Goal: Task Accomplishment & Management: Complete application form

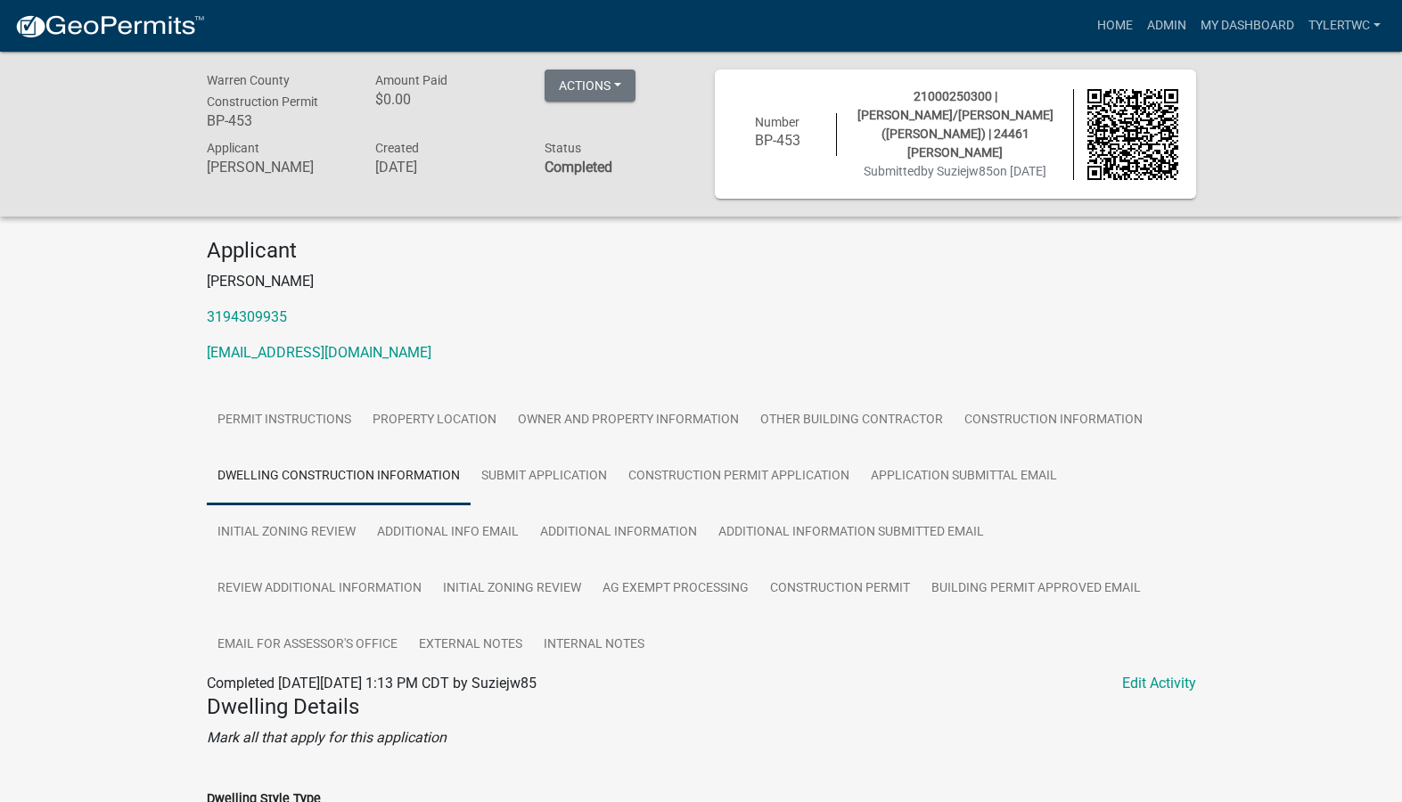
scroll to position [1462, 0]
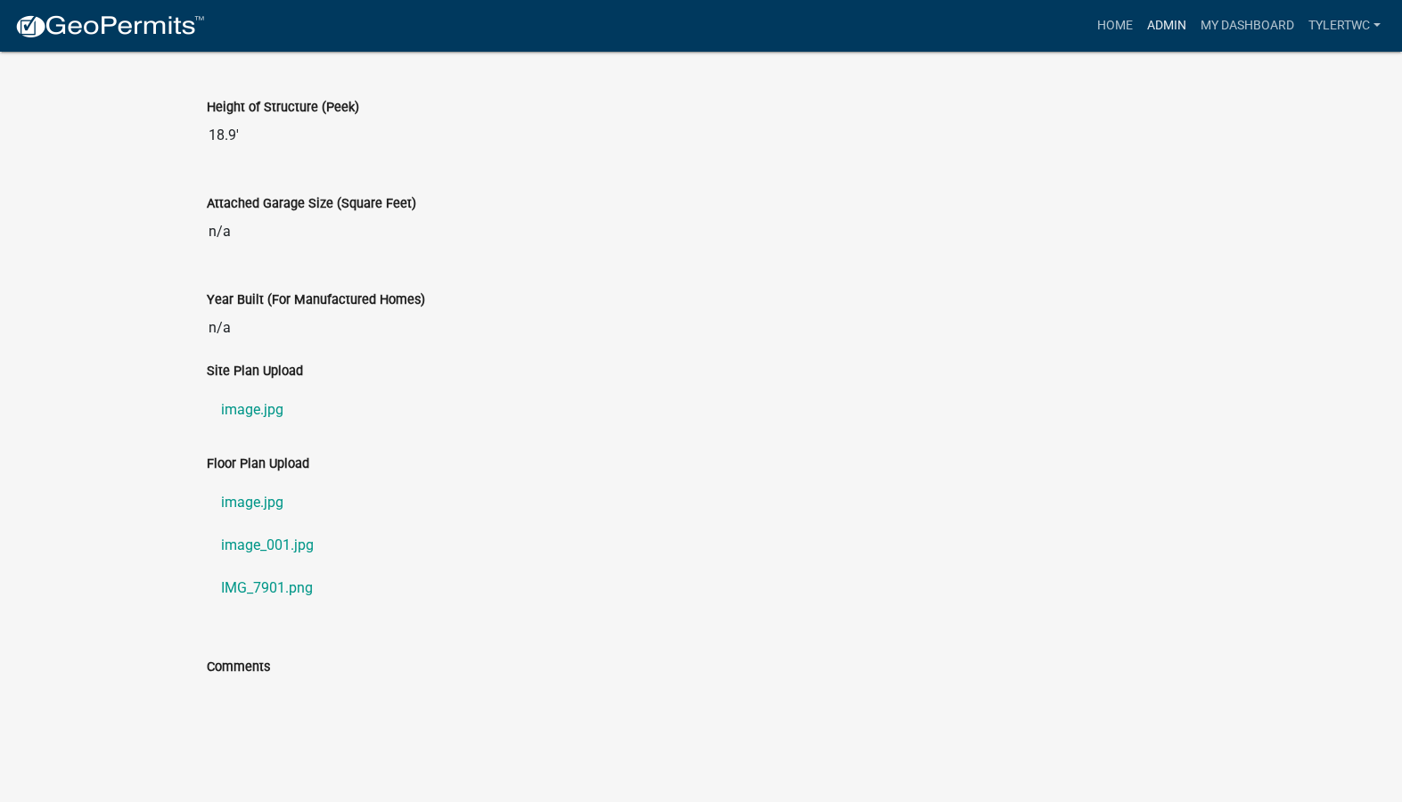
click at [1176, 26] on link "Admin" at bounding box center [1166, 26] width 53 height 34
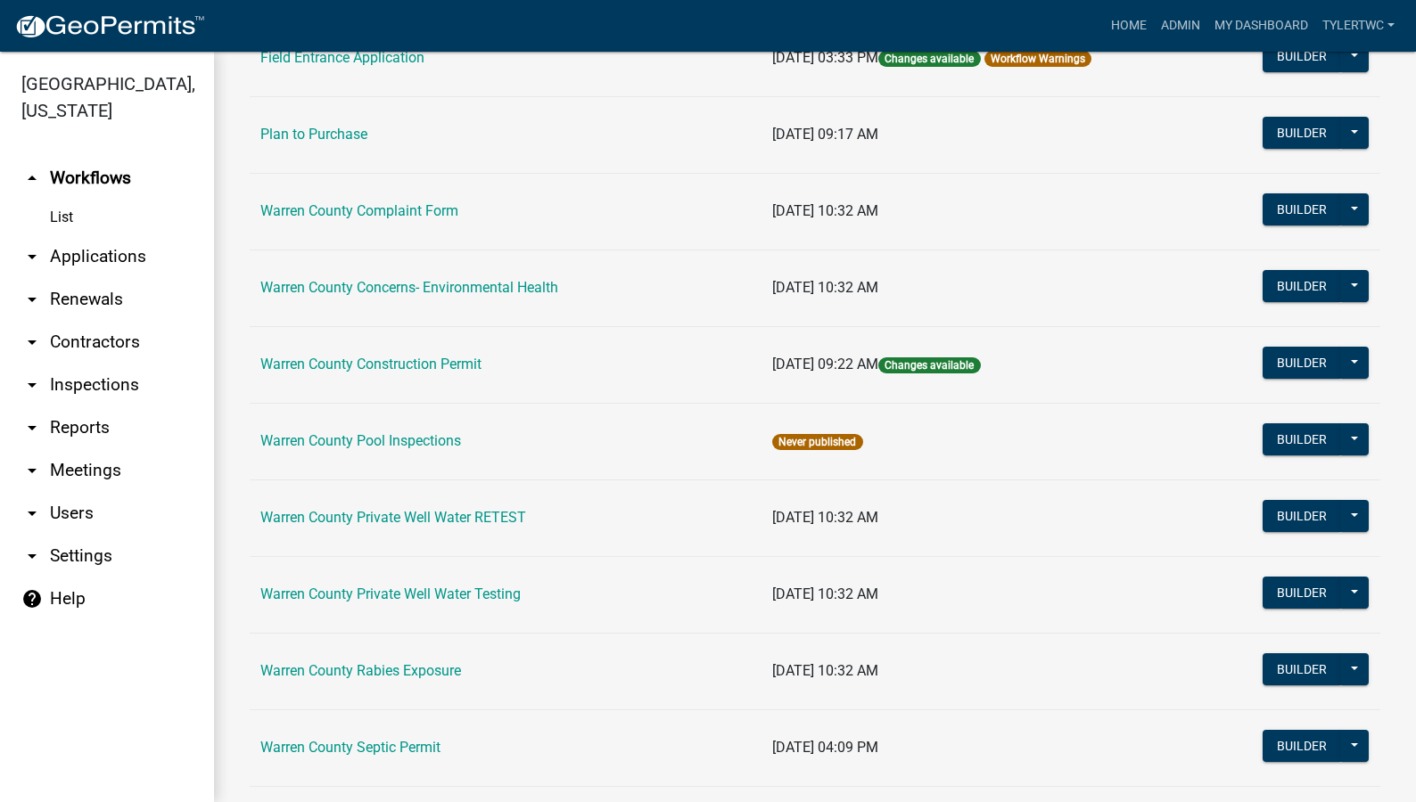
scroll to position [1089, 0]
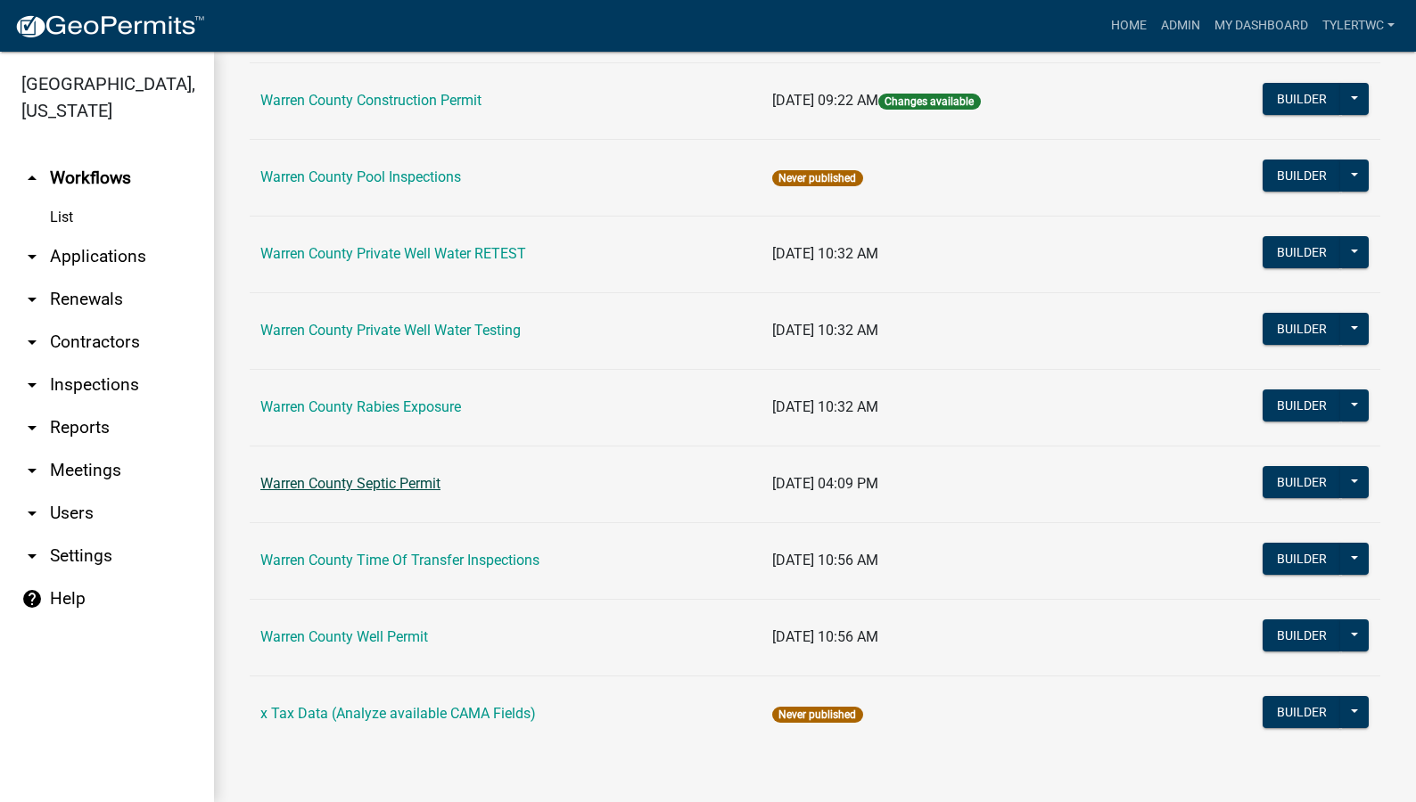
click at [363, 477] on link "Warren County Septic Permit" at bounding box center [350, 483] width 180 height 17
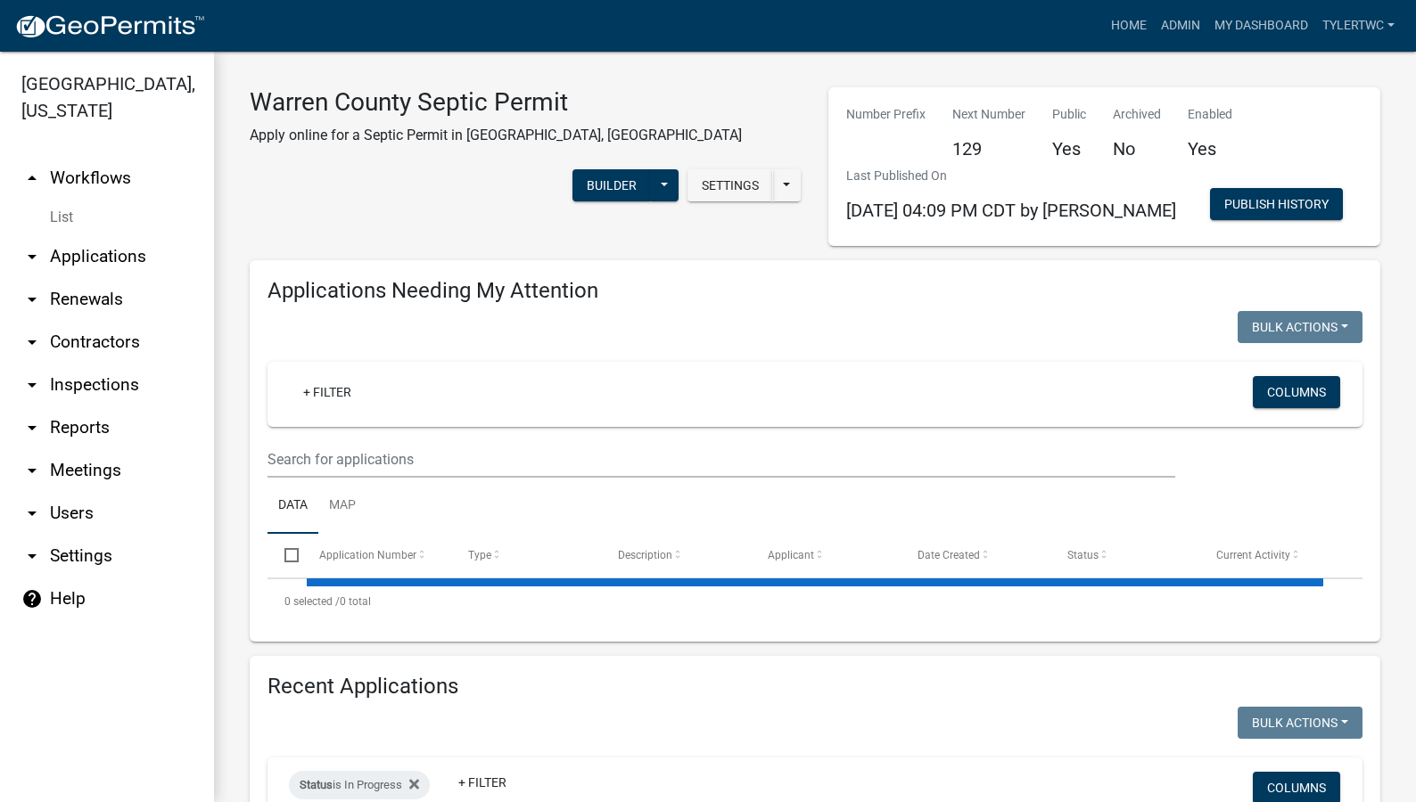
select select "2: 50"
select select "3: 100"
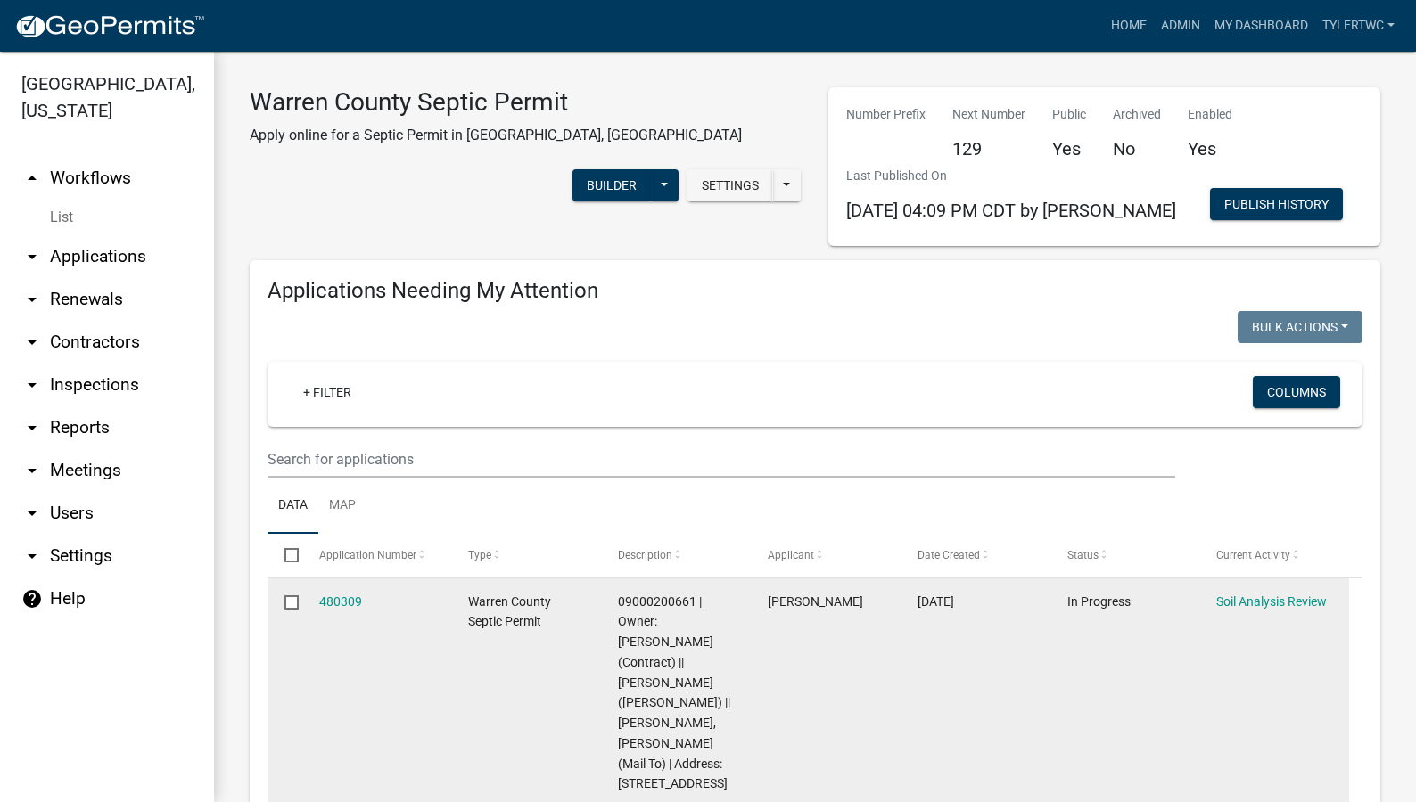
scroll to position [208, 0]
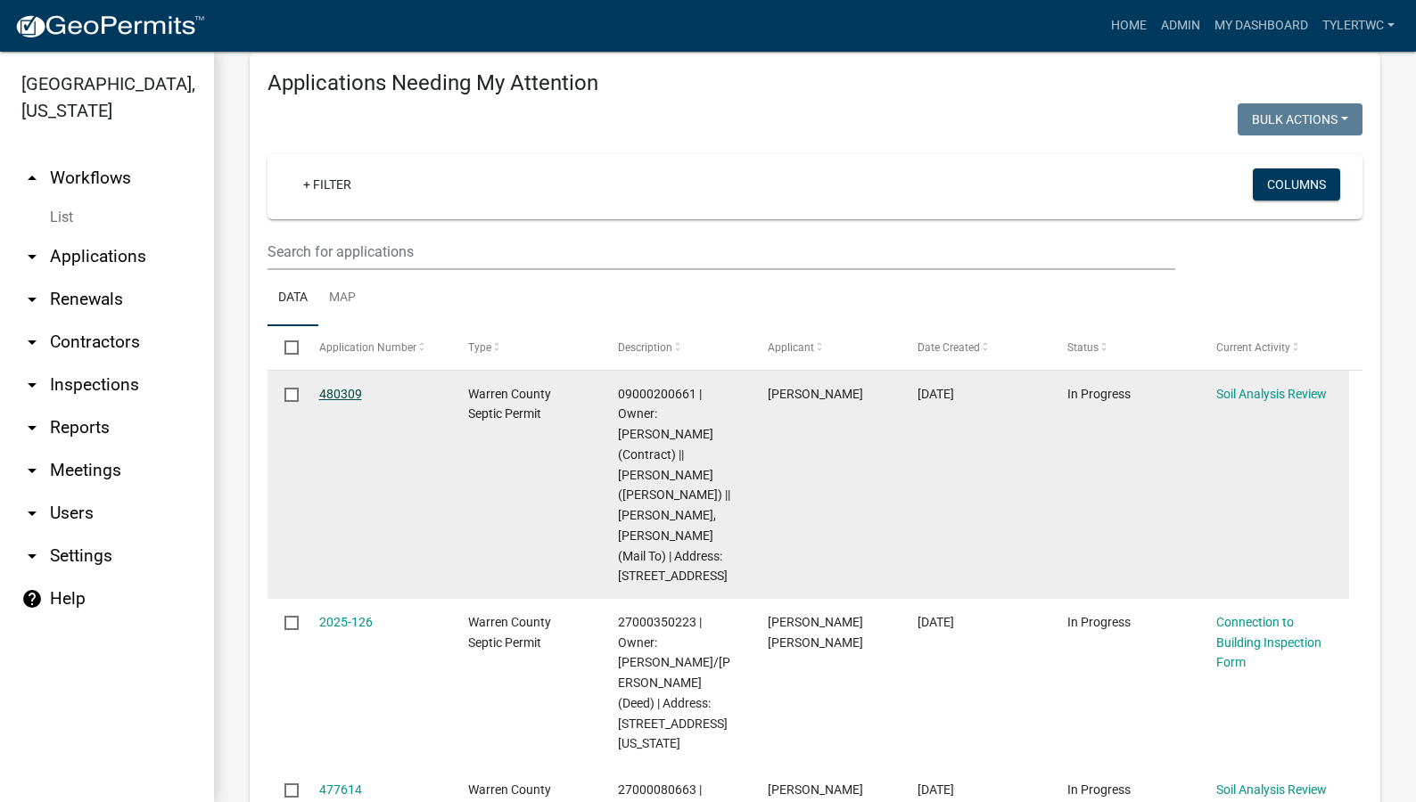
click at [345, 390] on link "480309" at bounding box center [340, 394] width 43 height 14
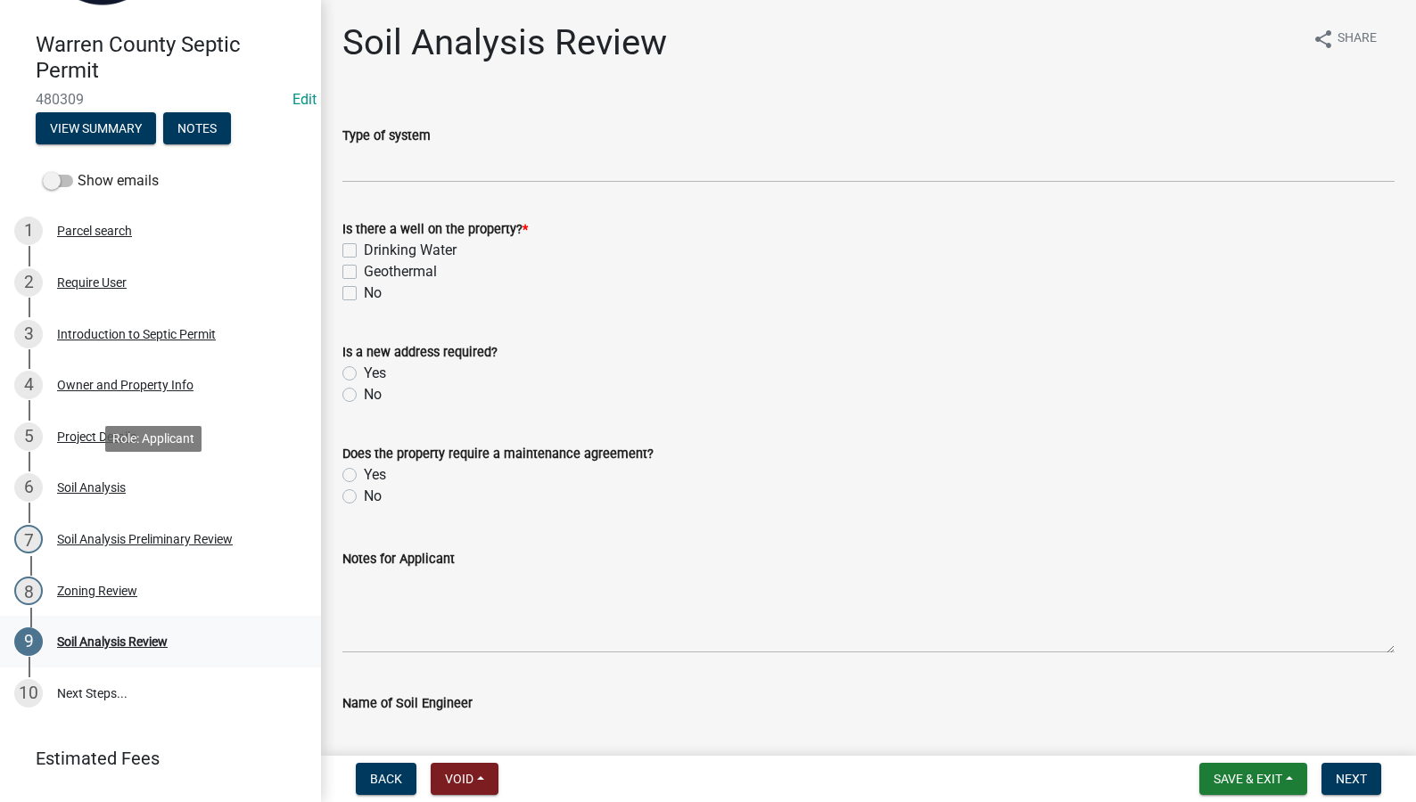
scroll to position [182, 0]
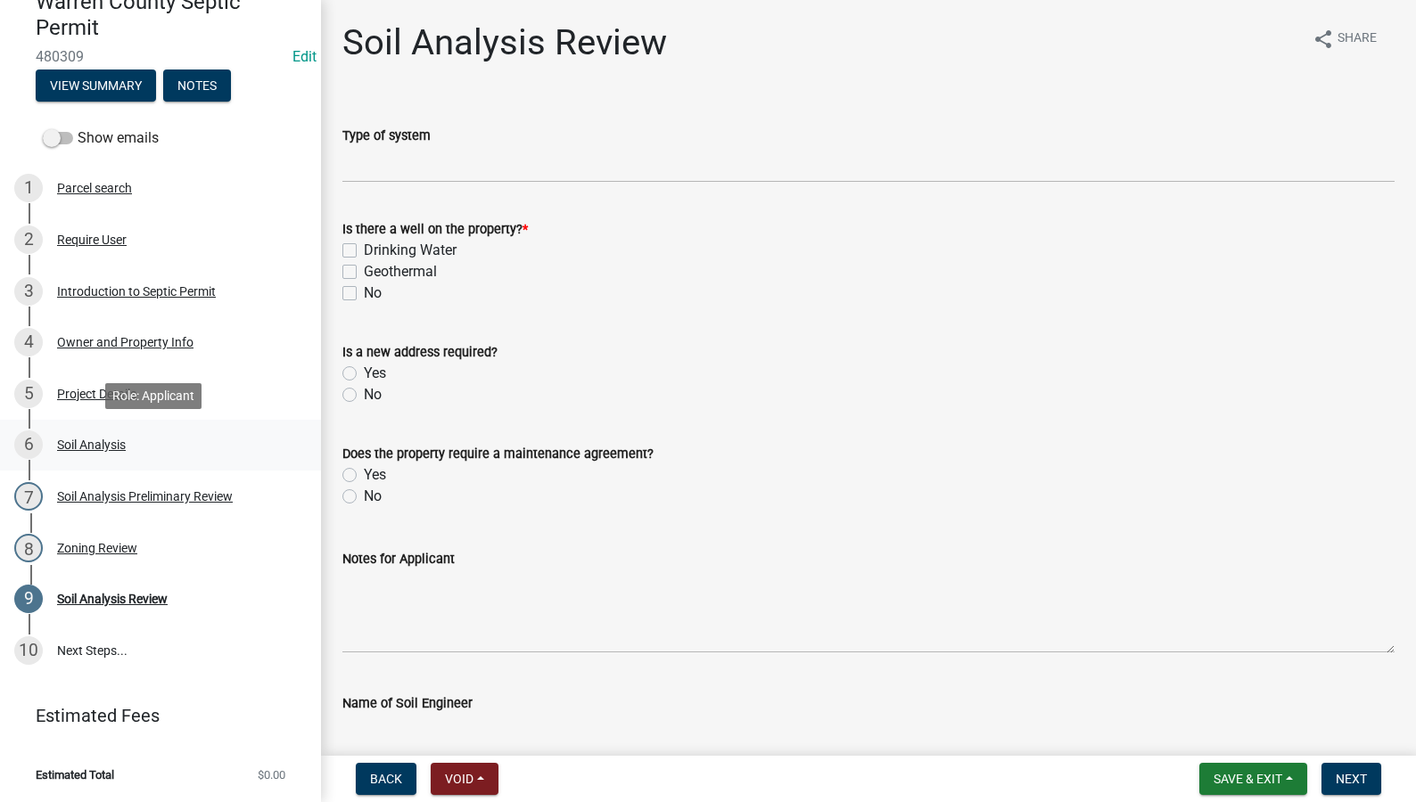
click at [69, 443] on div "Soil Analysis" at bounding box center [91, 445] width 69 height 12
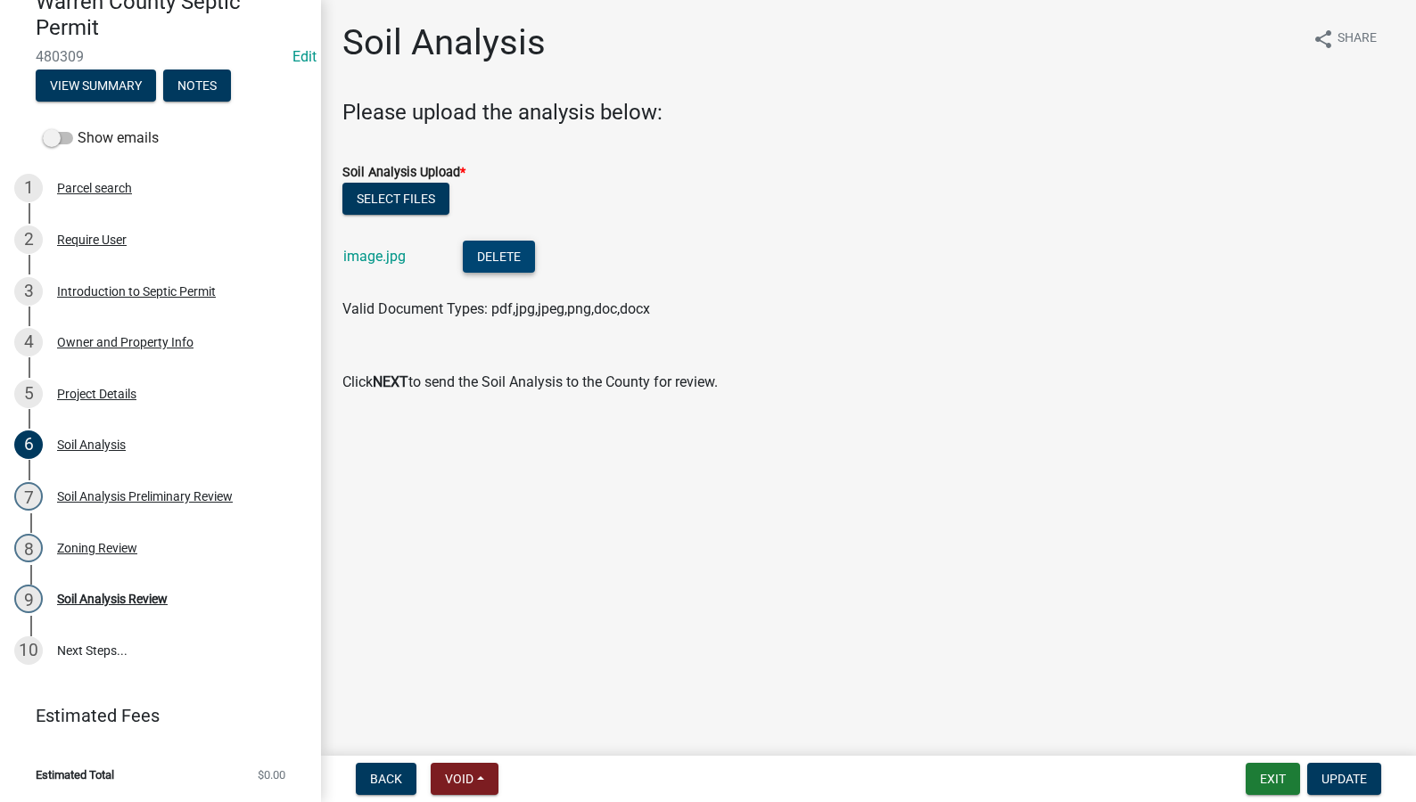
click at [515, 246] on button "Delete" at bounding box center [499, 257] width 72 height 32
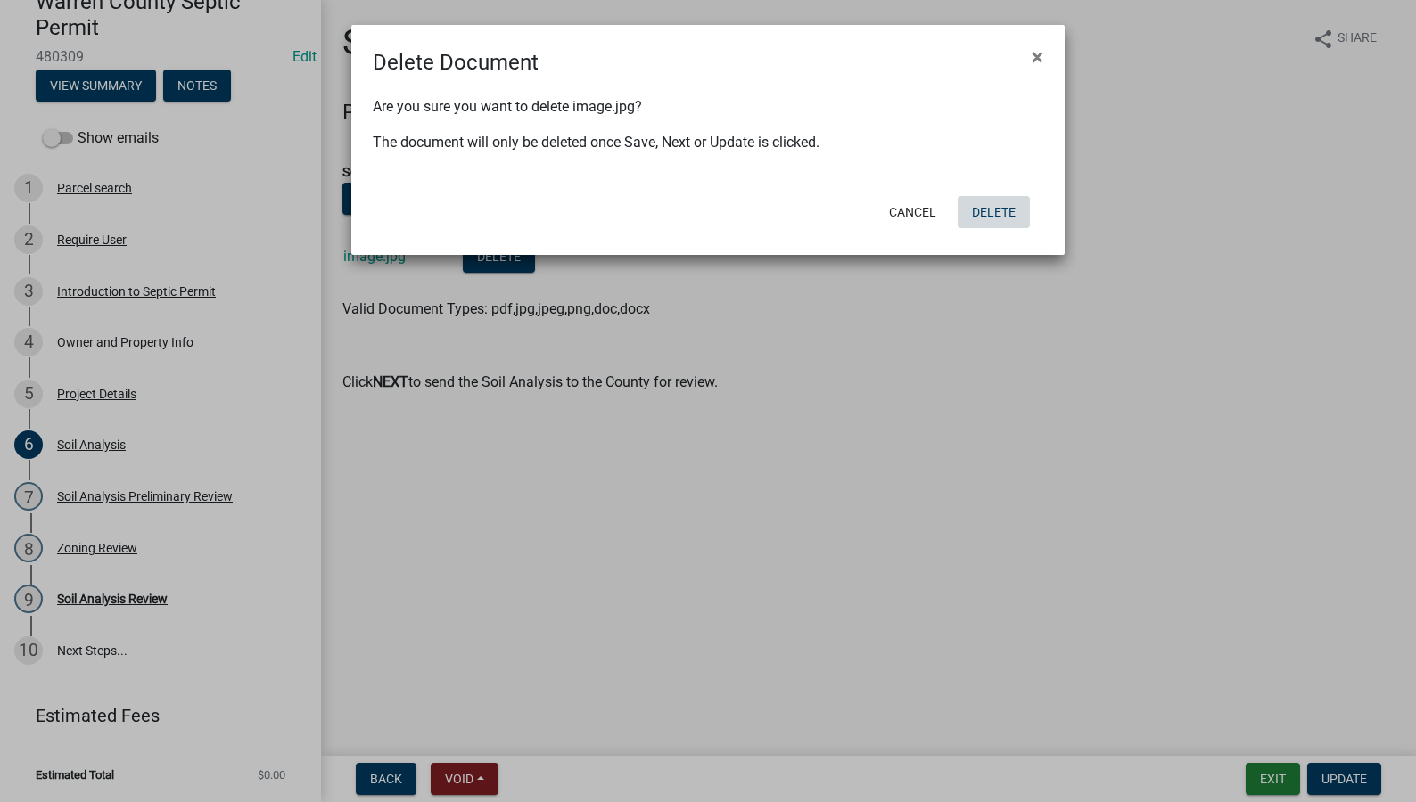
click at [1000, 206] on button "Delete" at bounding box center [993, 212] width 72 height 32
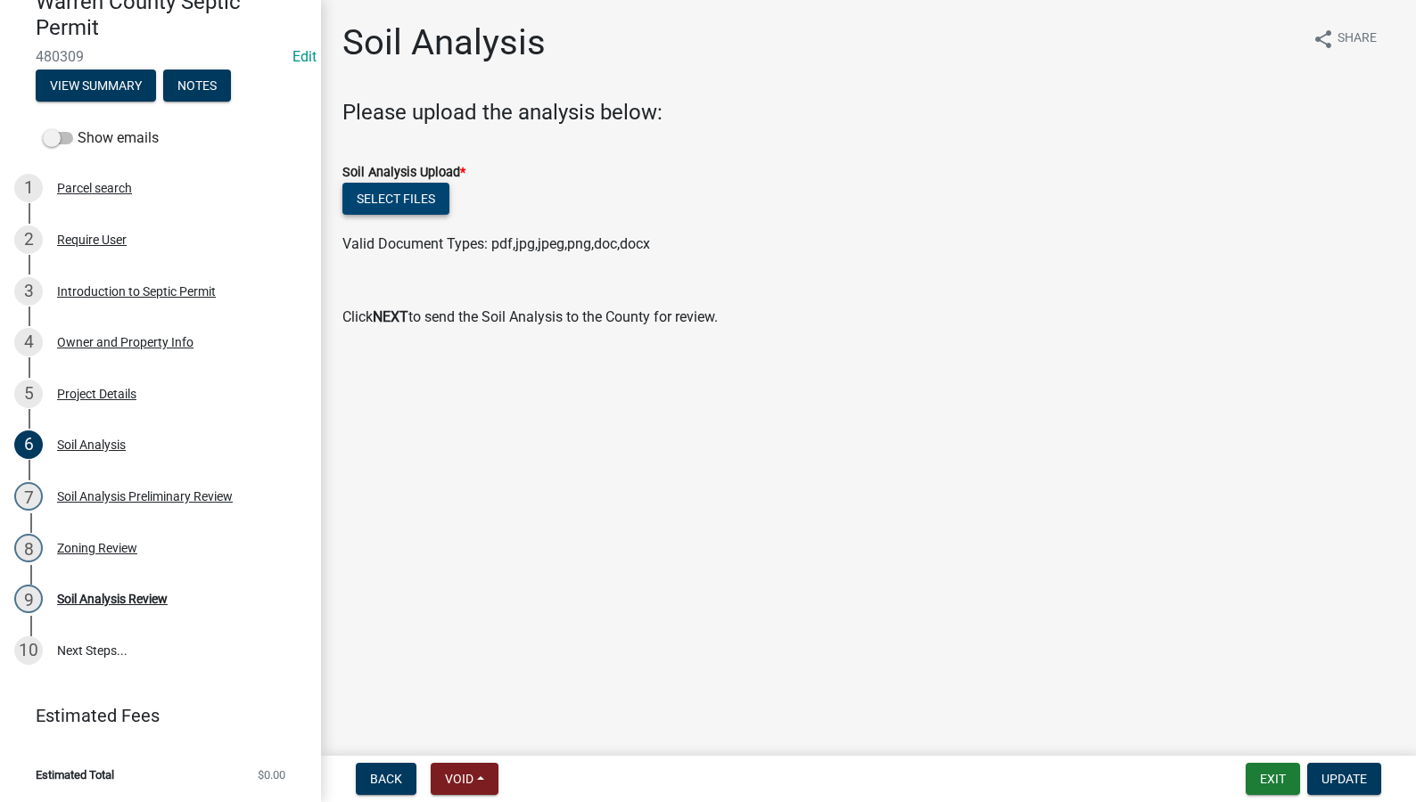
click at [387, 200] on button "Select files" at bounding box center [395, 199] width 107 height 32
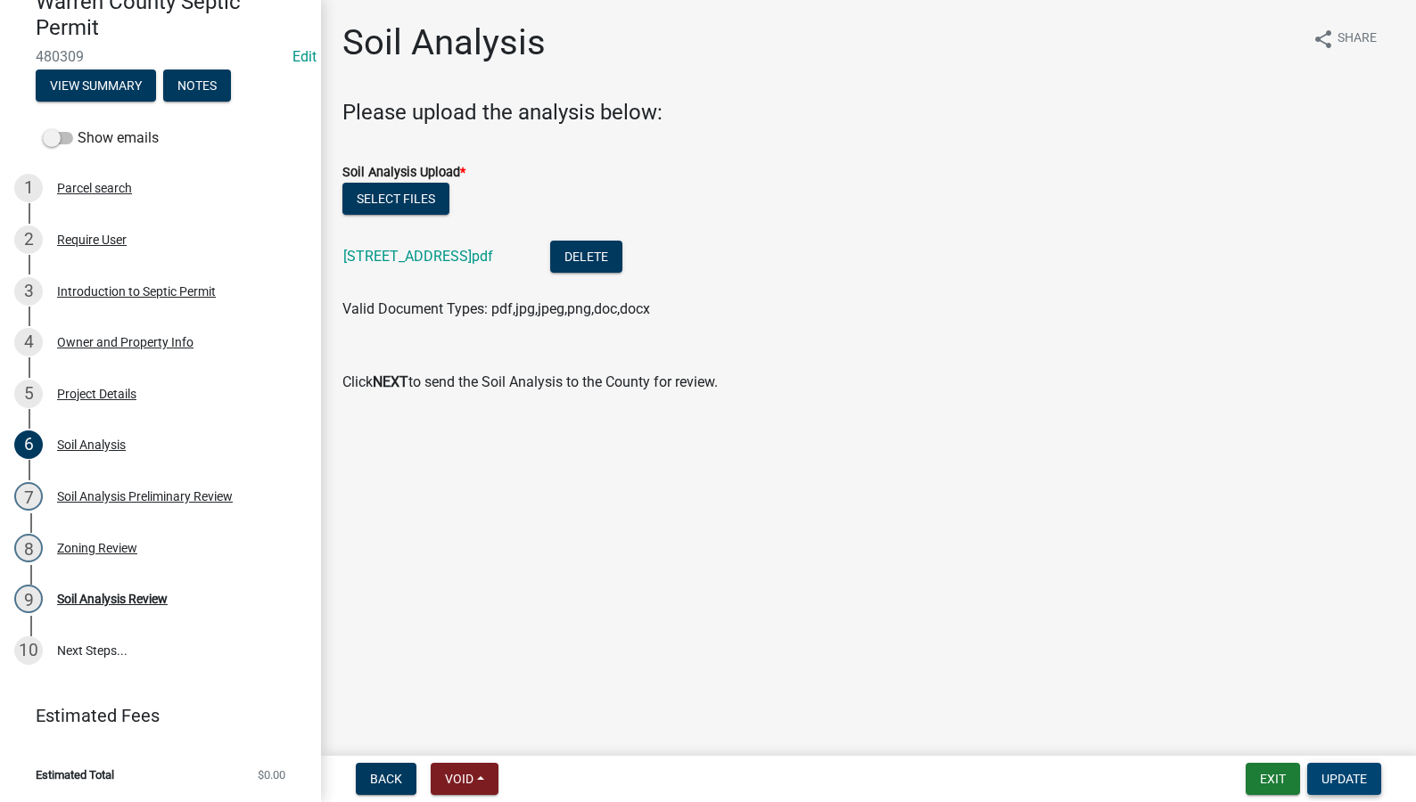
click at [1327, 768] on button "Update" at bounding box center [1344, 779] width 74 height 32
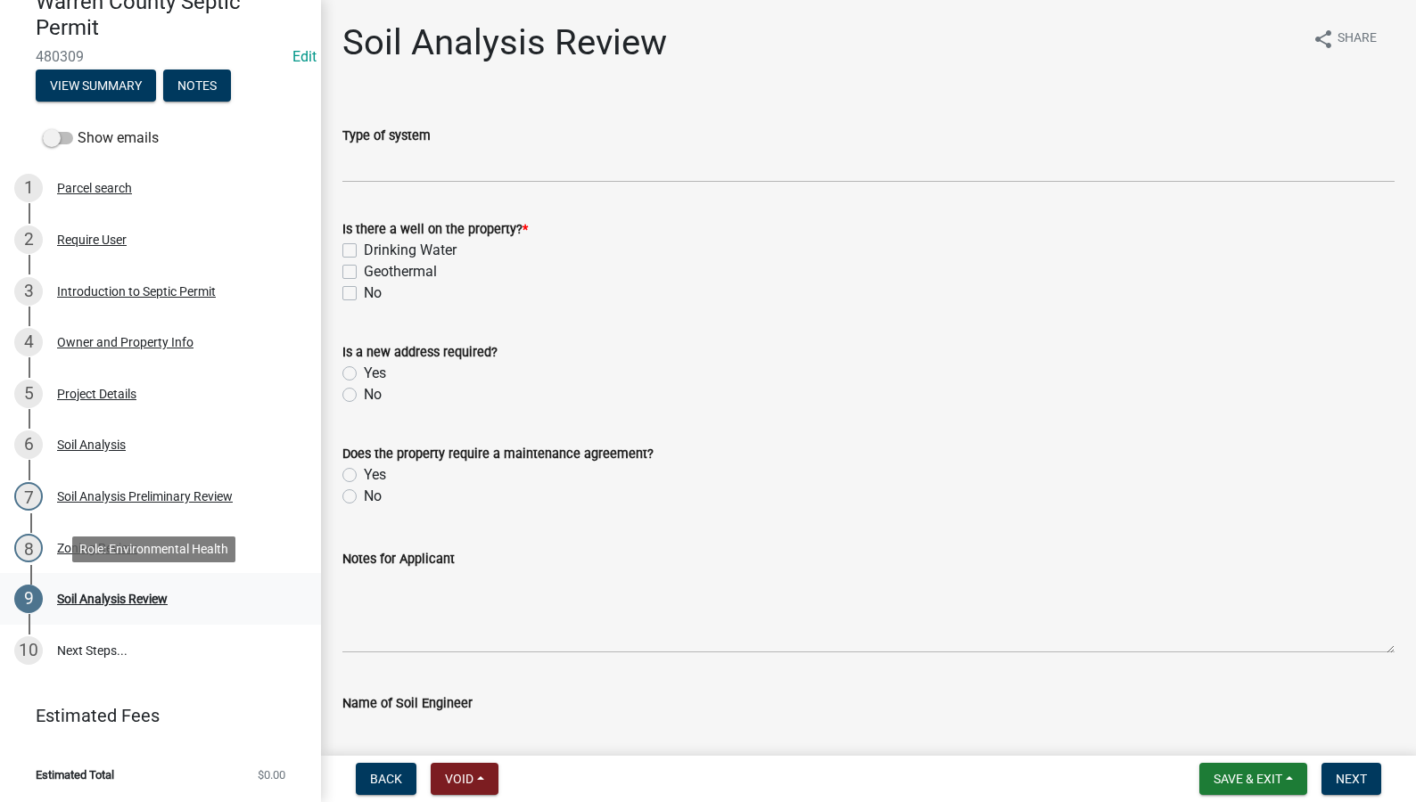
click at [92, 593] on div "Soil Analysis Review" at bounding box center [112, 599] width 111 height 12
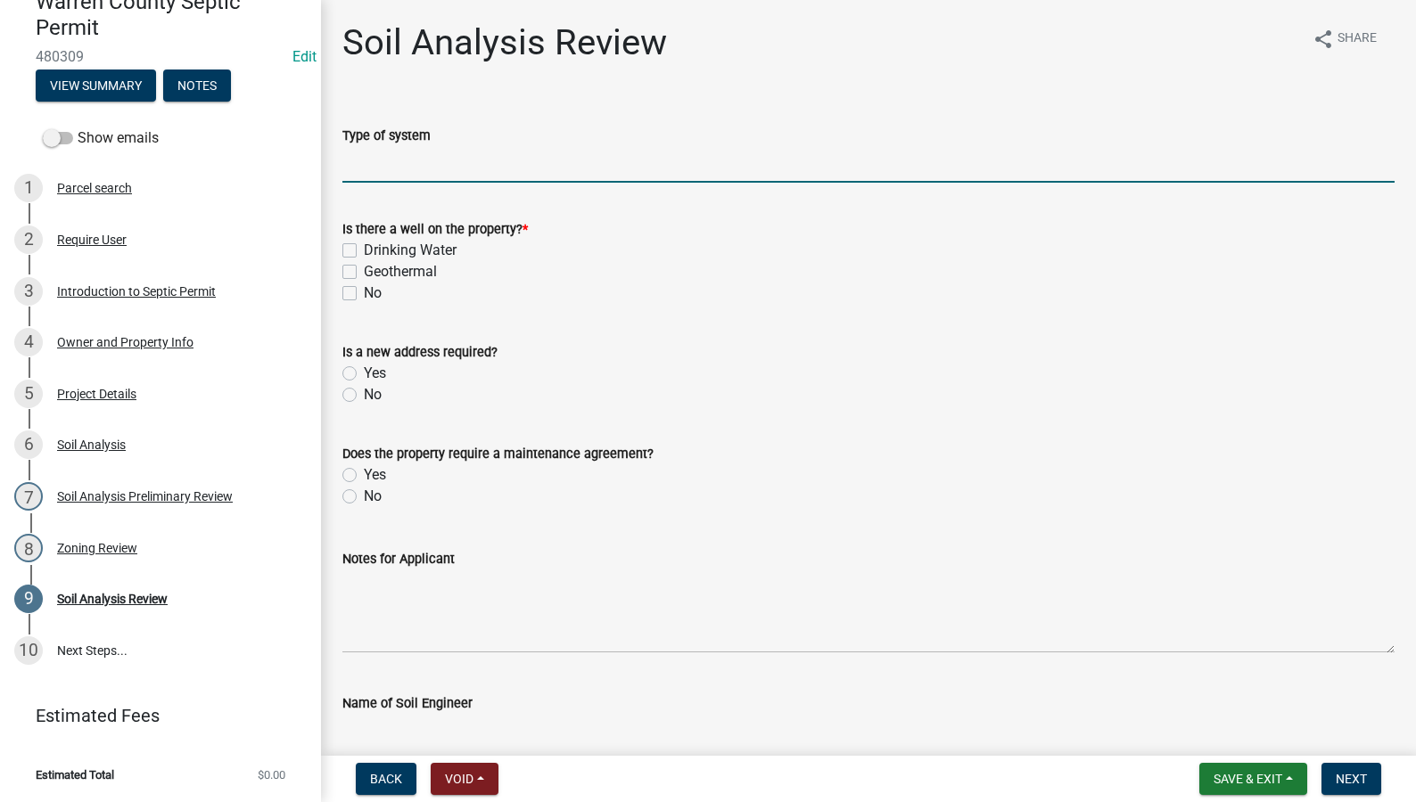
click at [388, 168] on input "Type of system" at bounding box center [868, 164] width 1052 height 37
type input "Enclosed System"
click at [364, 248] on label "Drinking Water" at bounding box center [410, 250] width 93 height 21
click at [364, 248] on input "Drinking Water" at bounding box center [370, 246] width 12 height 12
checkbox input "true"
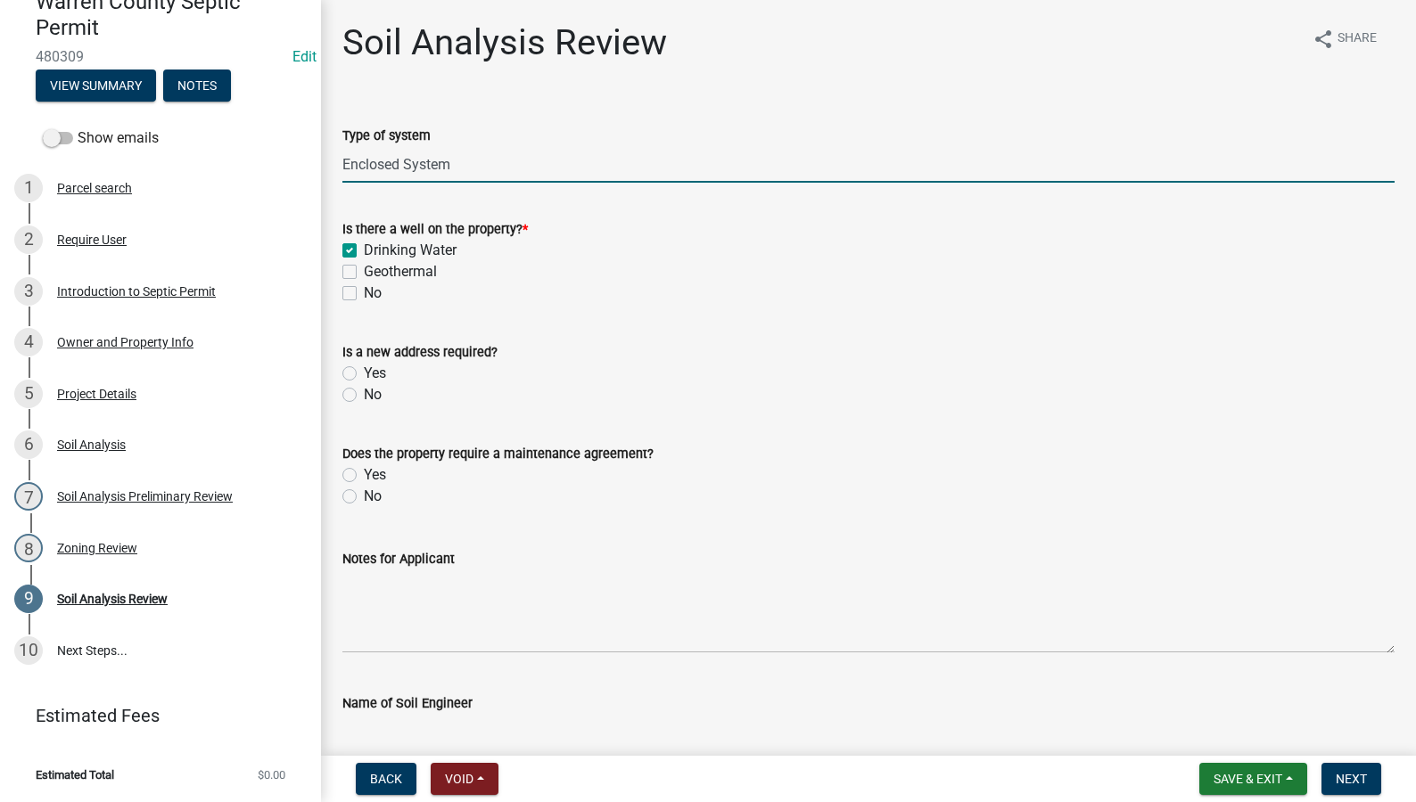
checkbox input "false"
click at [364, 396] on label "No" at bounding box center [373, 394] width 18 height 21
click at [364, 396] on input "No" at bounding box center [370, 390] width 12 height 12
radio input "true"
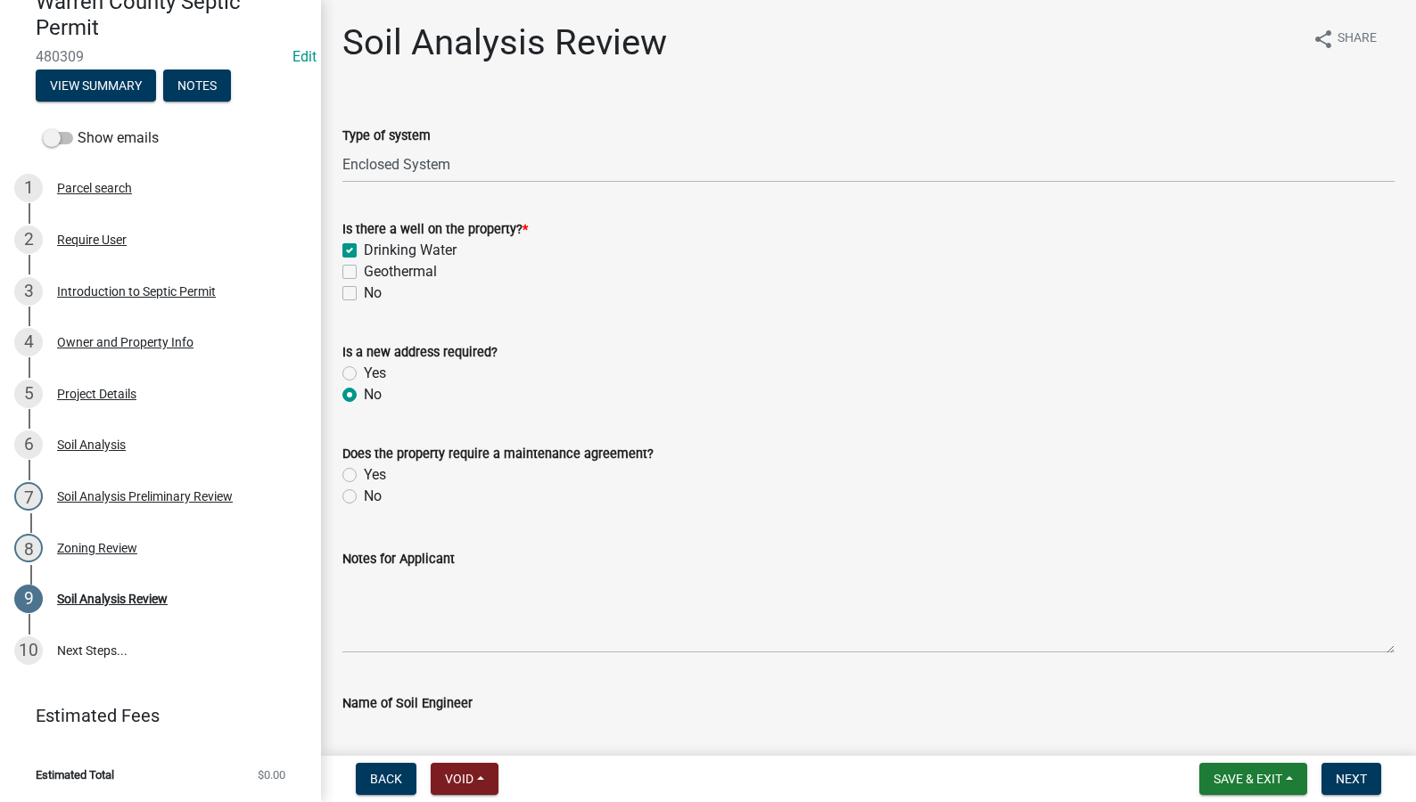
click at [364, 479] on label "Yes" at bounding box center [375, 474] width 22 height 21
click at [364, 476] on input "Yes" at bounding box center [370, 470] width 12 height 12
radio input "true"
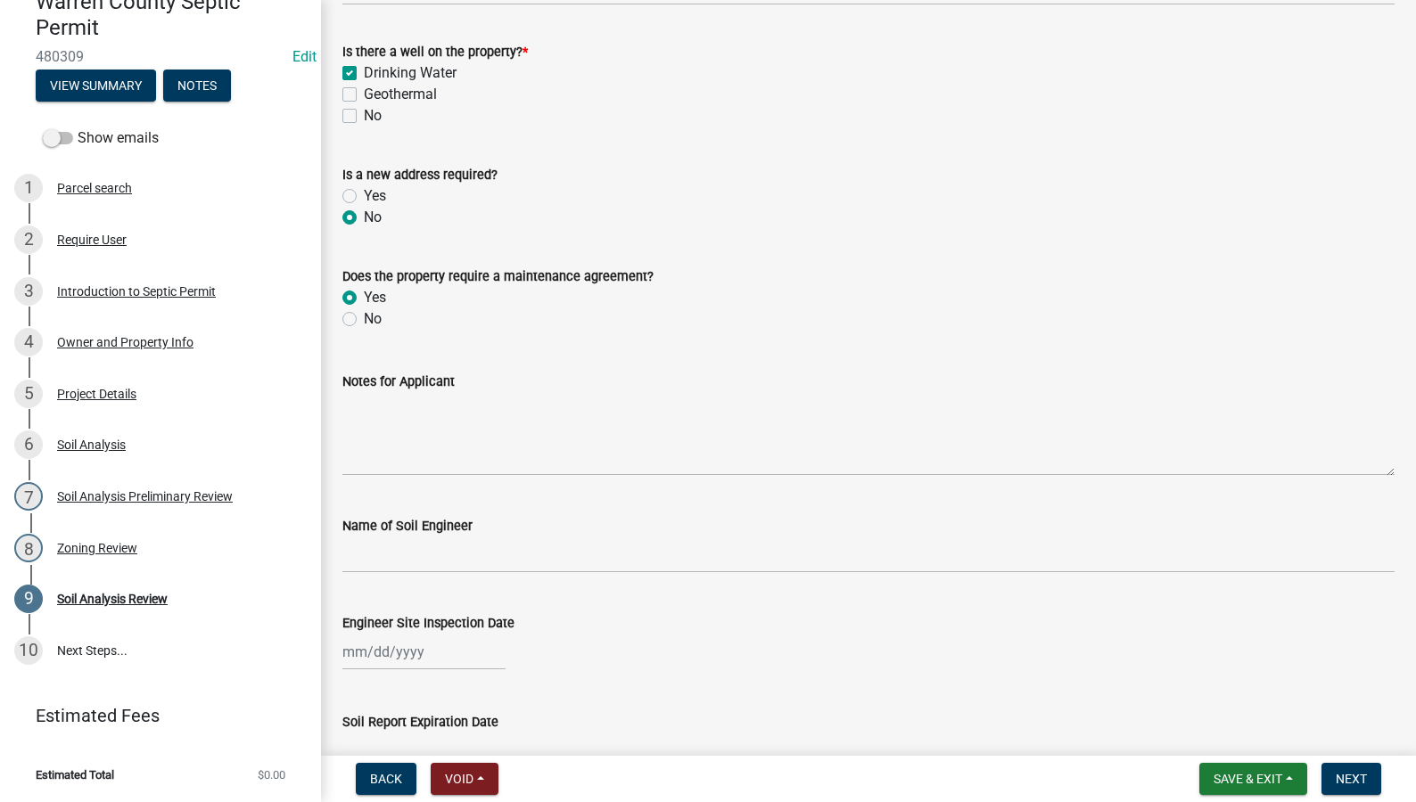
scroll to position [208, 0]
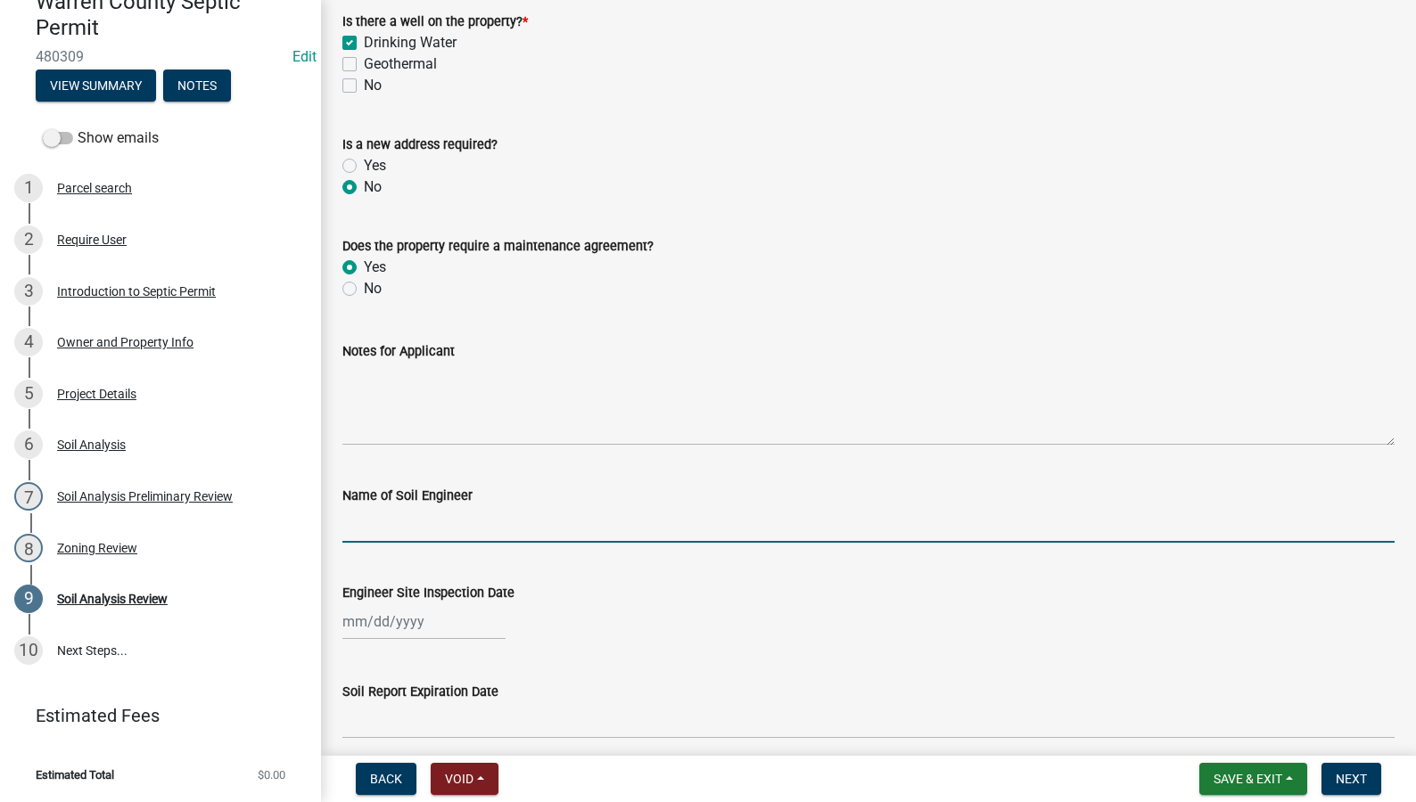
click at [390, 520] on input "Name of Soil Engineer" at bounding box center [868, 524] width 1052 height 37
type input "Sam Bedwell"
click at [399, 619] on div at bounding box center [423, 622] width 163 height 37
select select "9"
select select "2025"
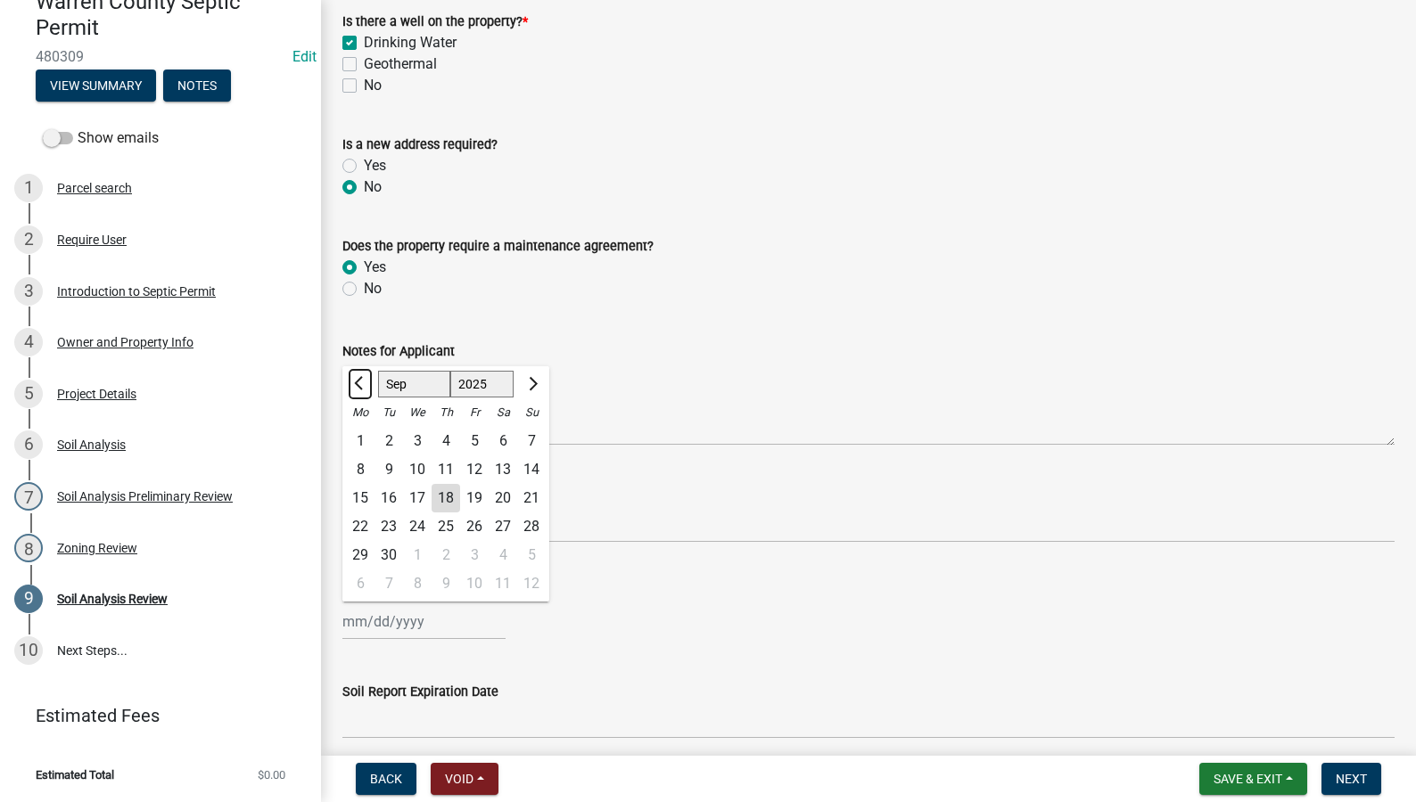
click at [359, 383] on span "Previous month" at bounding box center [360, 383] width 13 height 13
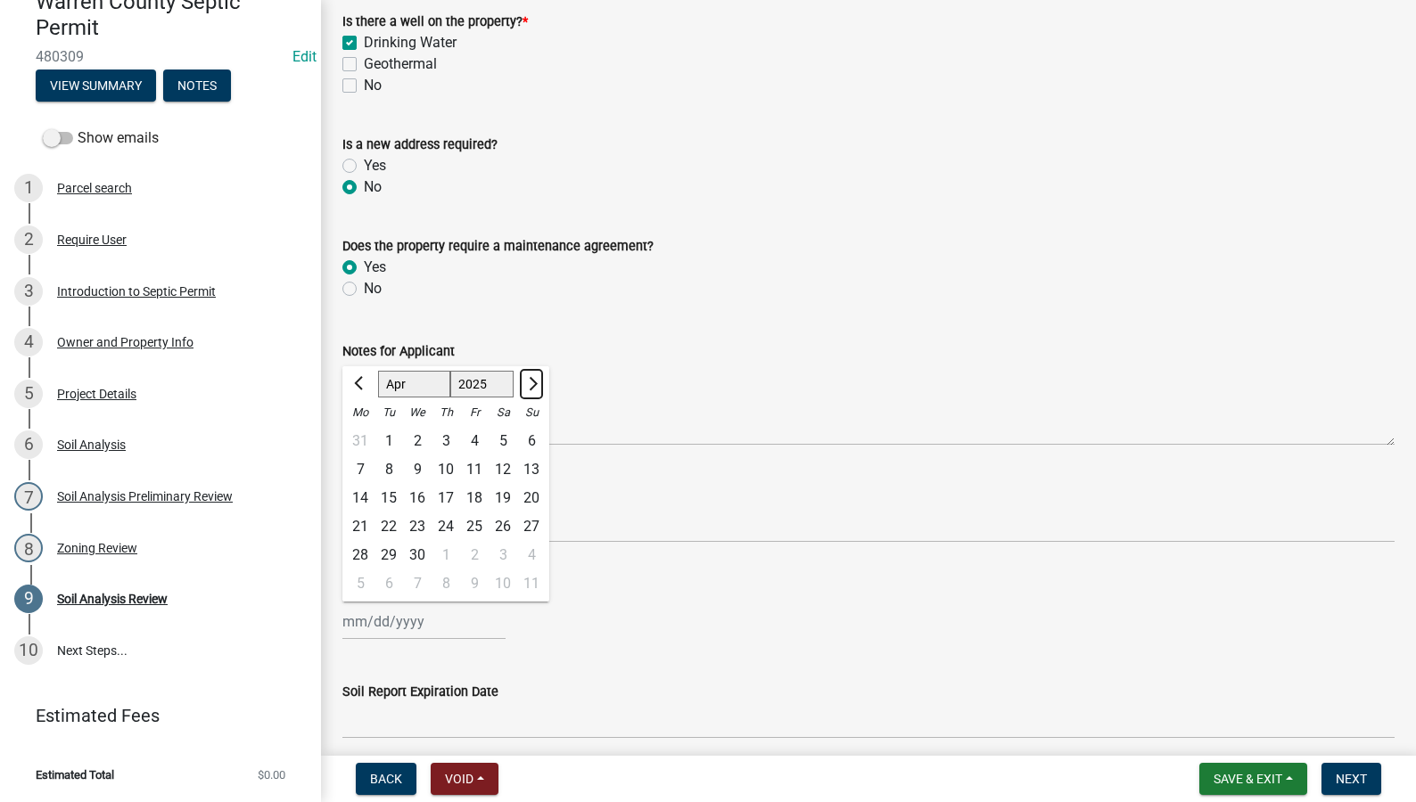
click at [534, 389] on button "Next month" at bounding box center [531, 384] width 21 height 29
select select "5"
click at [446, 553] on div "29" at bounding box center [445, 555] width 29 height 29
type input "05/29/2025"
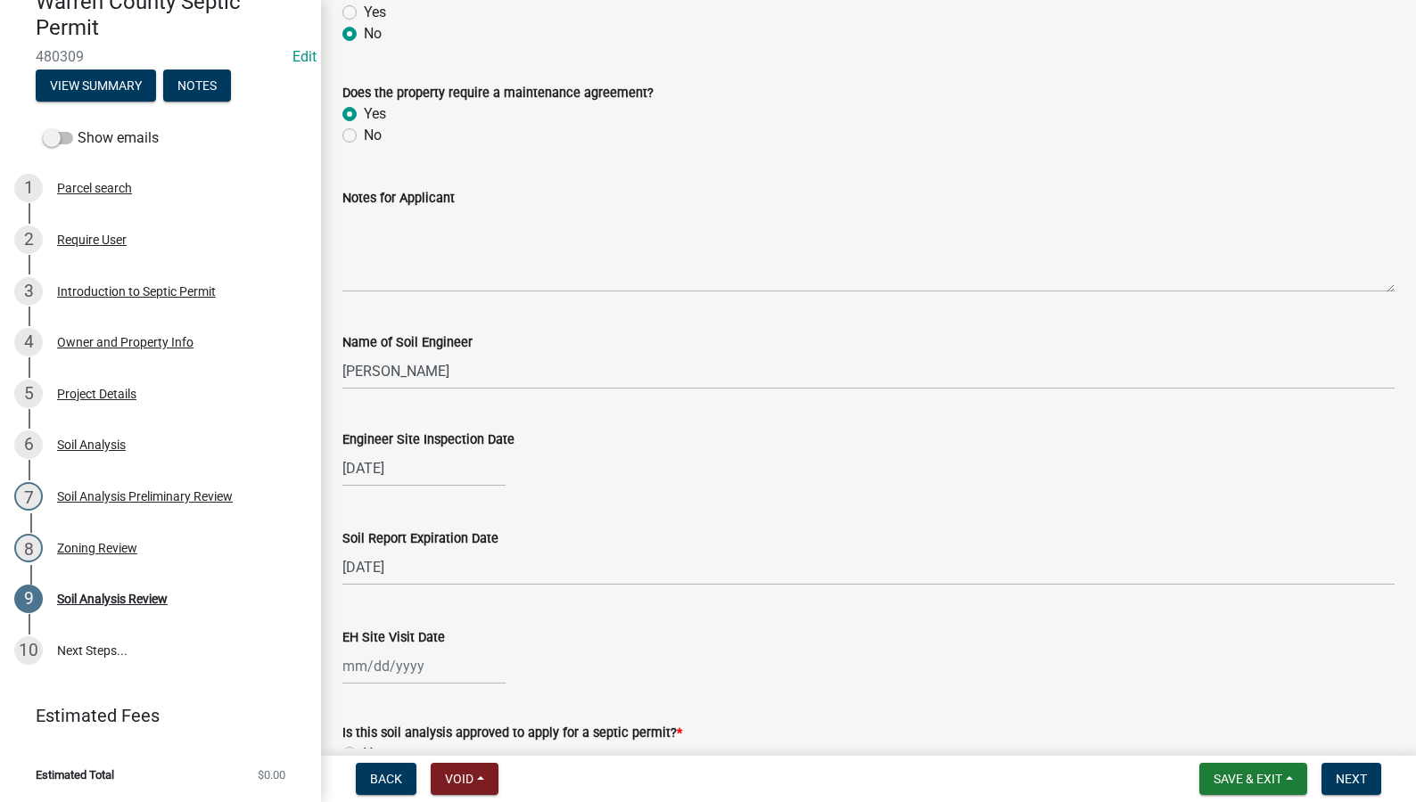
scroll to position [416, 0]
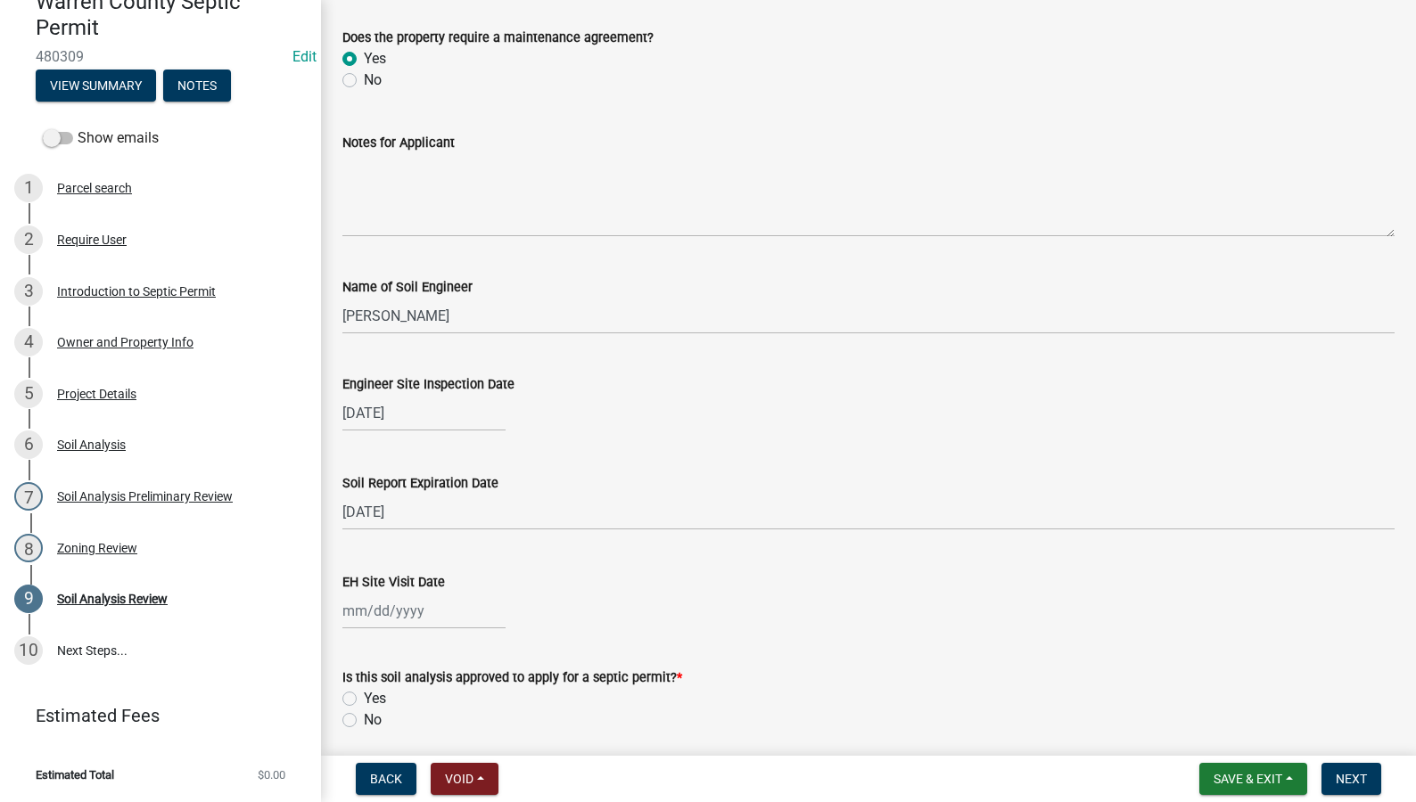
click at [368, 610] on div at bounding box center [423, 611] width 163 height 37
select select "9"
select select "2025"
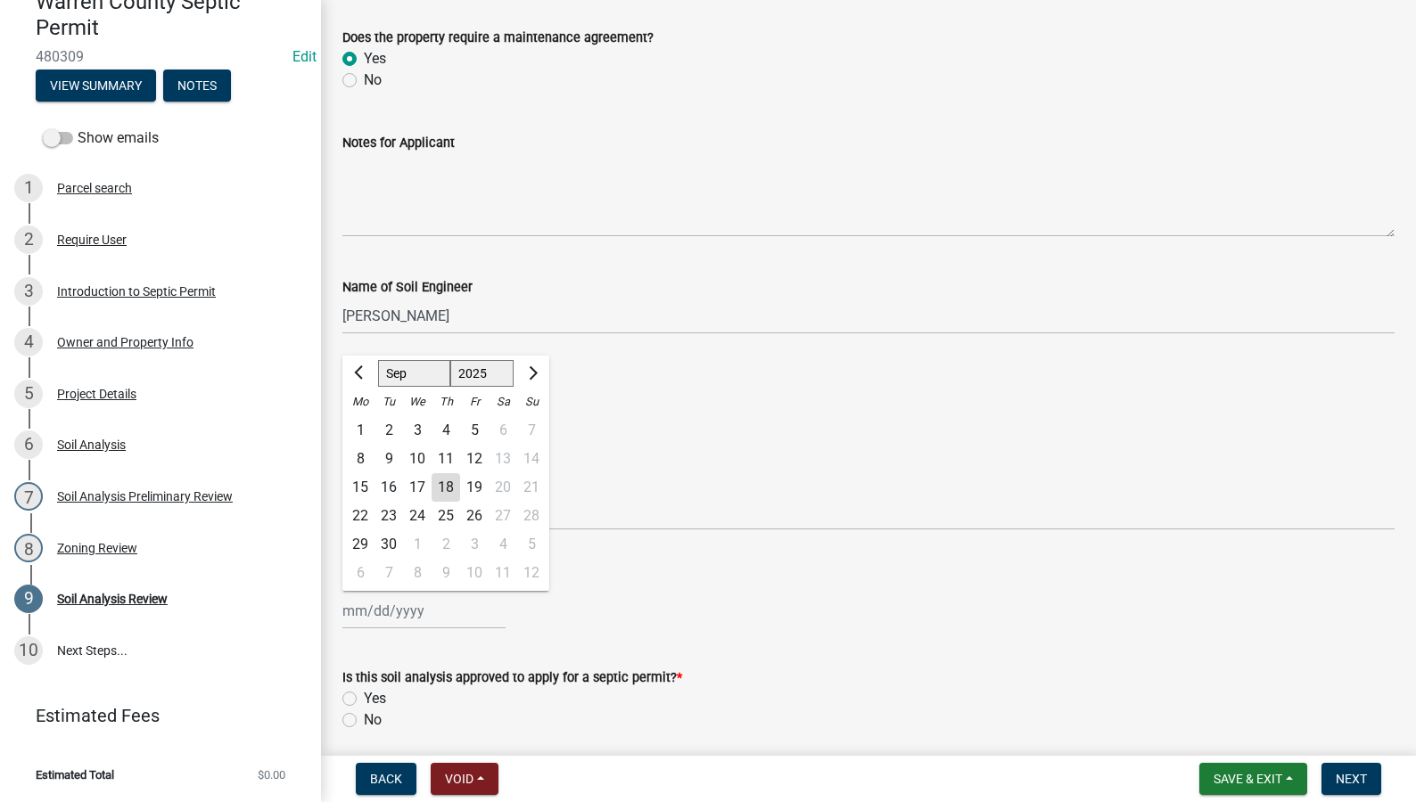
click at [450, 480] on div "18" at bounding box center [445, 487] width 29 height 29
type input "[DATE]"
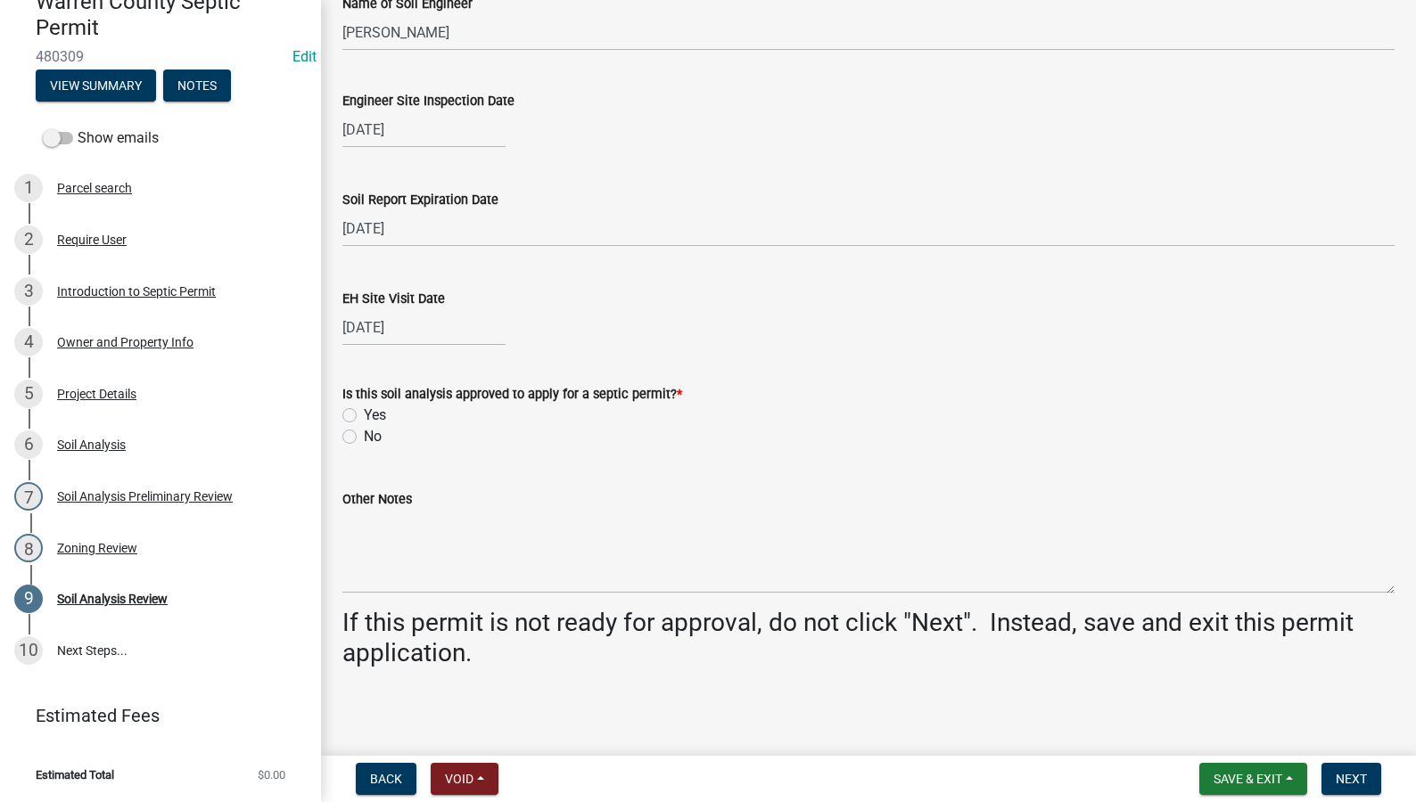
scroll to position [703, 0]
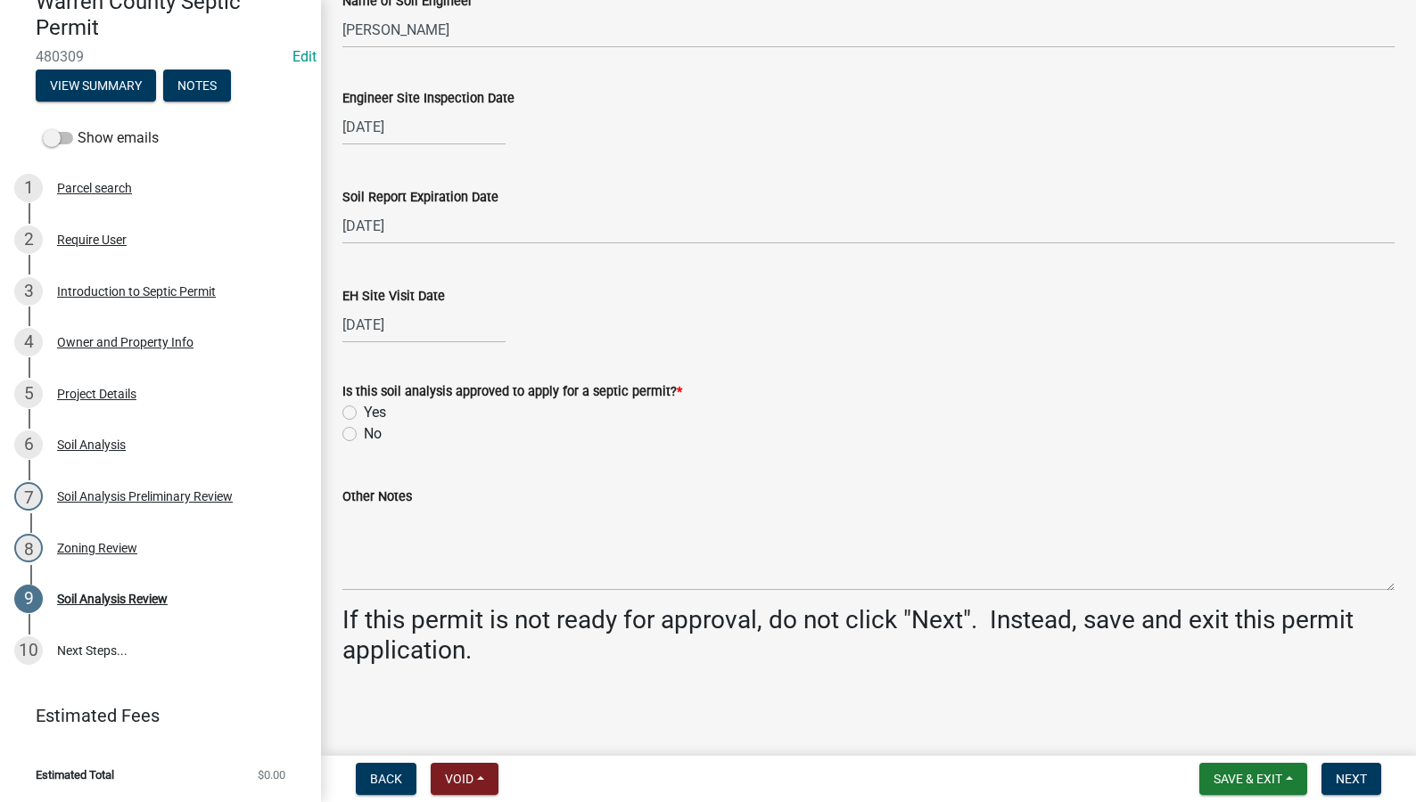
click at [364, 417] on label "Yes" at bounding box center [375, 412] width 22 height 21
click at [364, 414] on input "Yes" at bounding box center [370, 408] width 12 height 12
radio input "true"
click at [1353, 777] on span "Next" at bounding box center [1350, 779] width 31 height 14
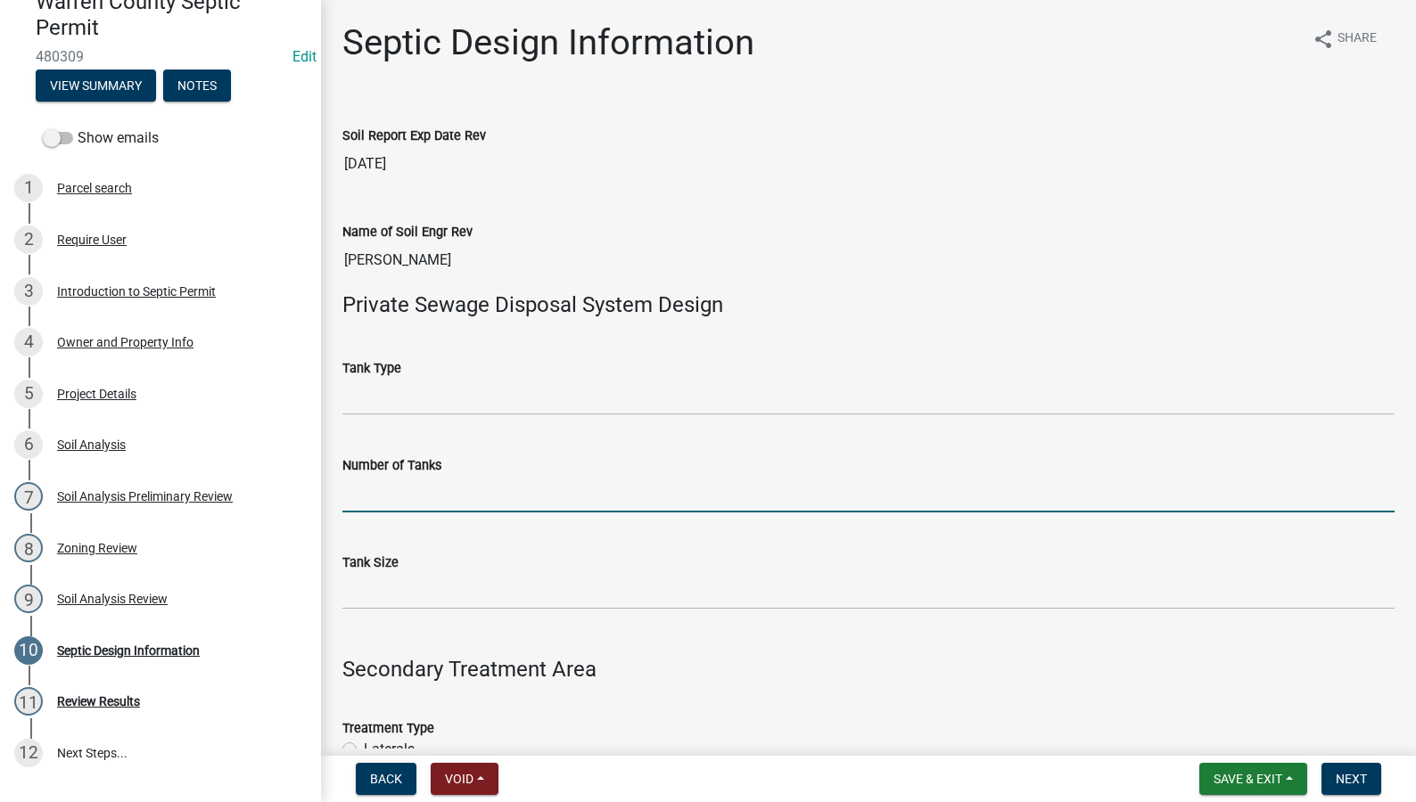
click at [432, 507] on input "Number of Tanks" at bounding box center [868, 494] width 1052 height 37
type input "1"
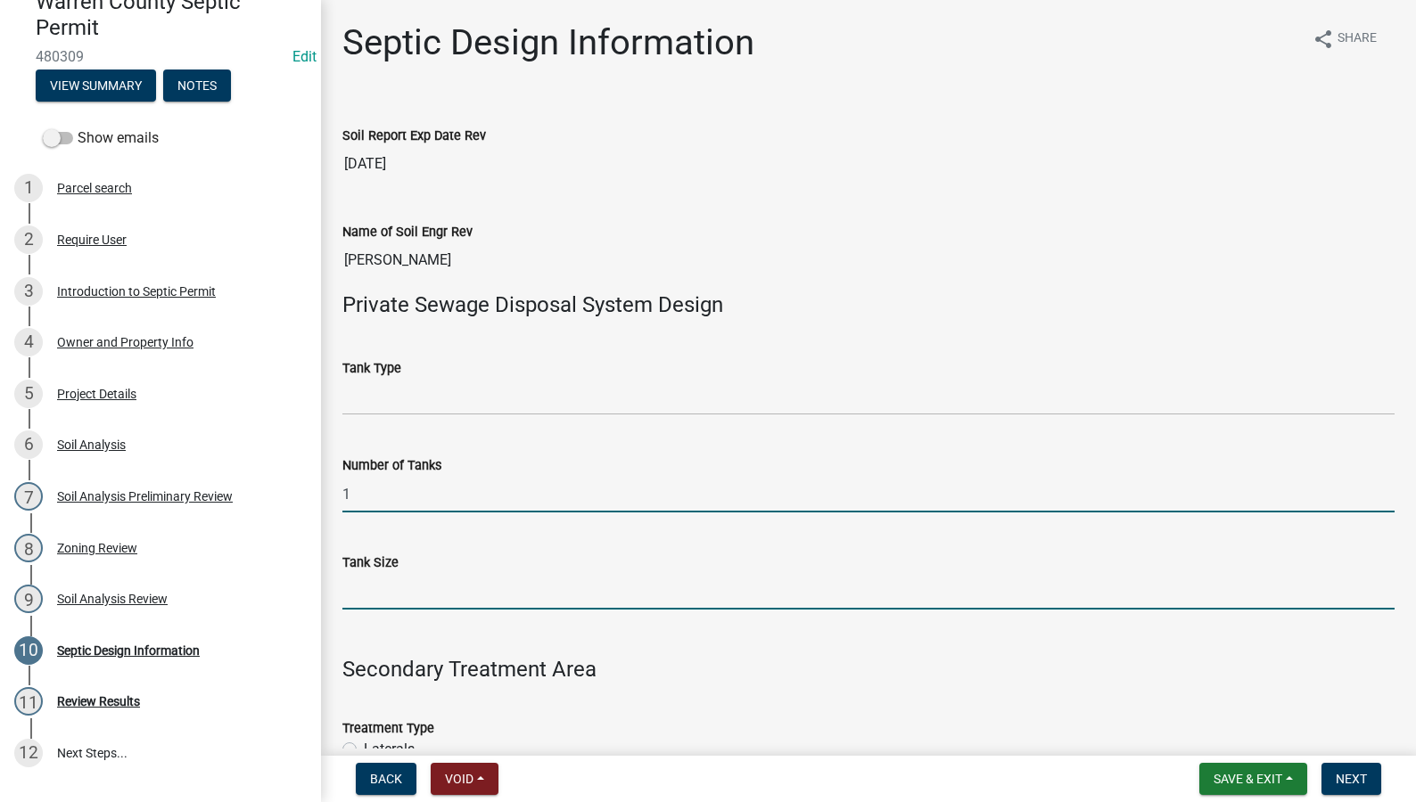
click at [405, 590] on input "Tank Size" at bounding box center [868, 591] width 1052 height 37
click at [375, 586] on input "Tank Size" at bounding box center [868, 591] width 1052 height 37
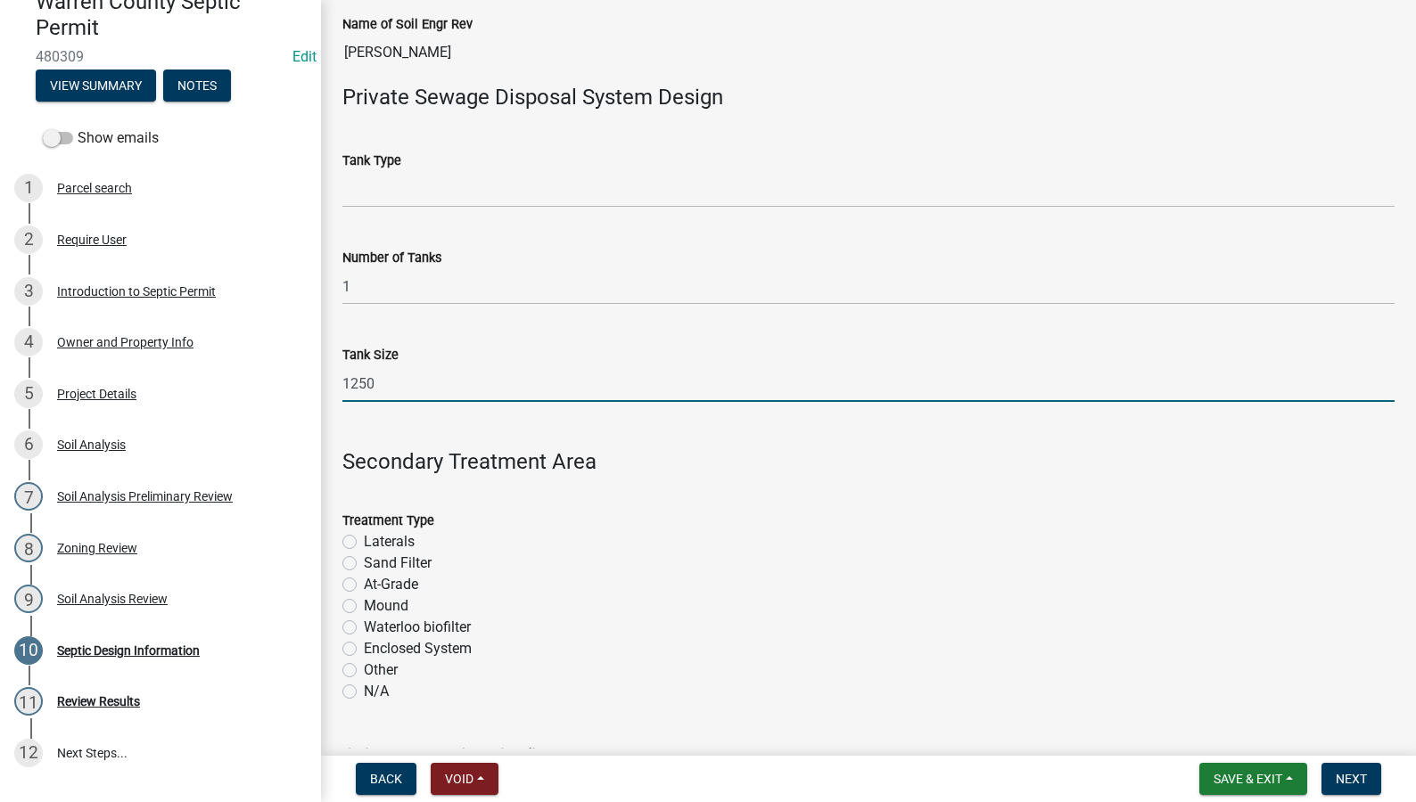
type input "1250"
click at [364, 650] on label "Enclosed System" at bounding box center [418, 648] width 108 height 21
click at [364, 650] on input "Enclosed System" at bounding box center [370, 644] width 12 height 12
radio input "true"
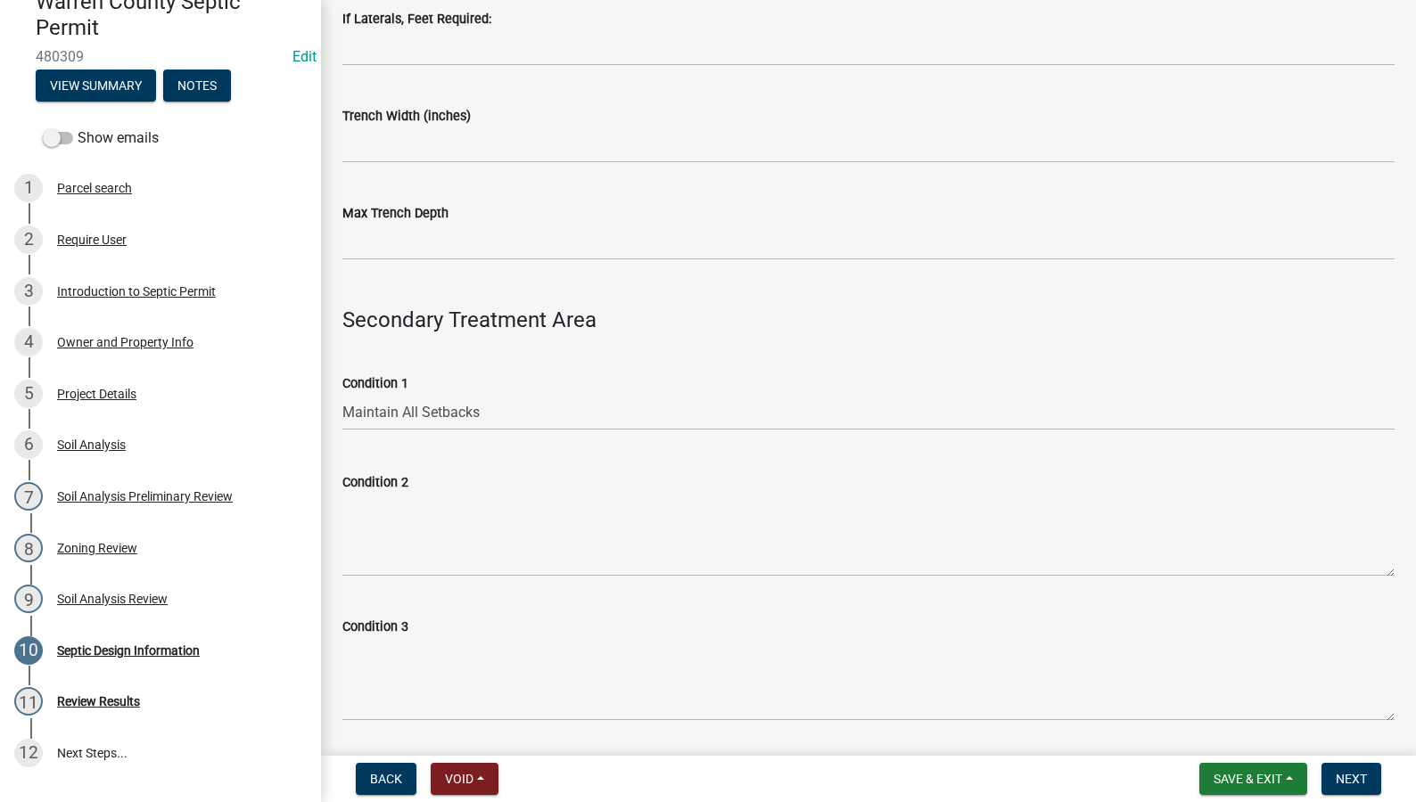
scroll to position [1456, 0]
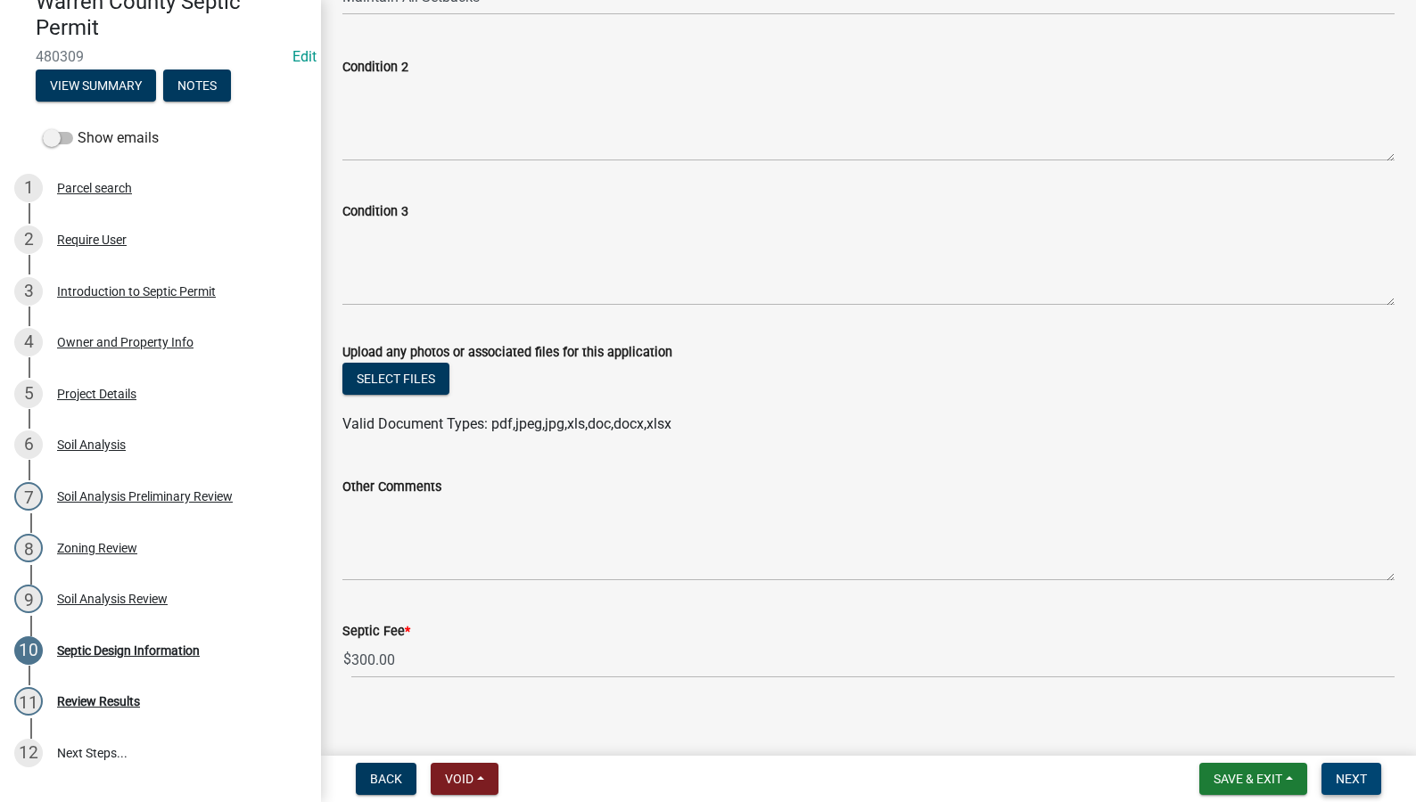
click at [1347, 777] on span "Next" at bounding box center [1350, 779] width 31 height 14
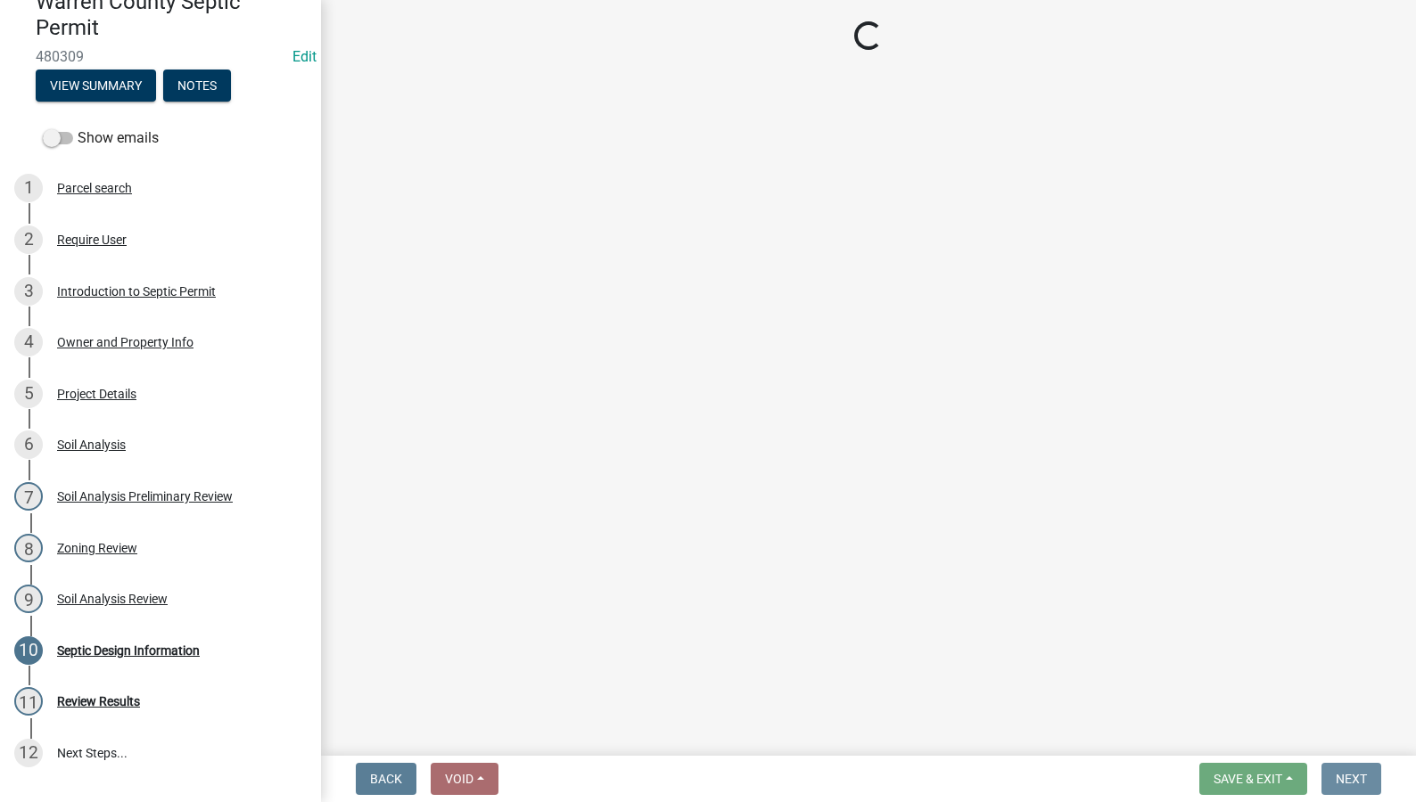
scroll to position [0, 0]
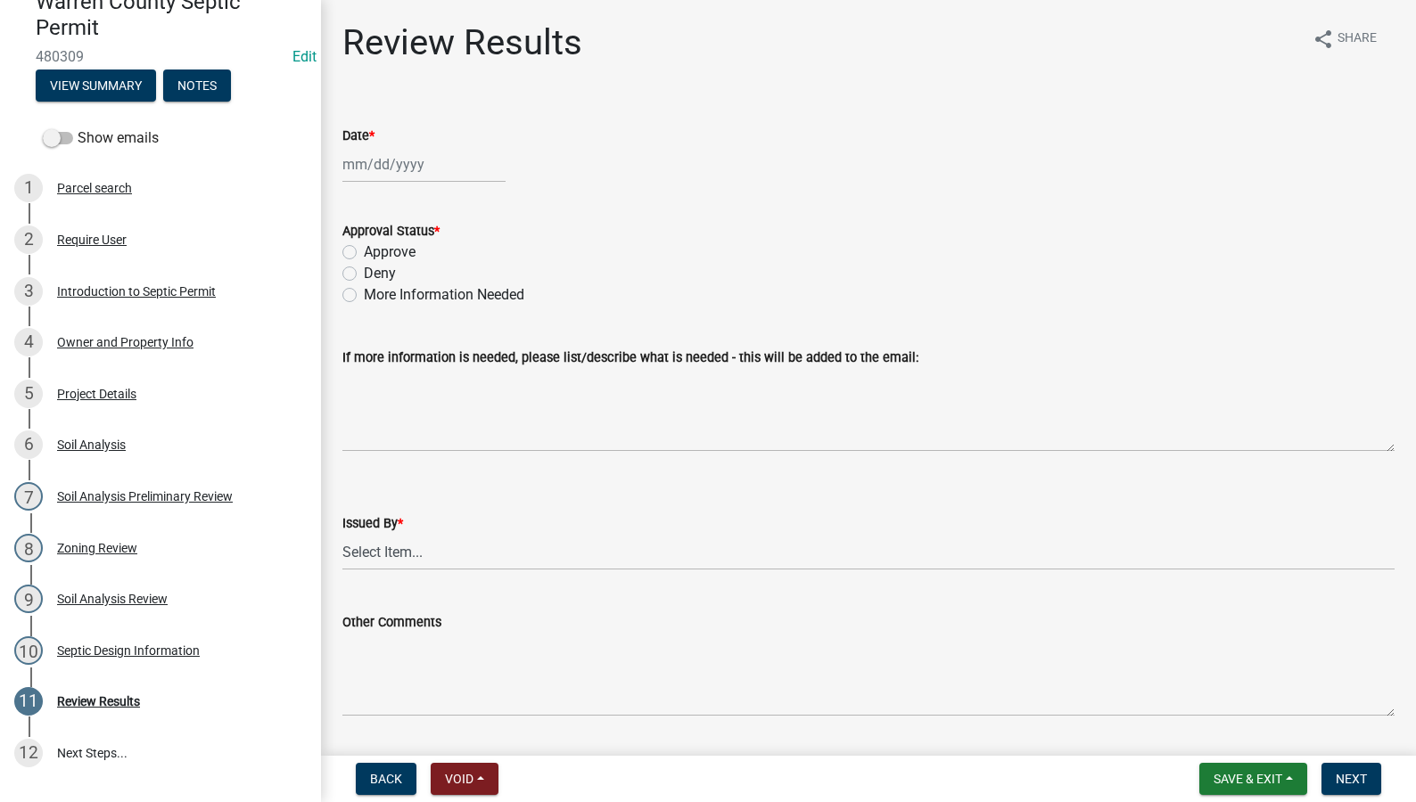
click at [388, 184] on wm-data-entity-input "Date *" at bounding box center [868, 149] width 1052 height 99
click at [391, 165] on div at bounding box center [423, 164] width 163 height 37
select select "9"
select select "2025"
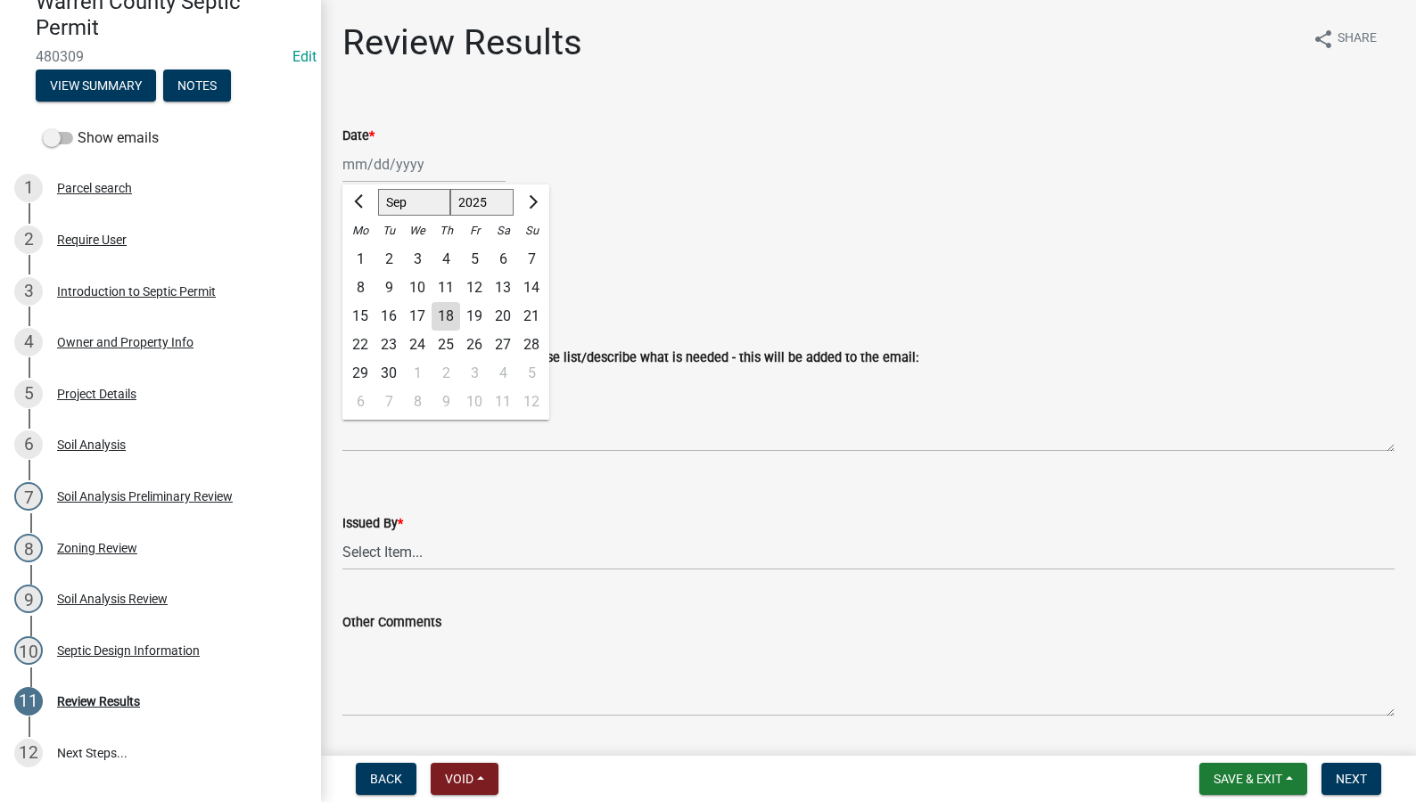
click at [449, 316] on div "18" at bounding box center [445, 316] width 29 height 29
type input "[DATE]"
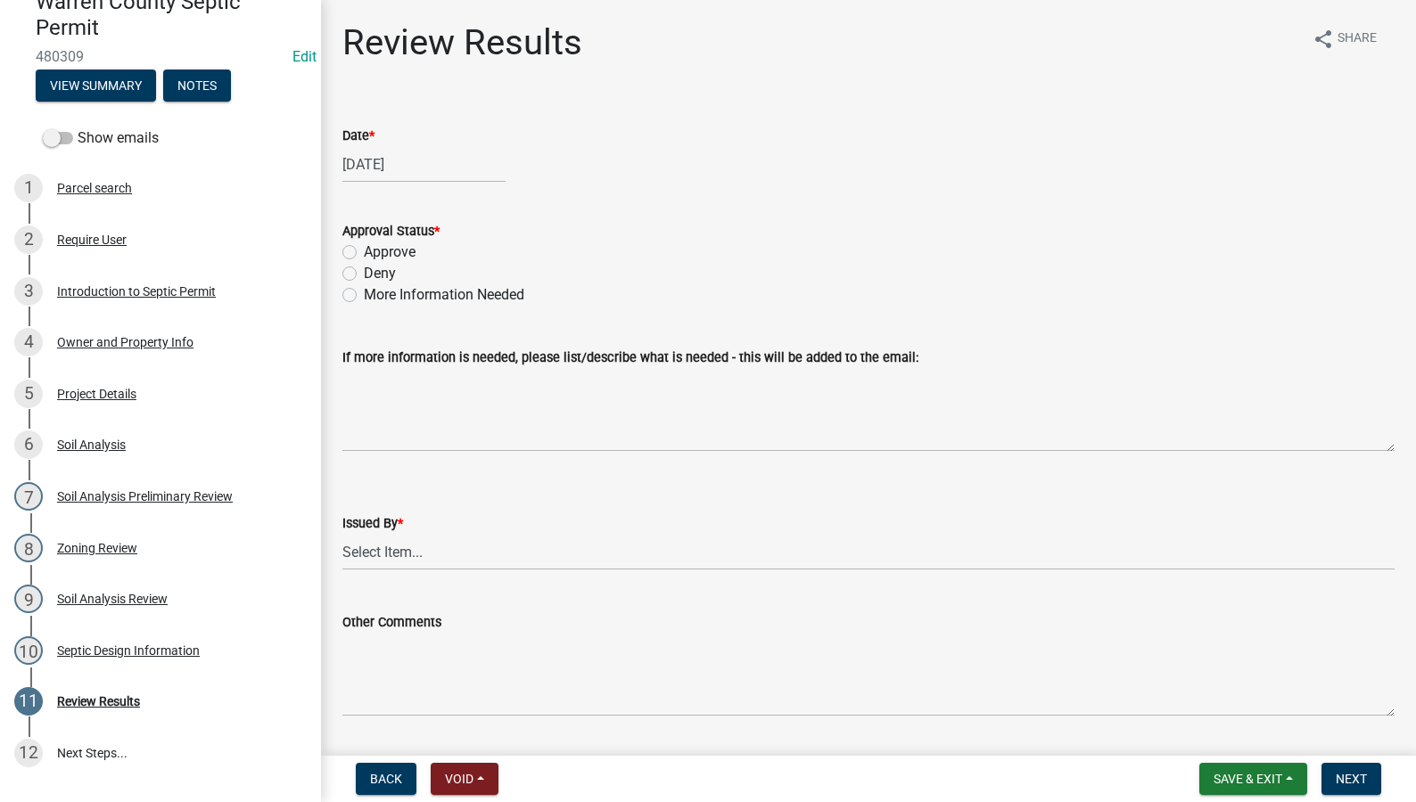
click at [364, 251] on label "Approve" at bounding box center [390, 252] width 52 height 21
click at [364, 251] on input "Approve" at bounding box center [370, 248] width 12 height 12
radio input "true"
drag, startPoint x: 395, startPoint y: 553, endPoint x: 398, endPoint y: 571, distance: 18.9
click at [395, 553] on select "Select Item... Tyler Till Jeff Hines" at bounding box center [868, 552] width 1052 height 37
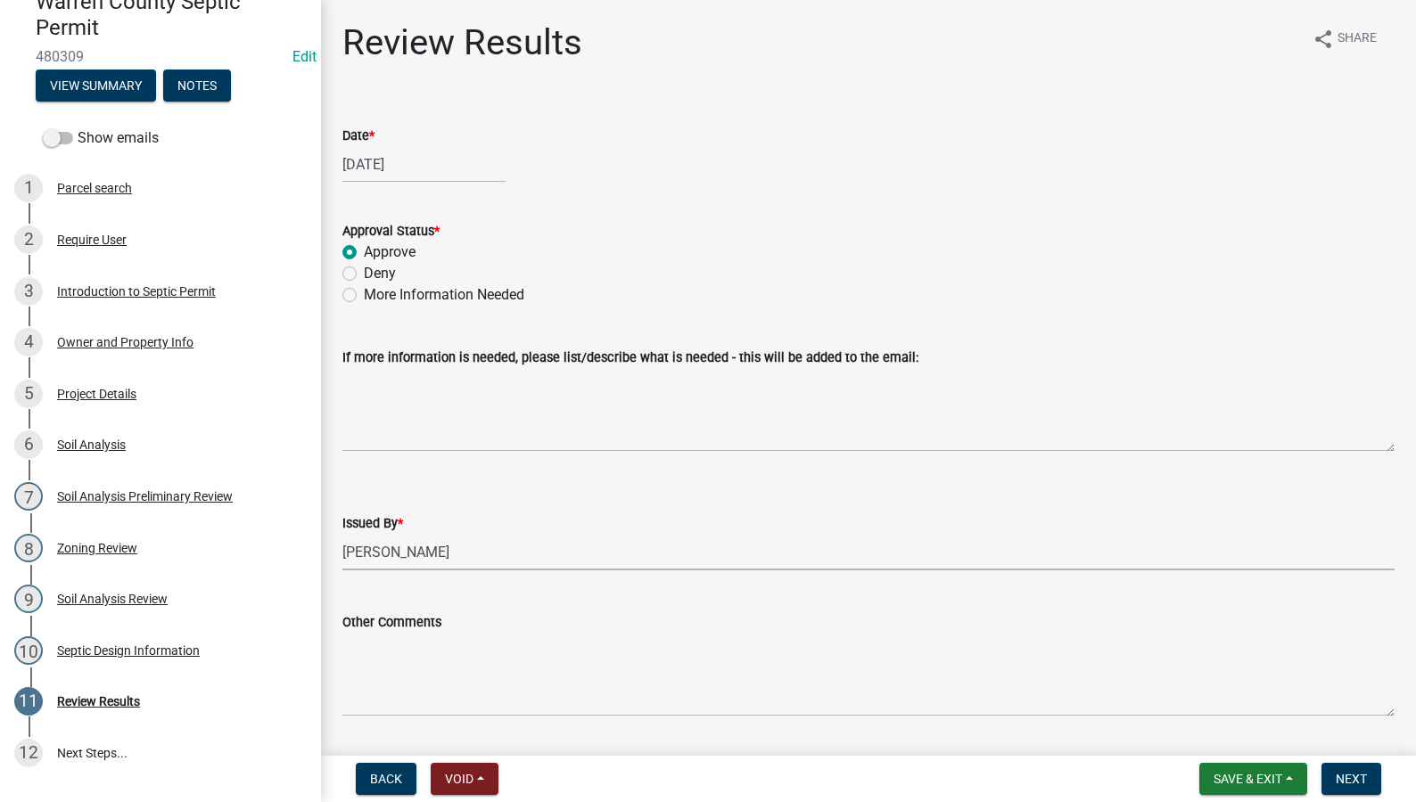
click at [342, 534] on select "Select Item... Tyler Till Jeff Hines" at bounding box center [868, 552] width 1052 height 37
select select "2f6c2d72-ab04-4add-87ae-7a9750ff19b9"
click at [1339, 779] on span "Next" at bounding box center [1350, 779] width 31 height 14
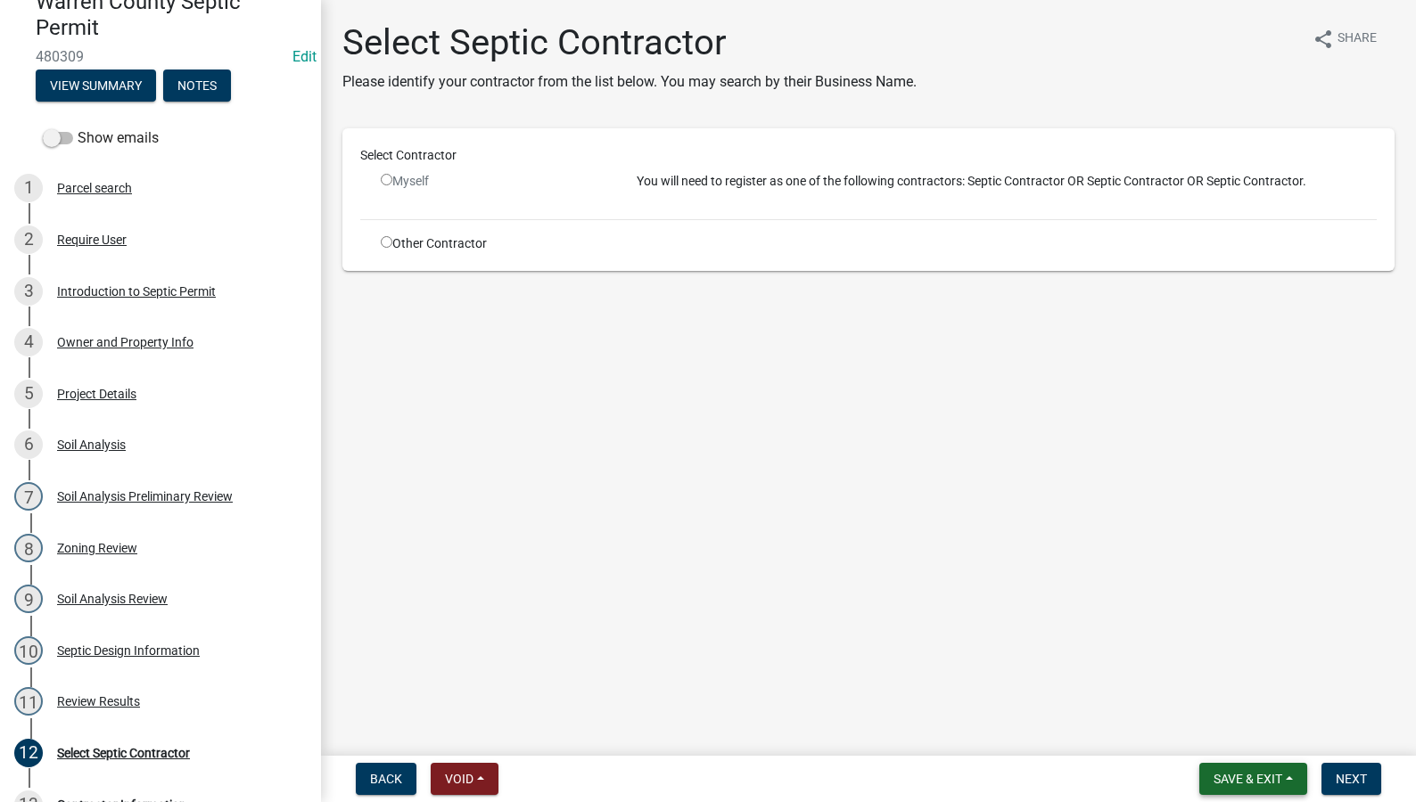
click at [1243, 788] on button "Save & Exit" at bounding box center [1253, 779] width 108 height 32
click at [1223, 731] on button "Save & Exit" at bounding box center [1235, 732] width 143 height 43
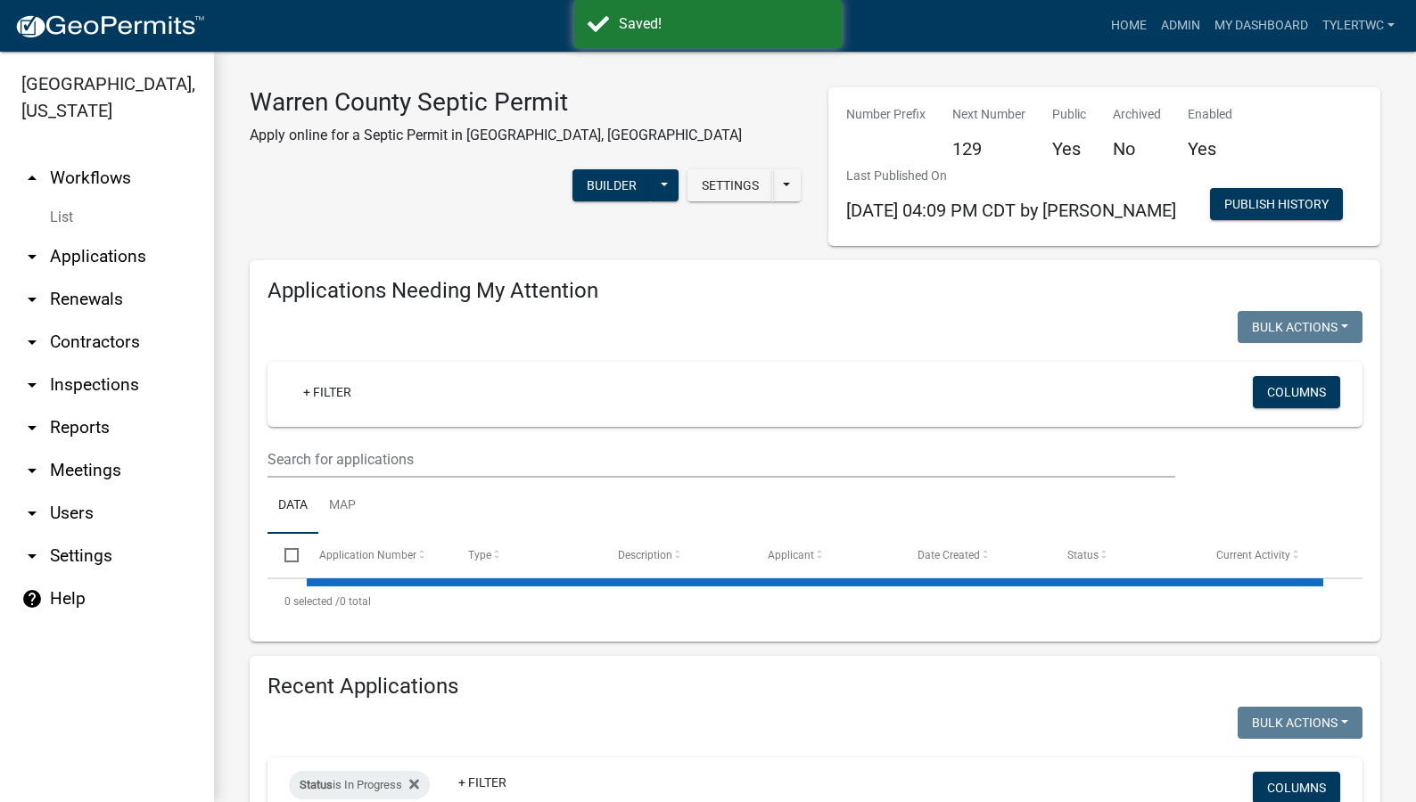
select select "2: 50"
select select "3: 100"
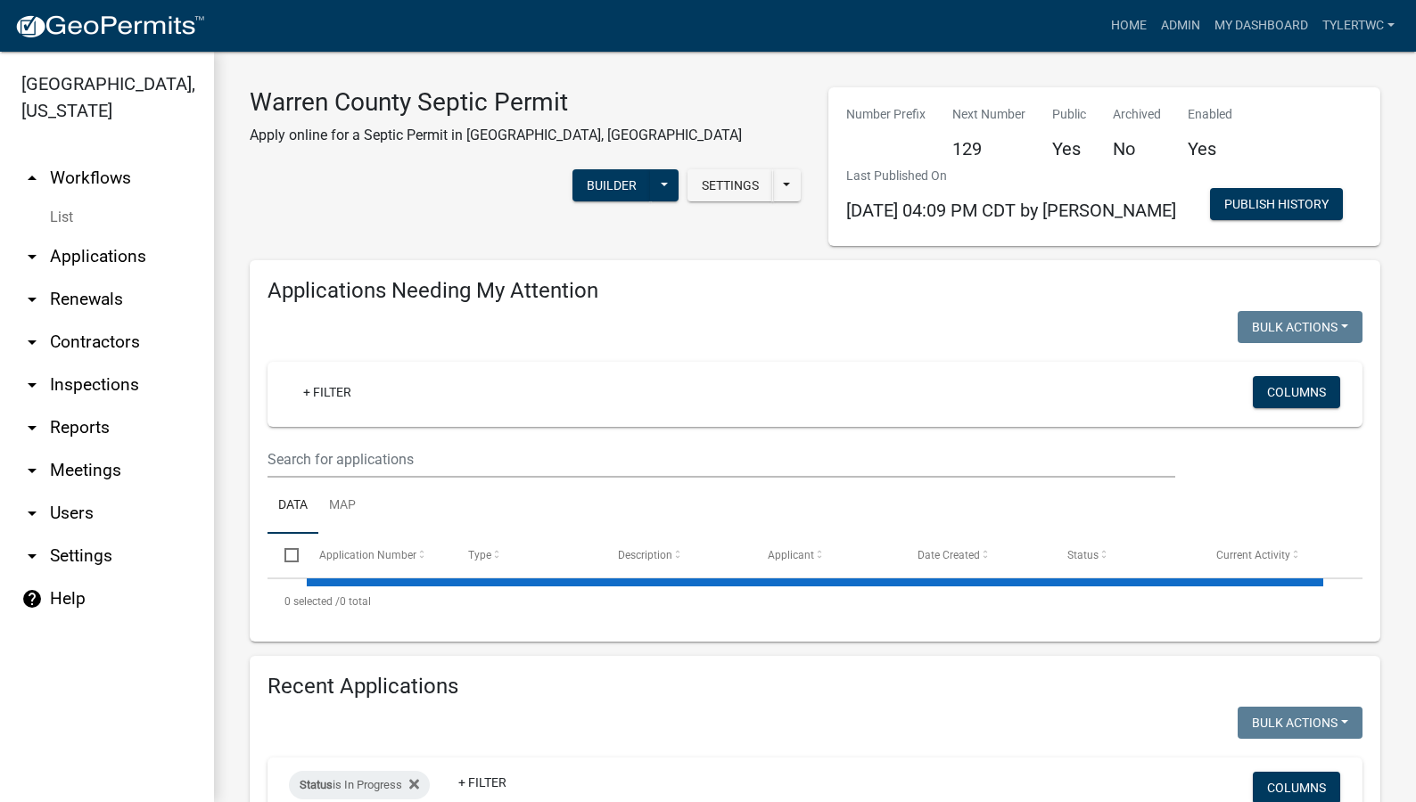
select select "2: 50"
select select "3: 100"
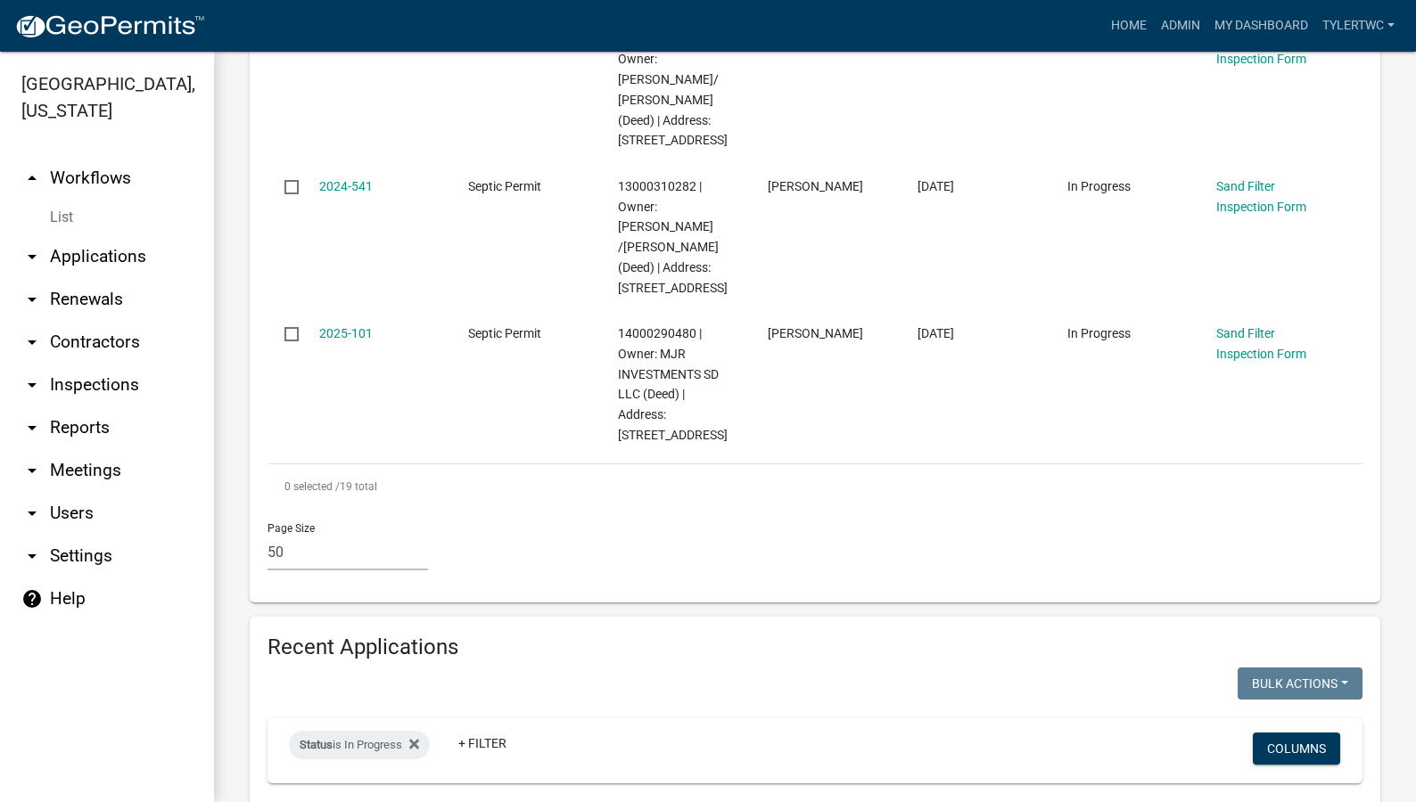
scroll to position [3120, 0]
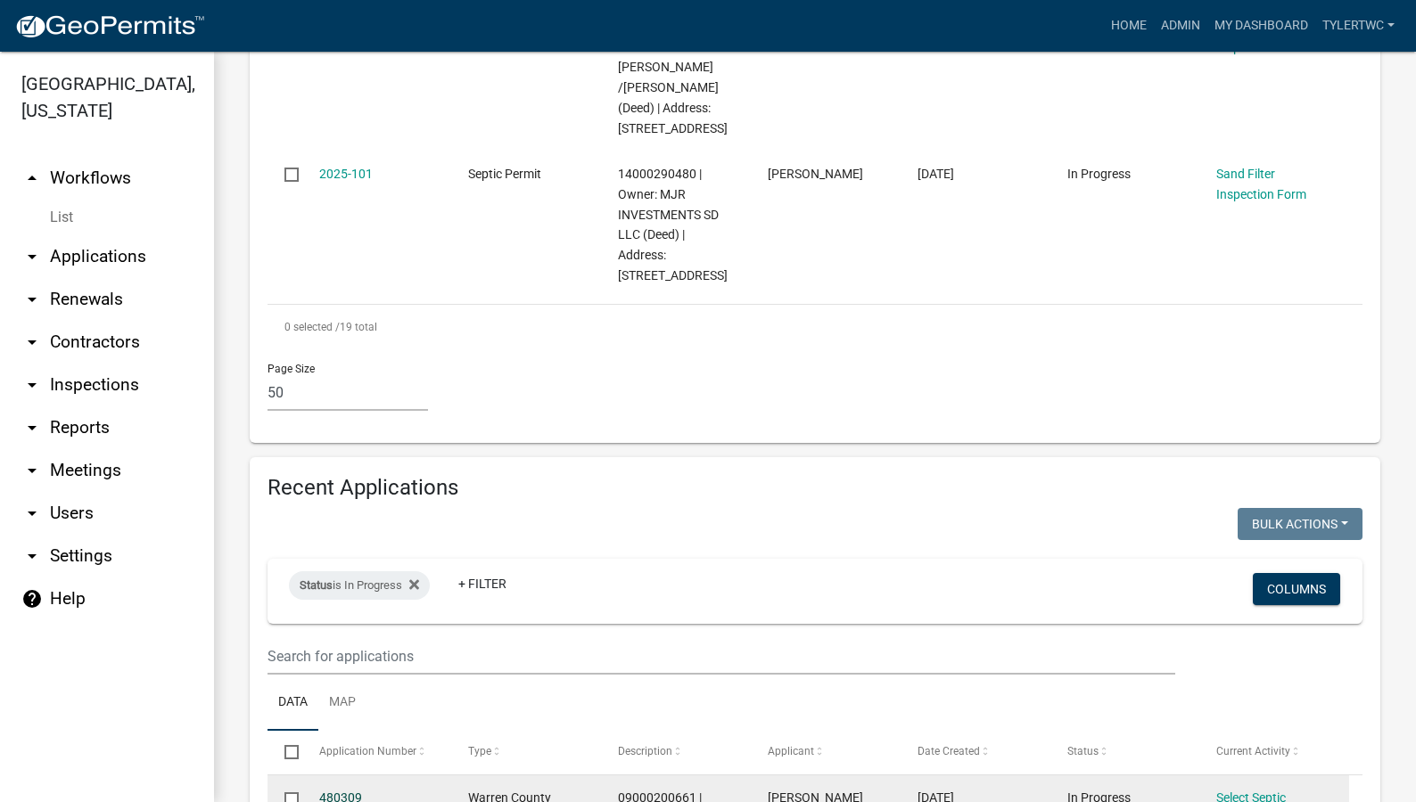
click at [351, 791] on link "480309" at bounding box center [340, 798] width 43 height 14
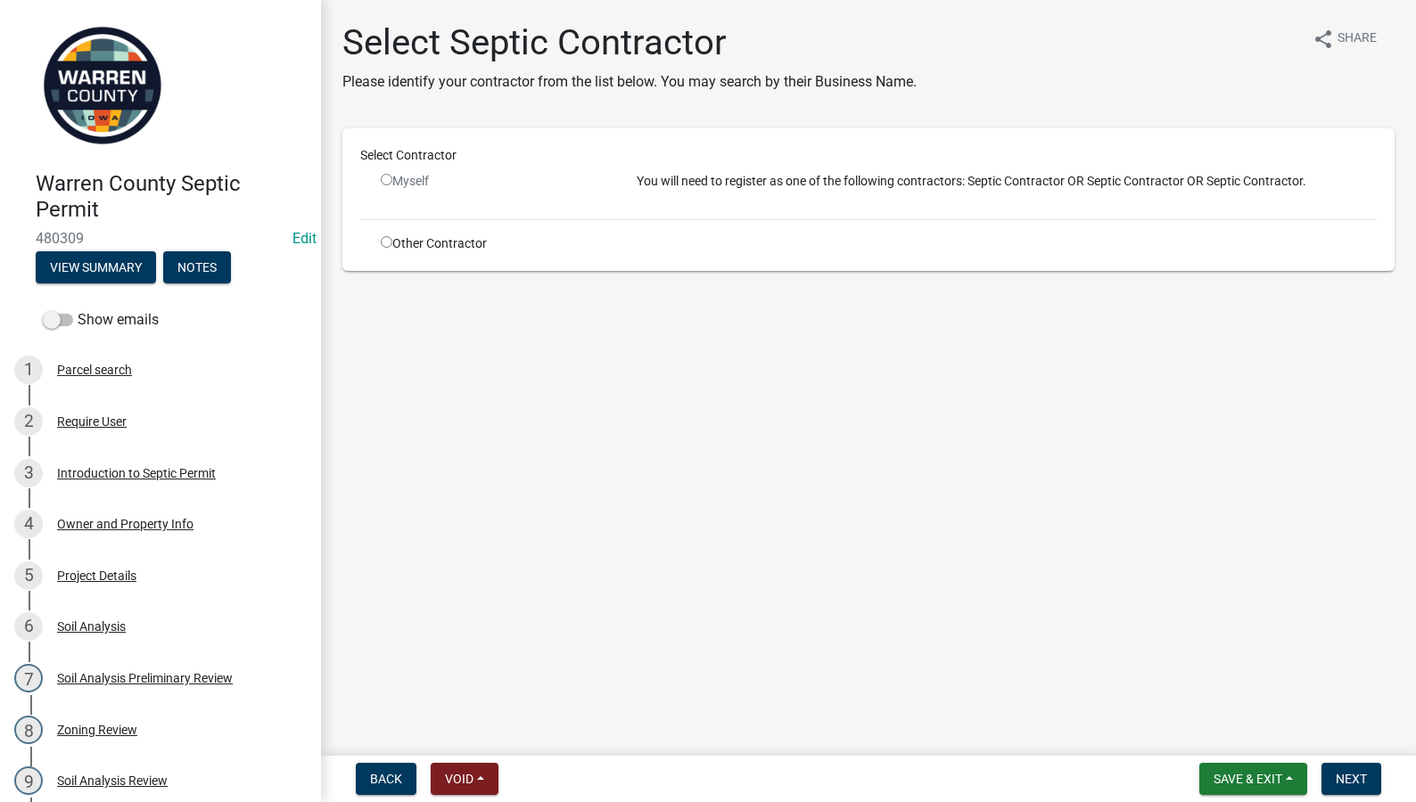
click at [388, 180] on input "radio" at bounding box center [387, 180] width 12 height 12
radio input "false"
click at [382, 241] on input "radio" at bounding box center [387, 242] width 12 height 12
radio input "true"
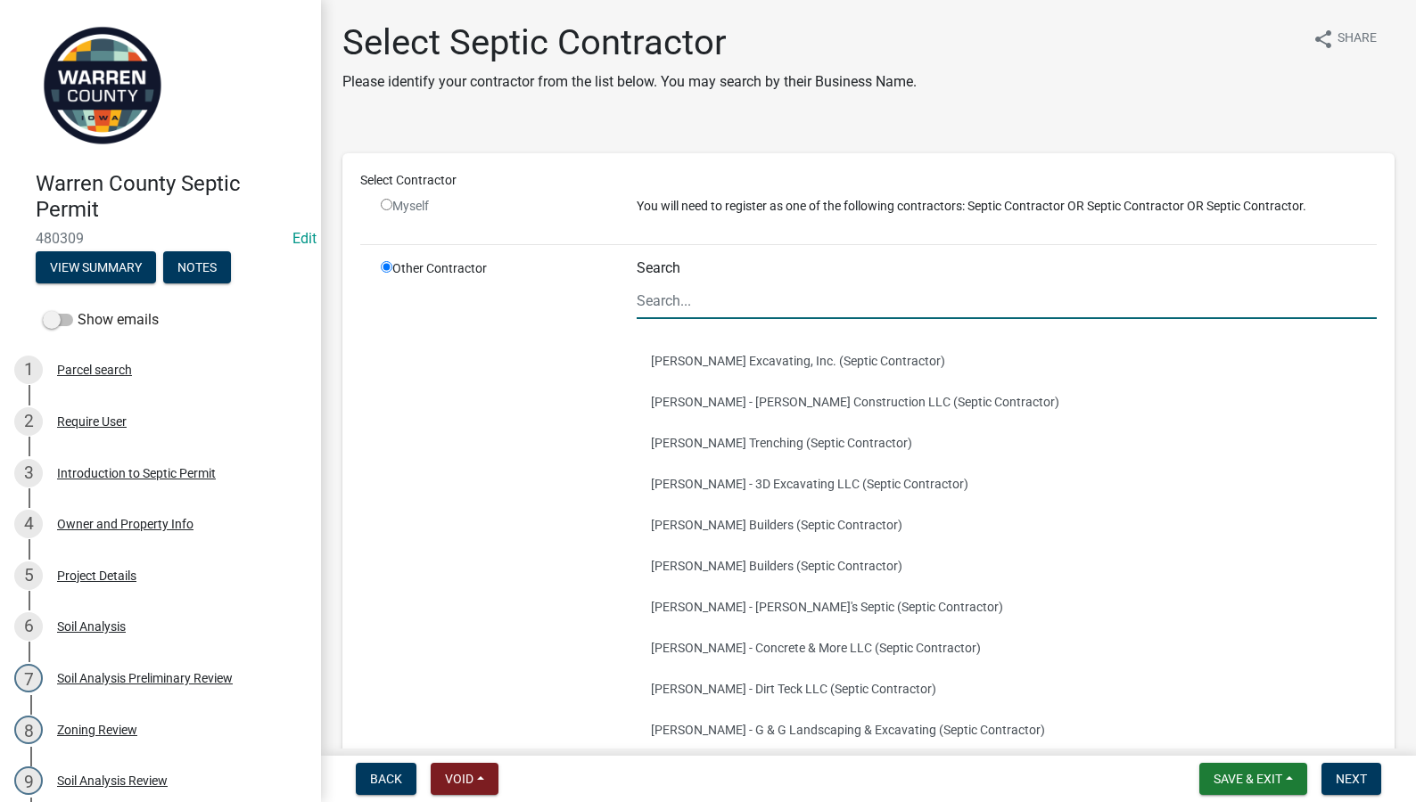
click at [676, 301] on input "Search" at bounding box center [1007, 301] width 740 height 37
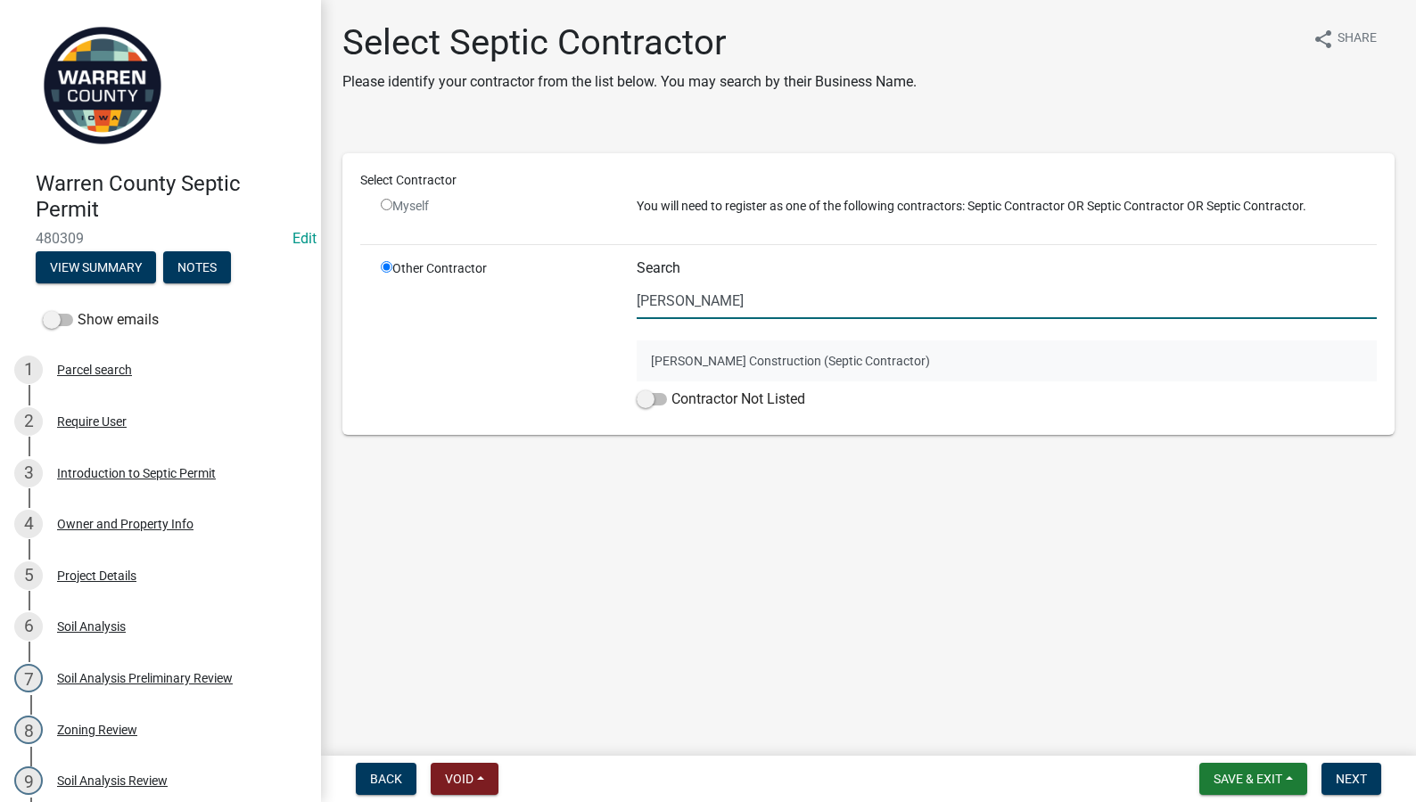
type input "killen"
click at [648, 356] on button "Mike Killen Construction (Septic Contractor)" at bounding box center [1007, 361] width 740 height 41
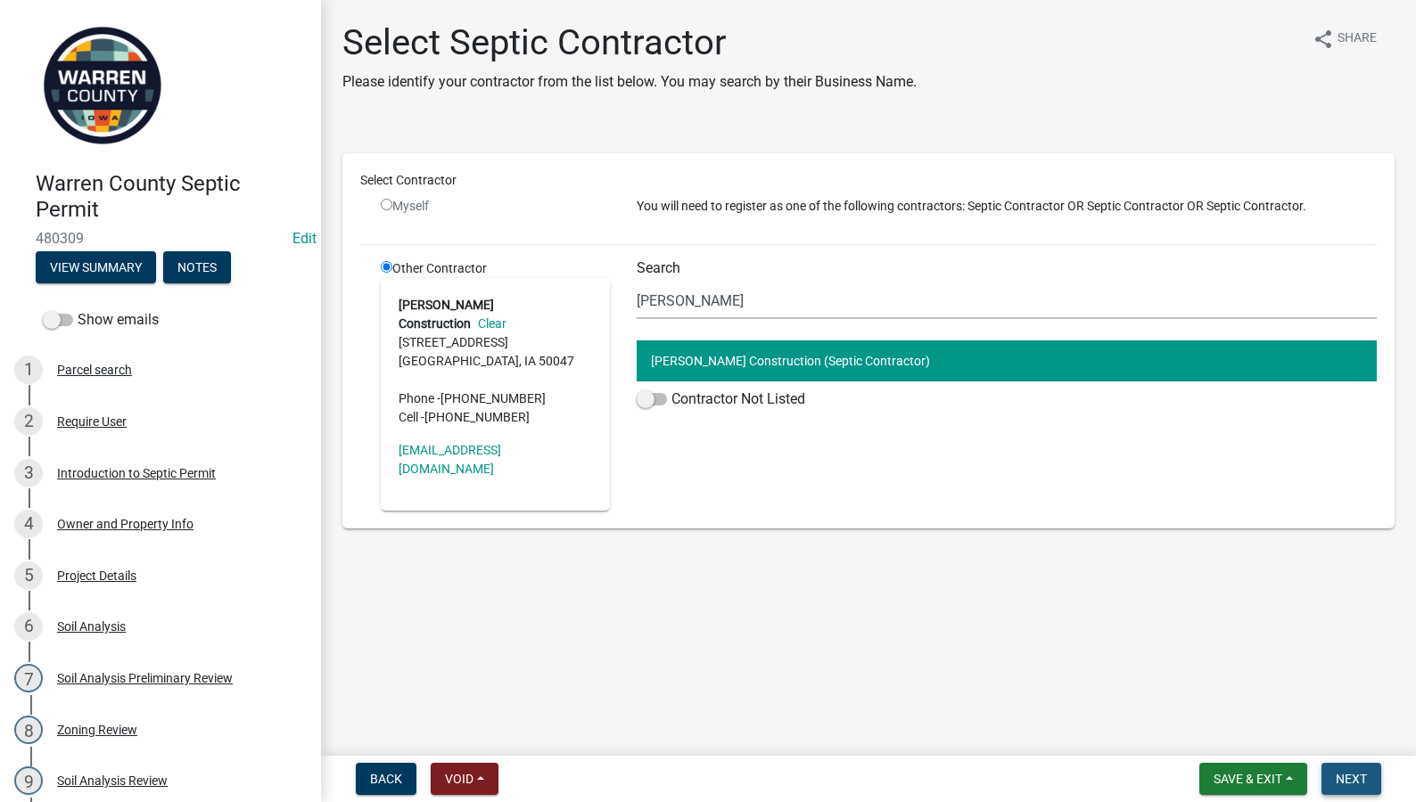
click at [1343, 769] on button "Next" at bounding box center [1351, 779] width 60 height 32
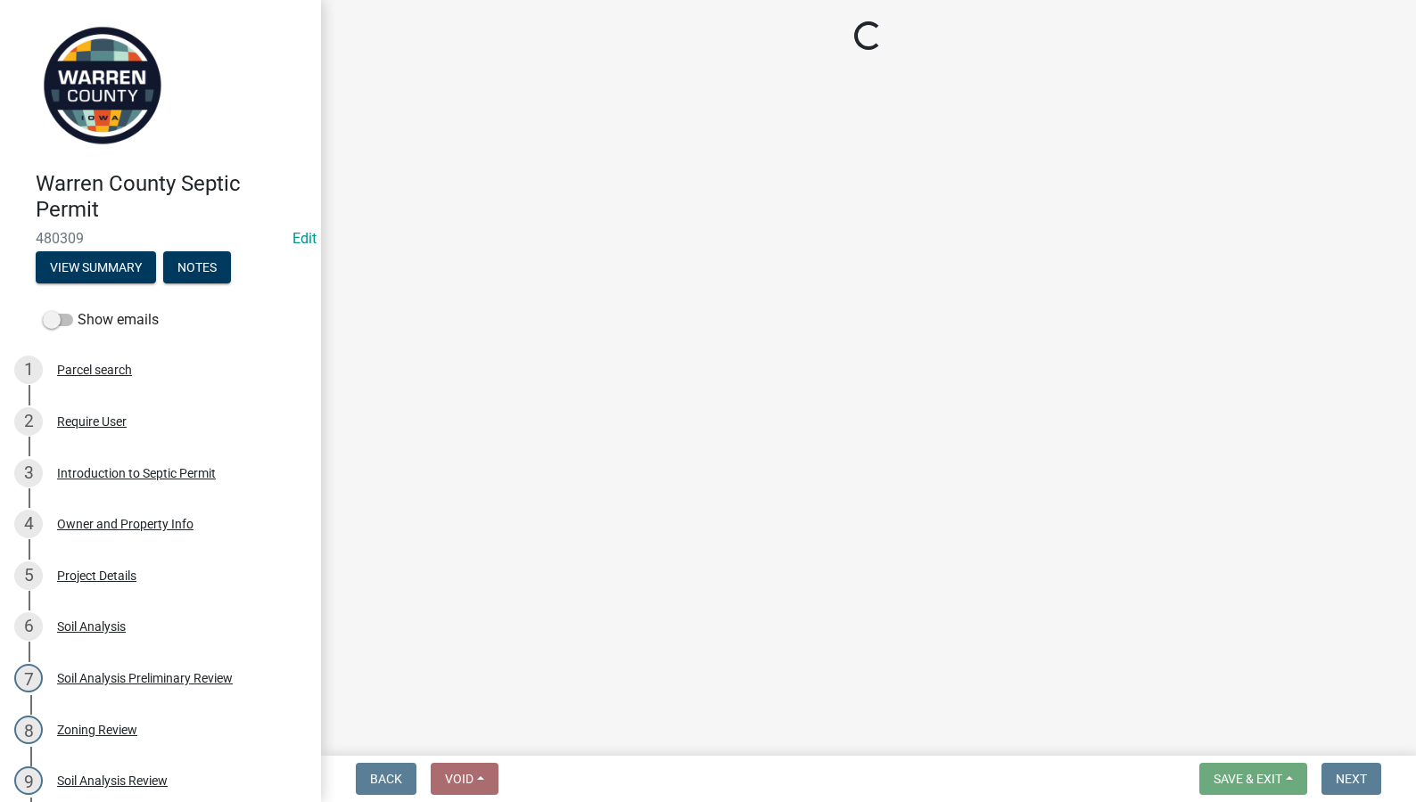
select select "3: 3"
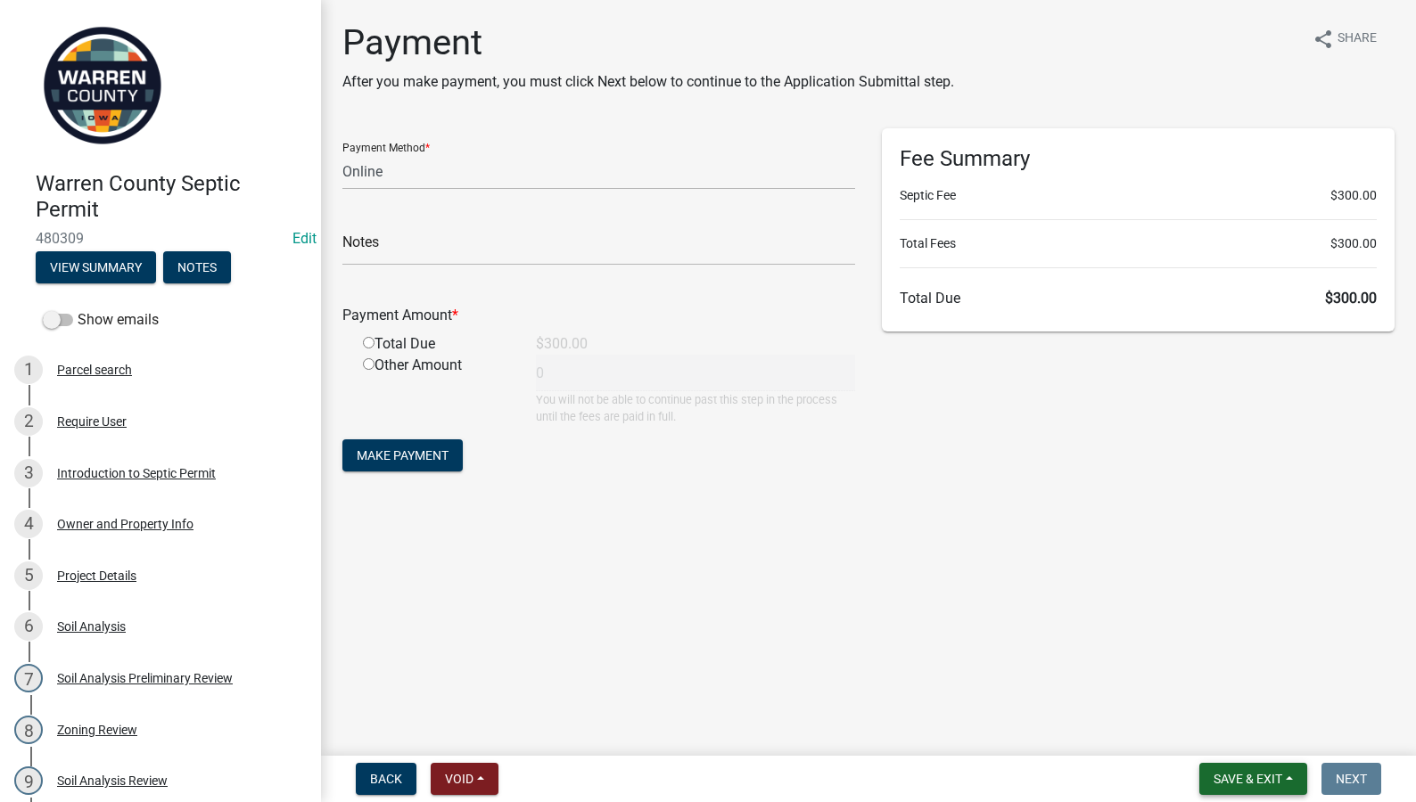
click at [1229, 780] on span "Save & Exit" at bounding box center [1247, 779] width 69 height 14
click at [1233, 727] on button "Save & Exit" at bounding box center [1235, 732] width 143 height 43
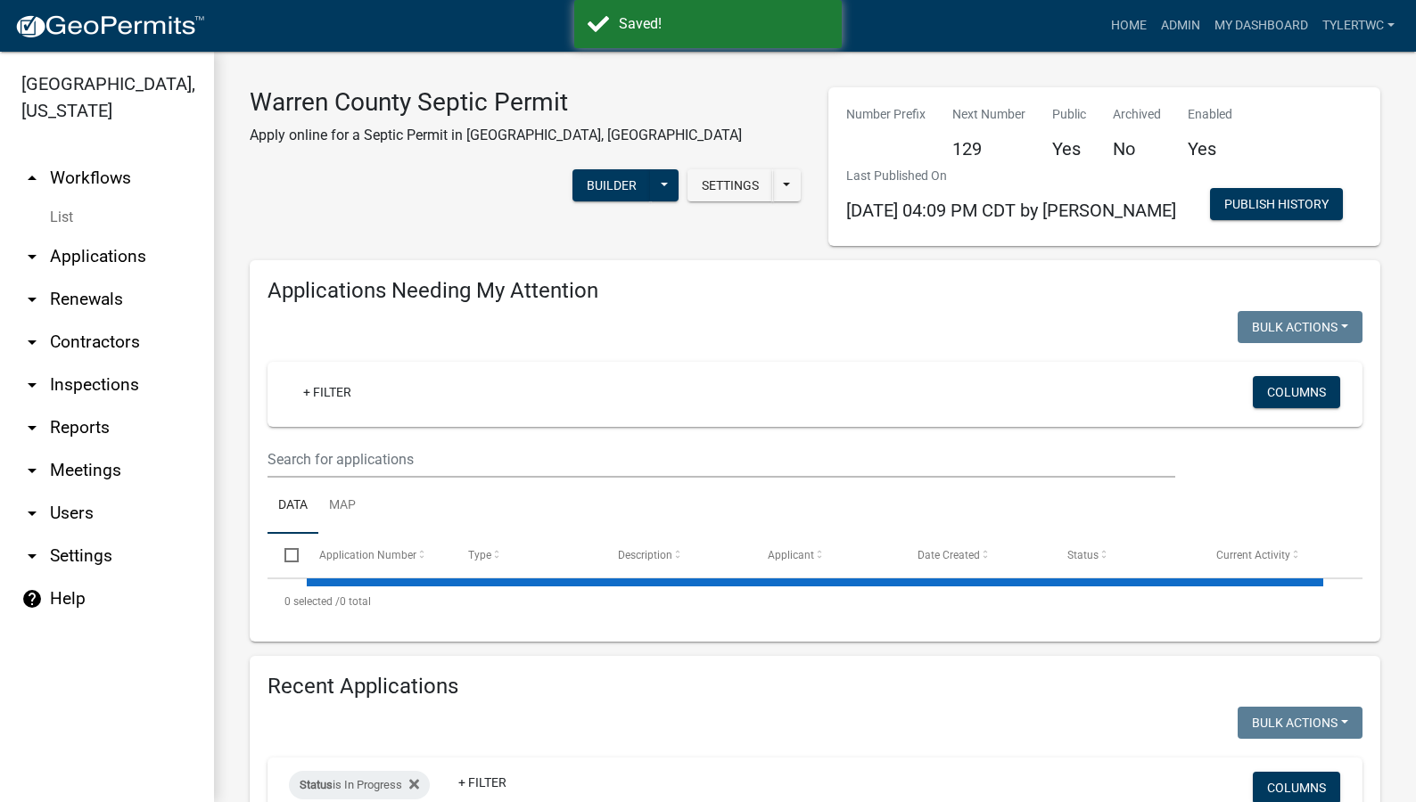
select select "2: 50"
select select "3: 100"
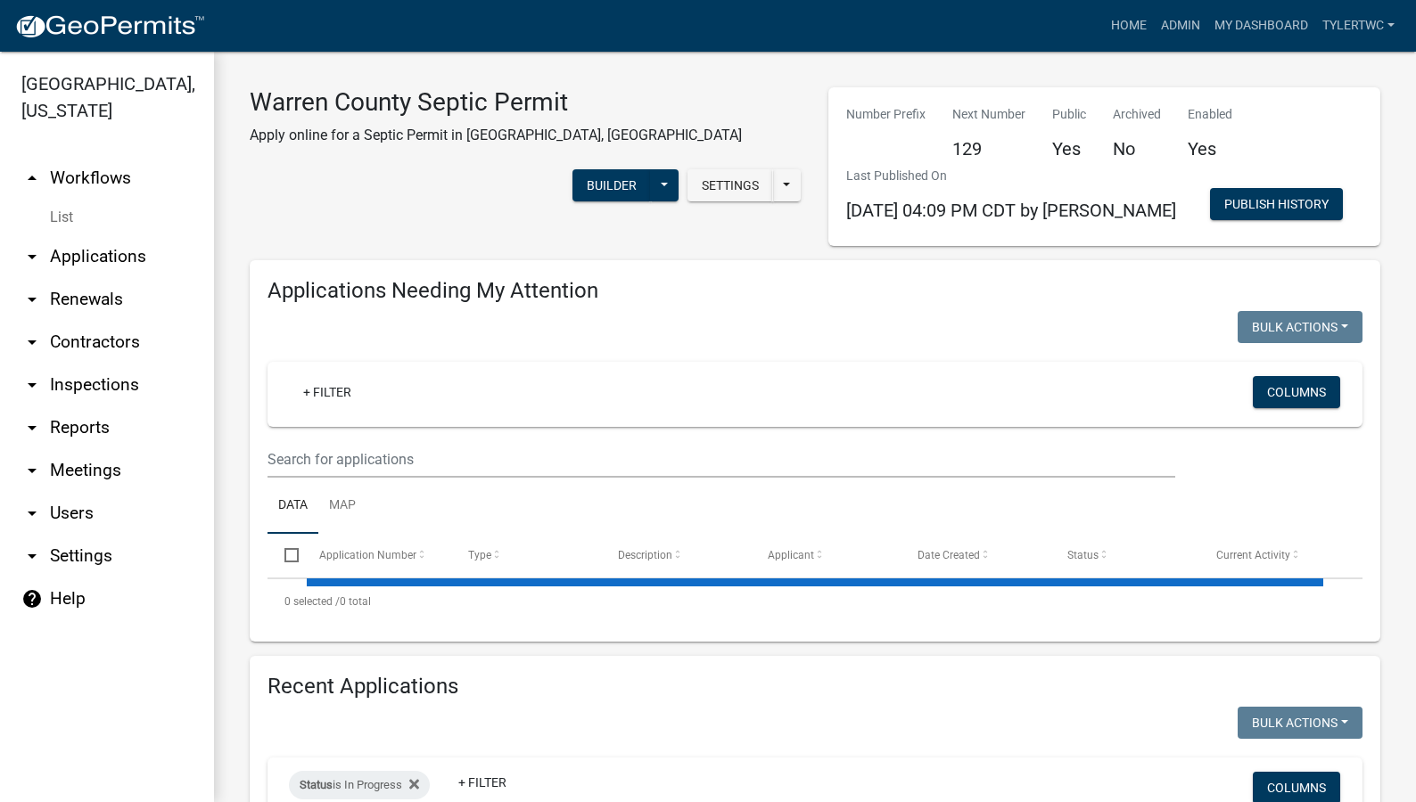
select select "2: 50"
select select "3: 100"
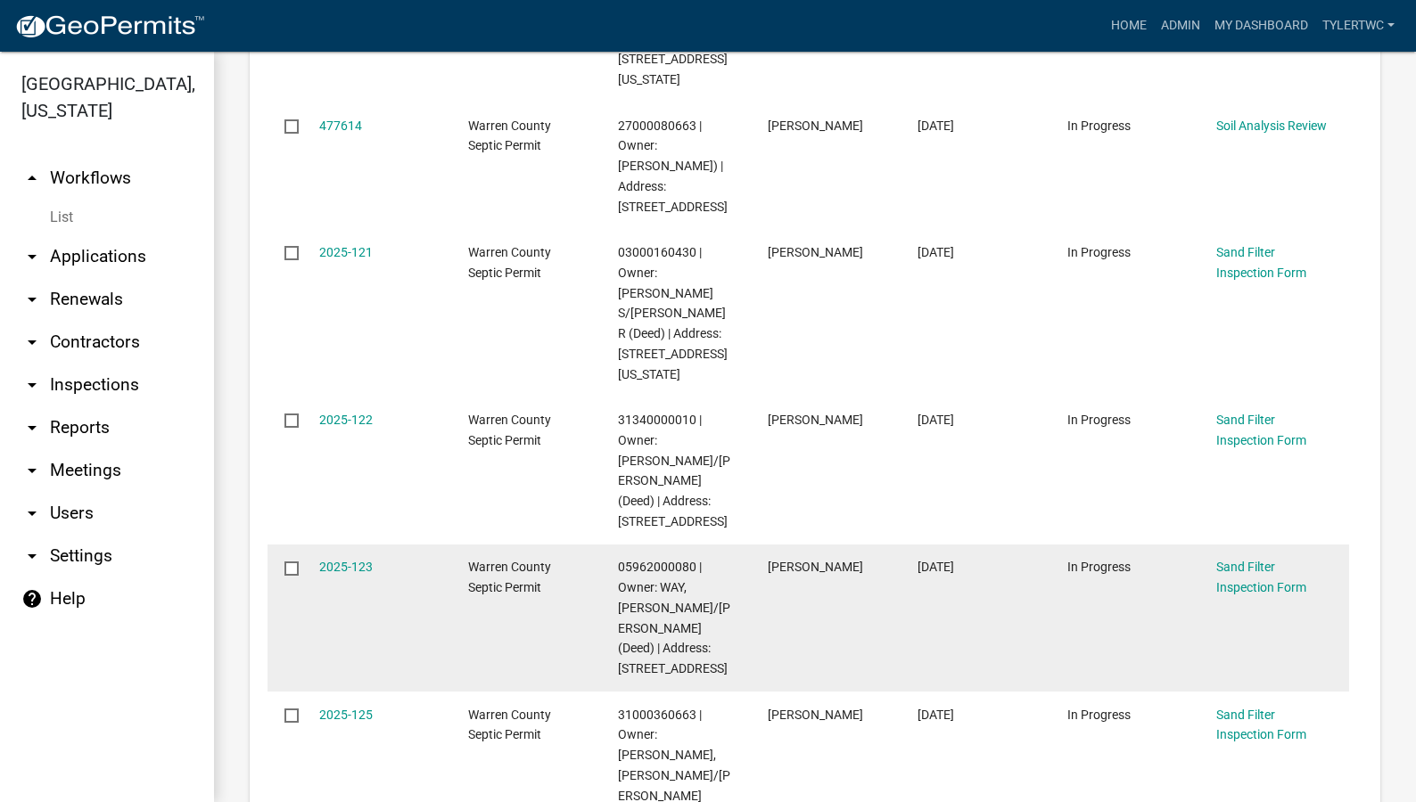
scroll to position [624, 0]
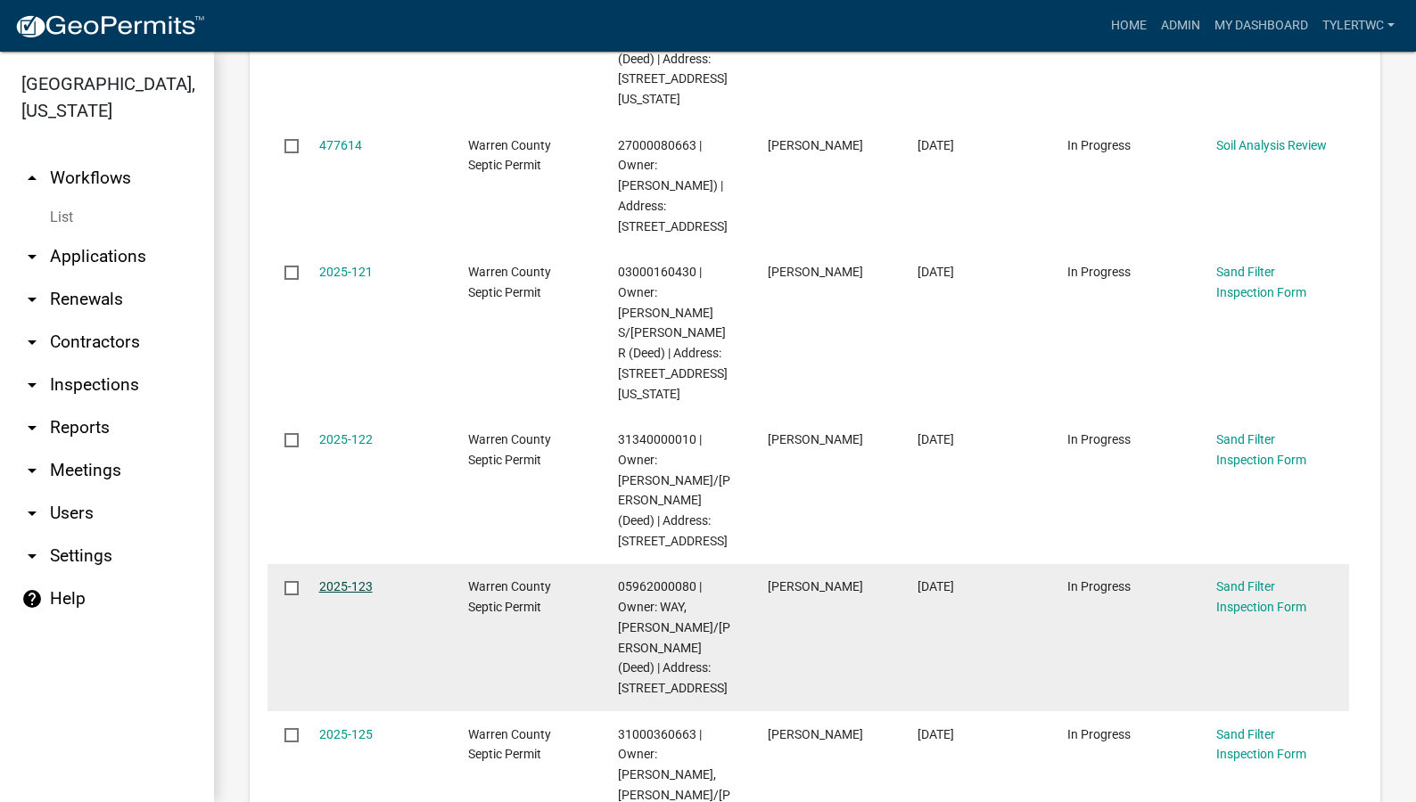
click at [349, 579] on link "2025-123" at bounding box center [345, 586] width 53 height 14
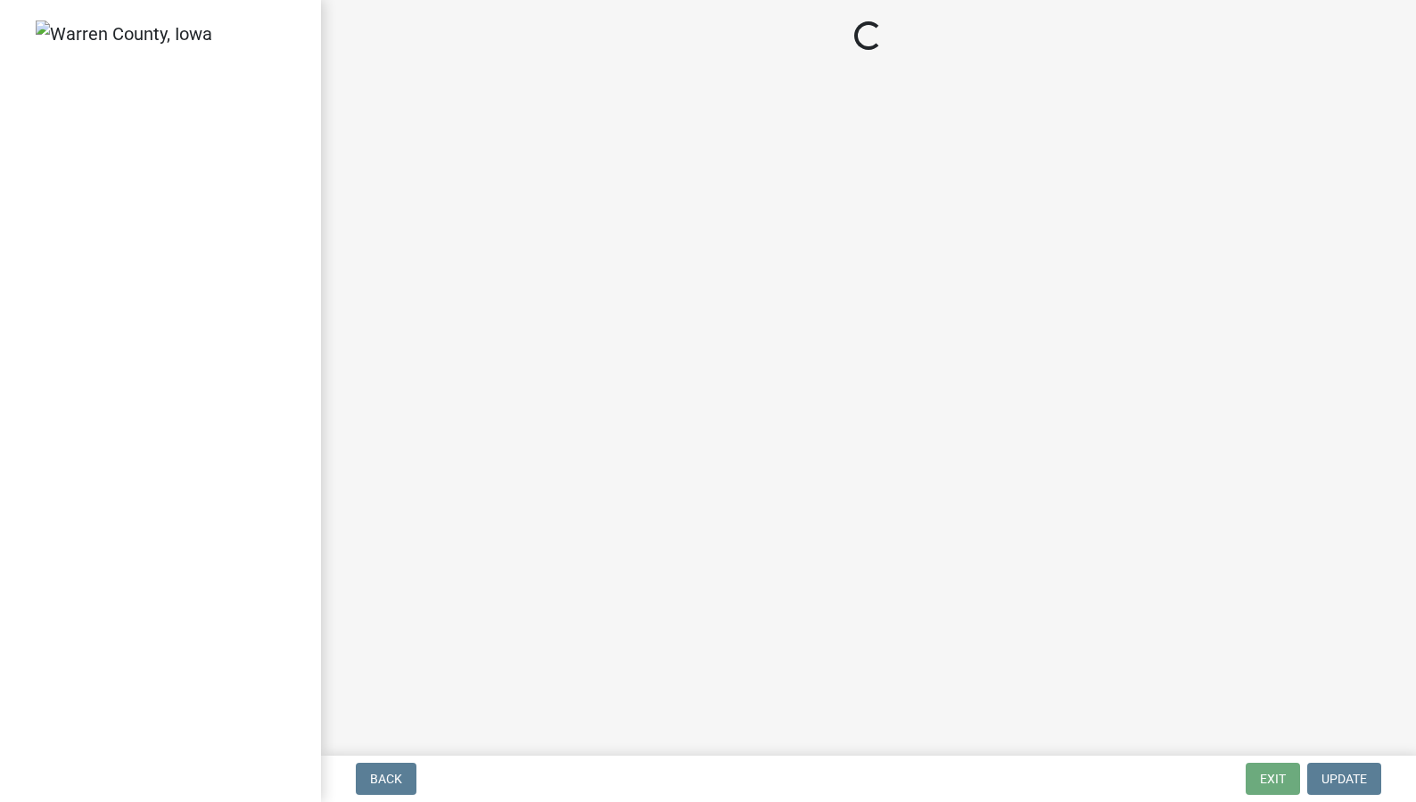
select select "712890e3-0e22-400e-a79f-3f3f8890de95"
select select "d1e22d4f-68e7-4e9d-8701-604dd084f30f"
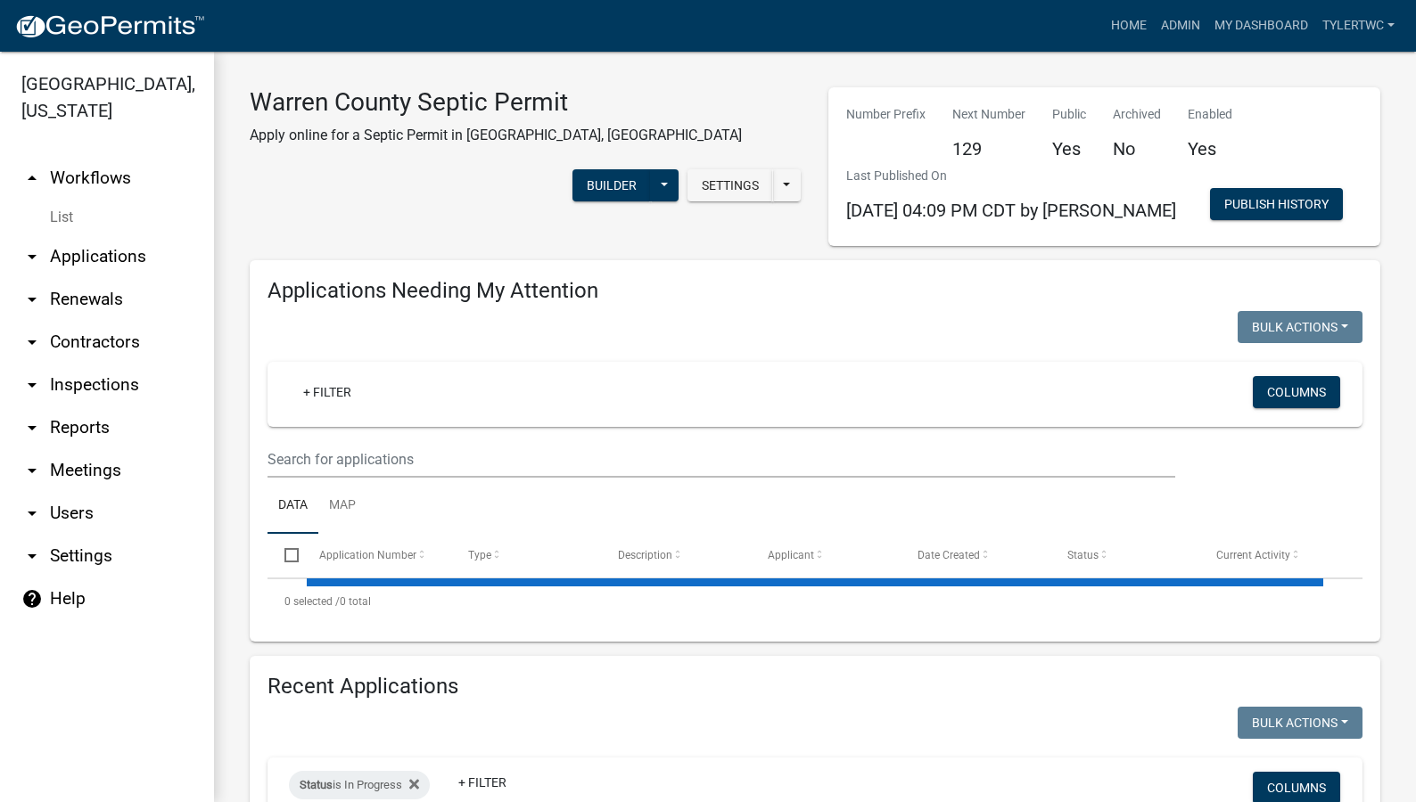
select select "2: 50"
select select "3: 100"
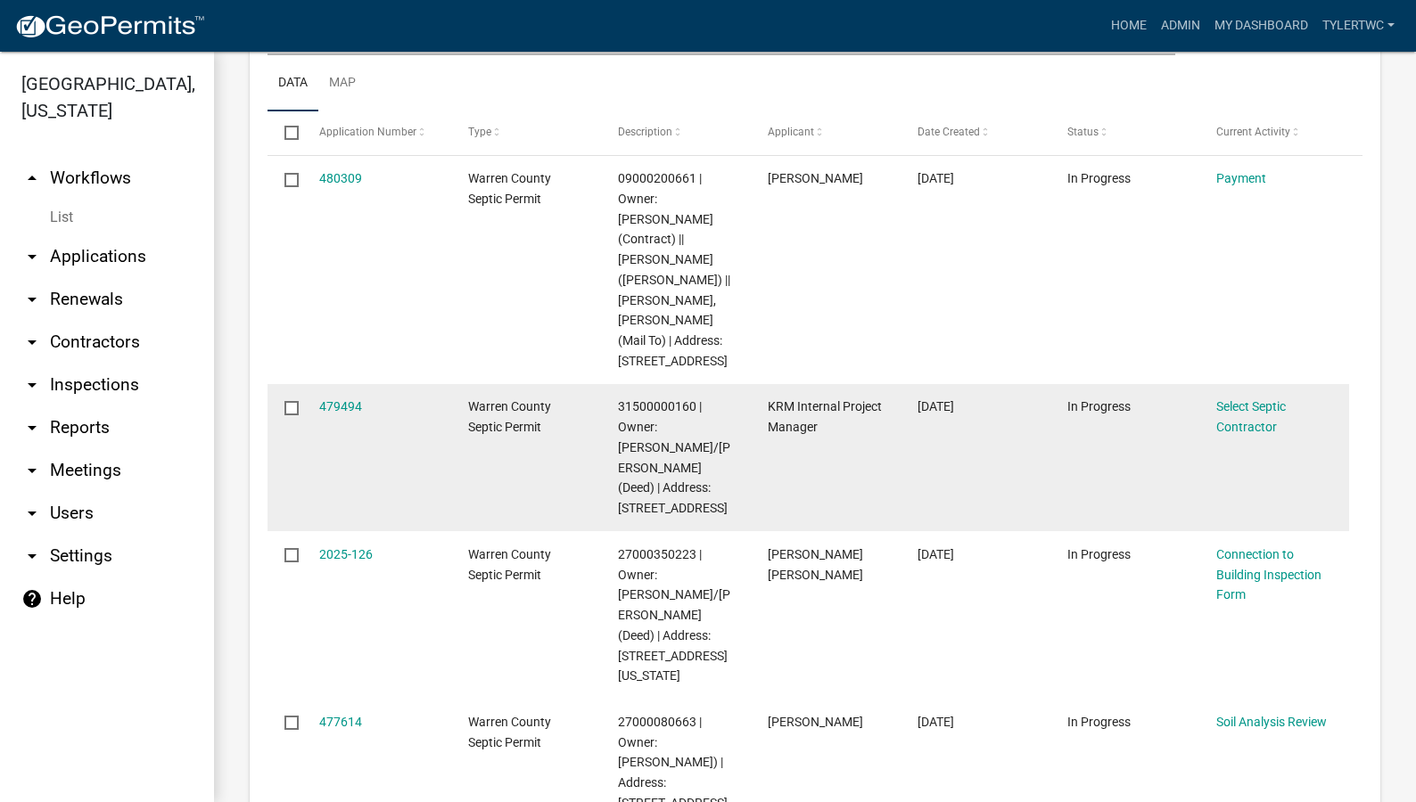
scroll to position [3324, 0]
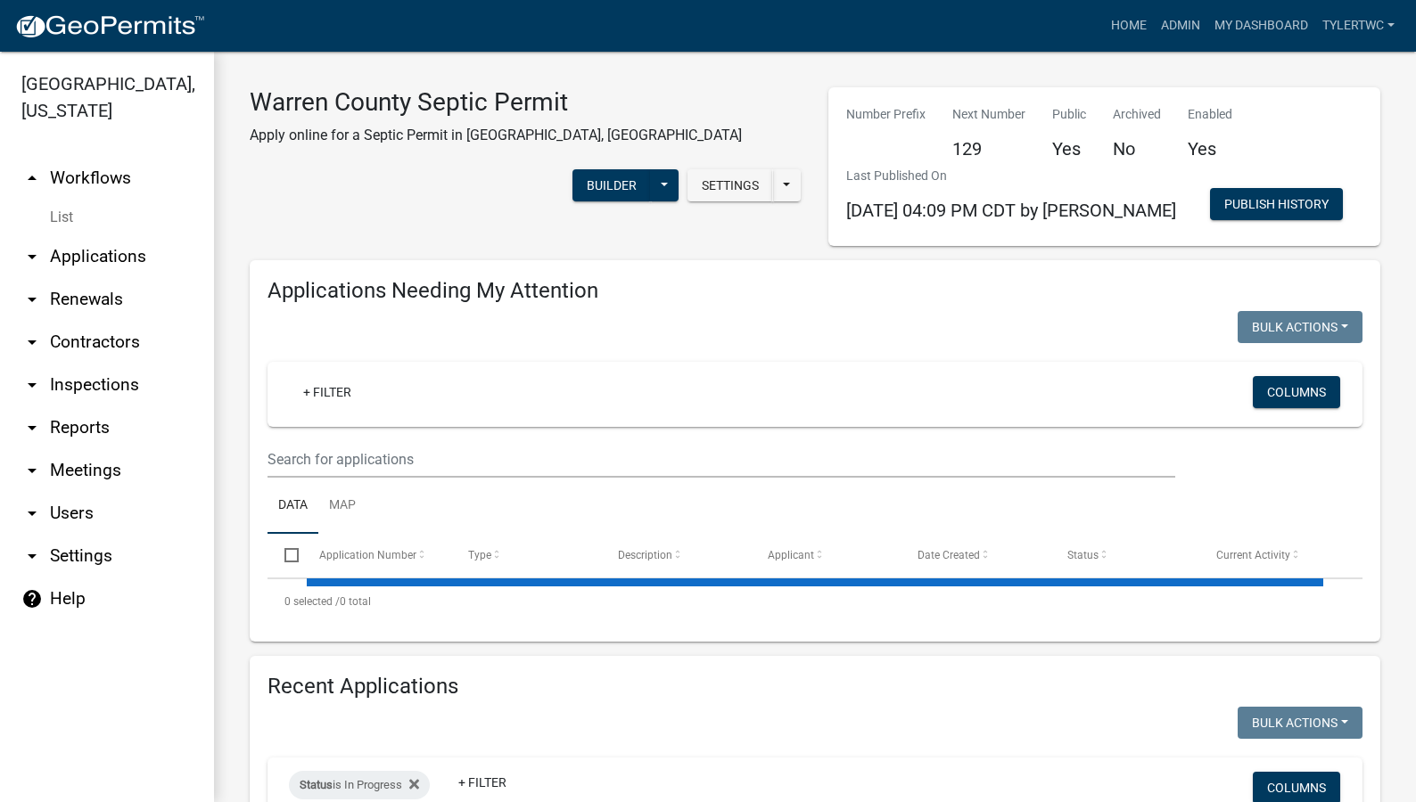
select select "2: 50"
select select "3: 100"
select select "2: 50"
select select "3: 100"
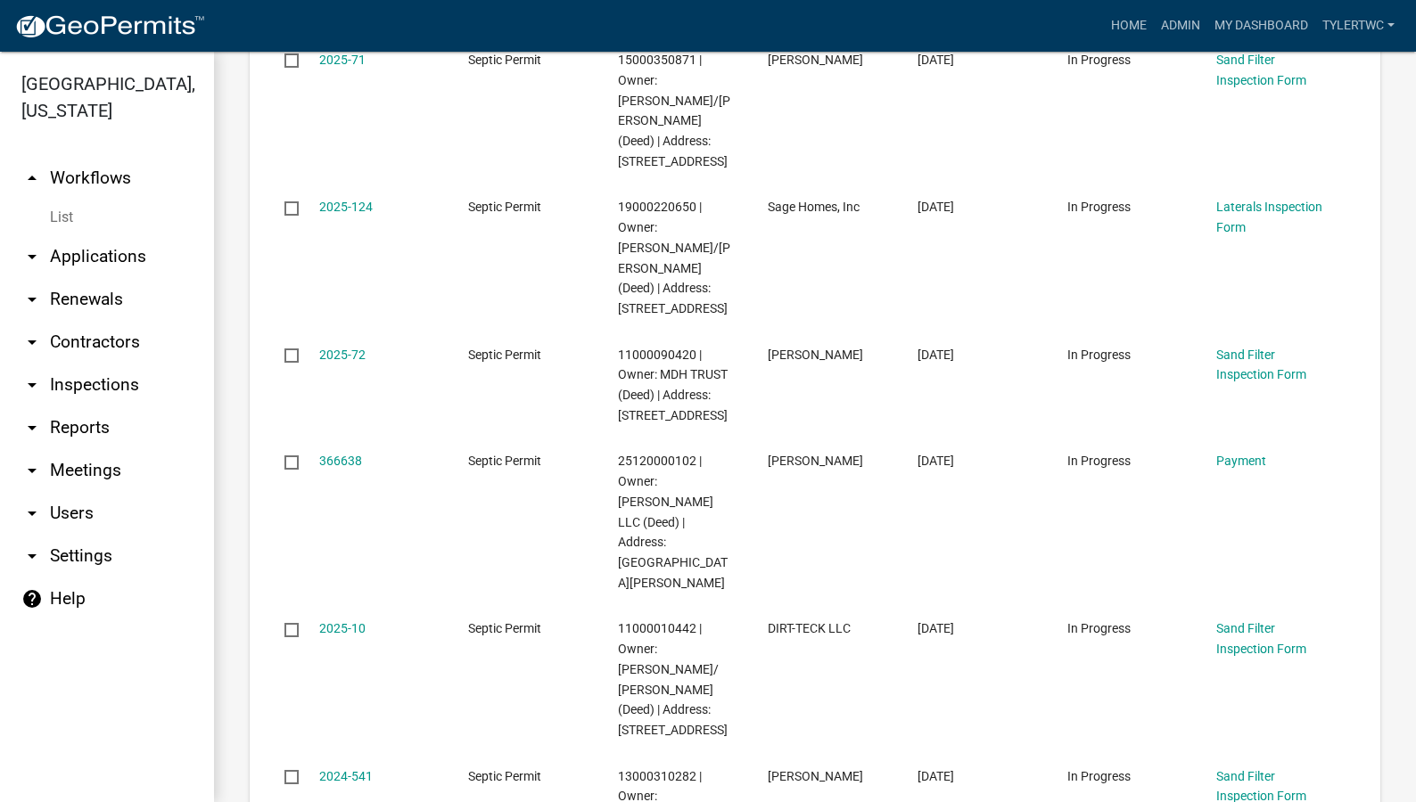
scroll to position [6652, 0]
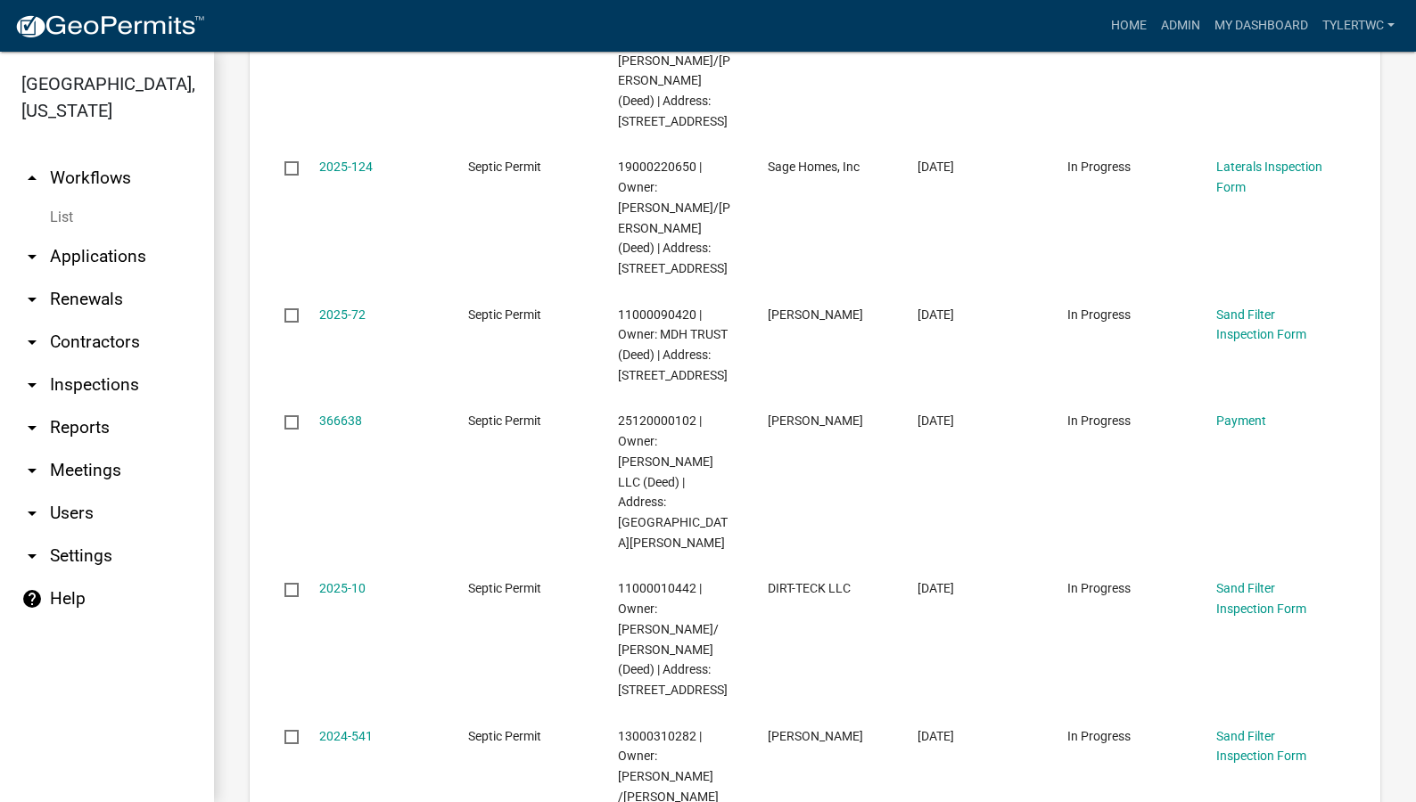
click at [98, 364] on link "arrow_drop_down Inspections" at bounding box center [107, 385] width 214 height 43
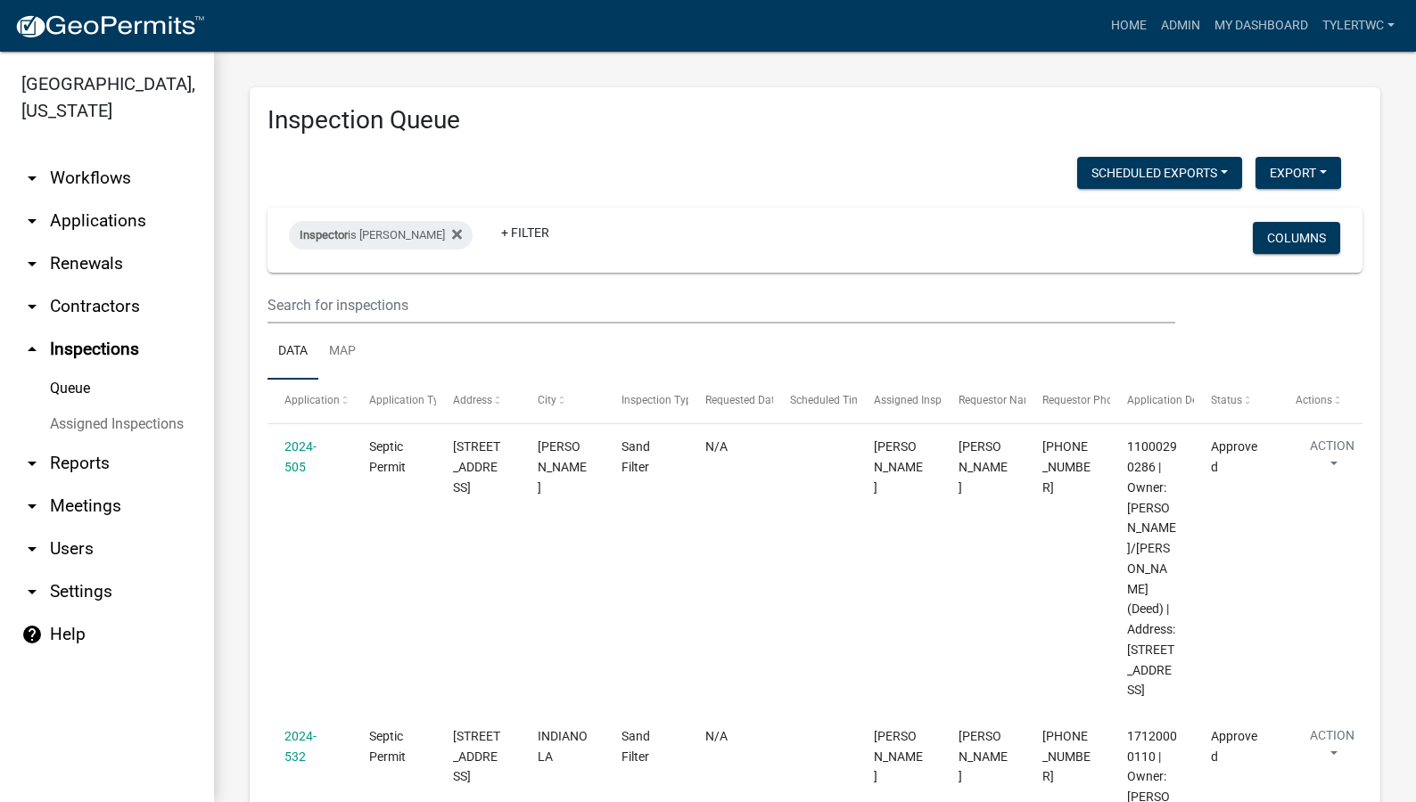
click at [83, 442] on link "arrow_drop_down Reports" at bounding box center [107, 463] width 214 height 43
select select "0: null"
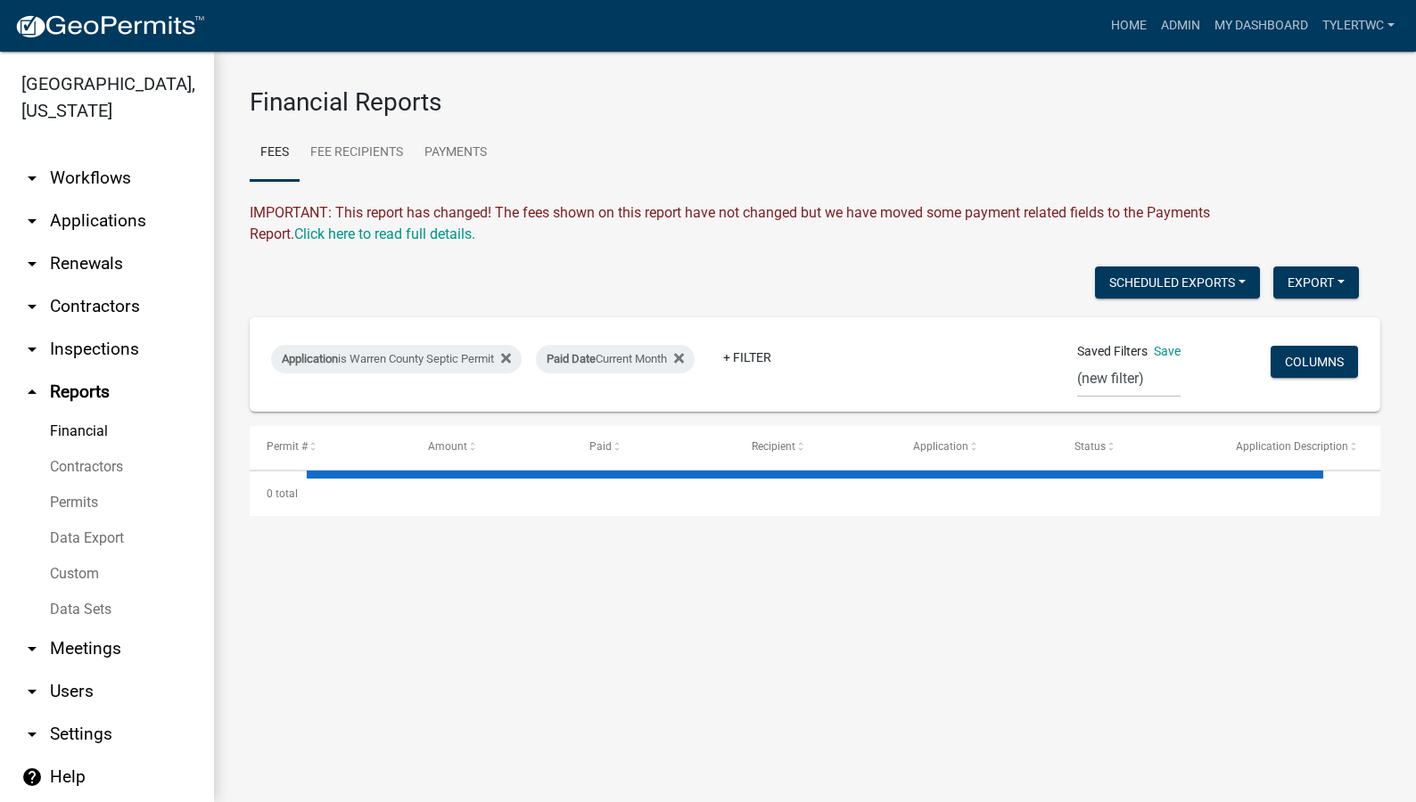
click at [82, 414] on link "Financial" at bounding box center [107, 432] width 214 height 36
select select "3: 100"
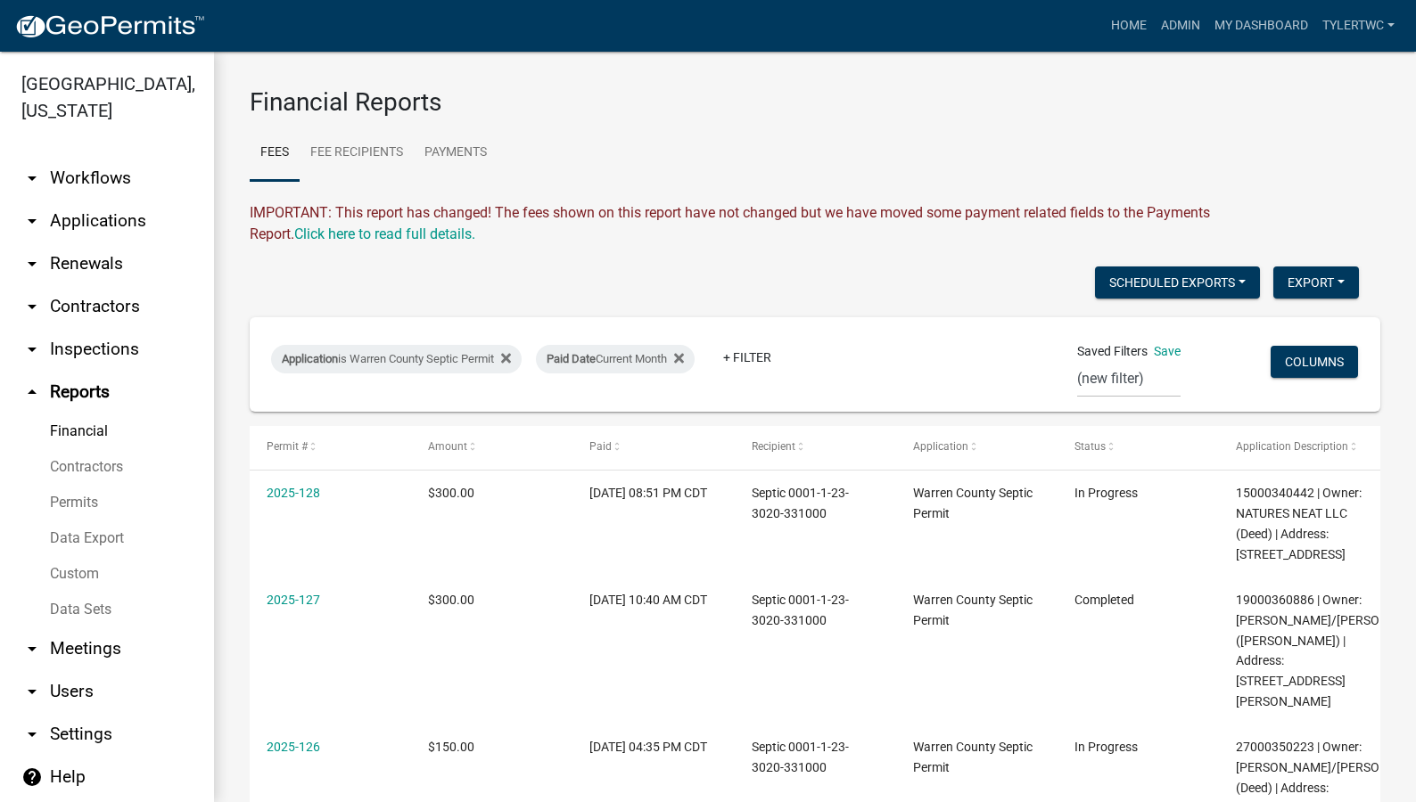
click at [80, 485] on link "Permits" at bounding box center [107, 503] width 214 height 36
select select "0: null"
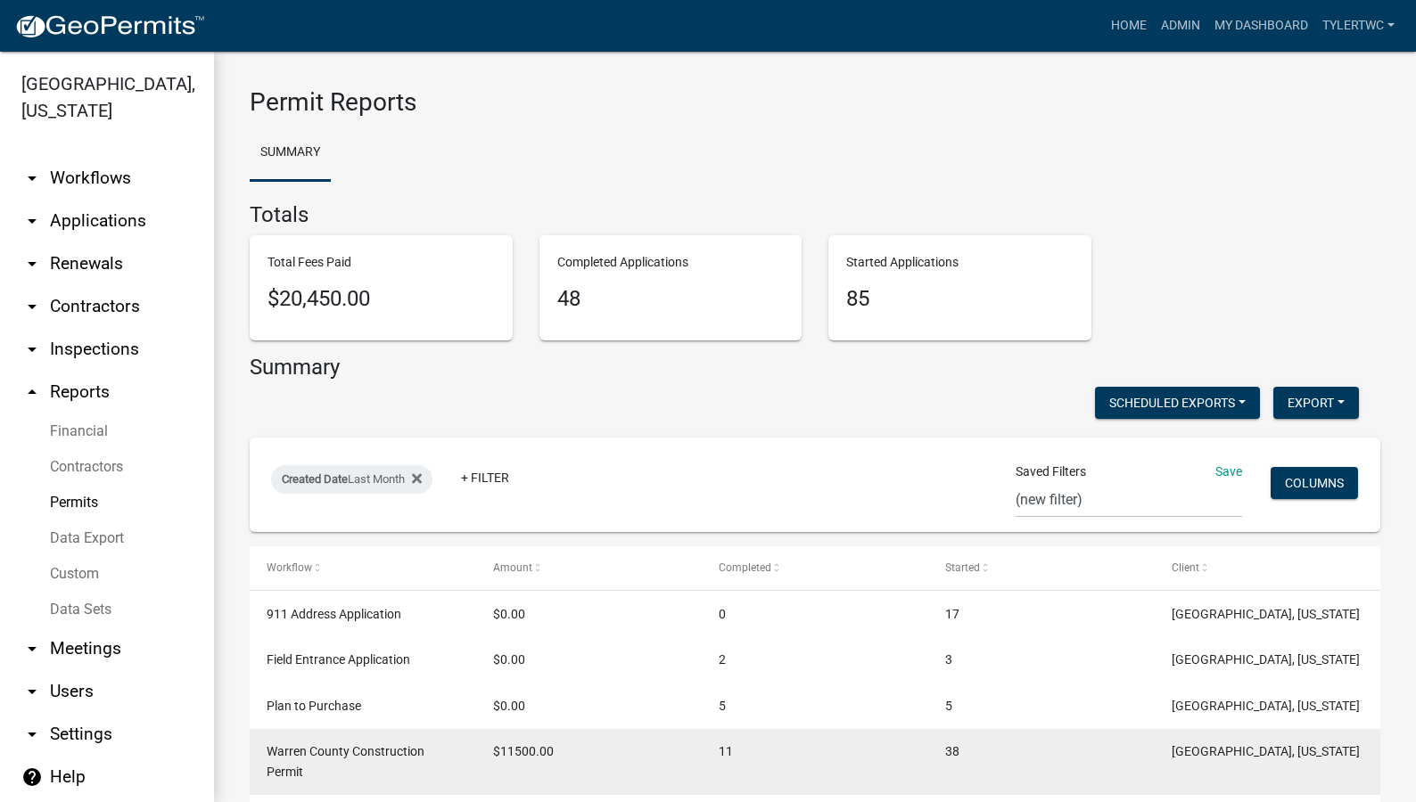
scroll to position [193, 0]
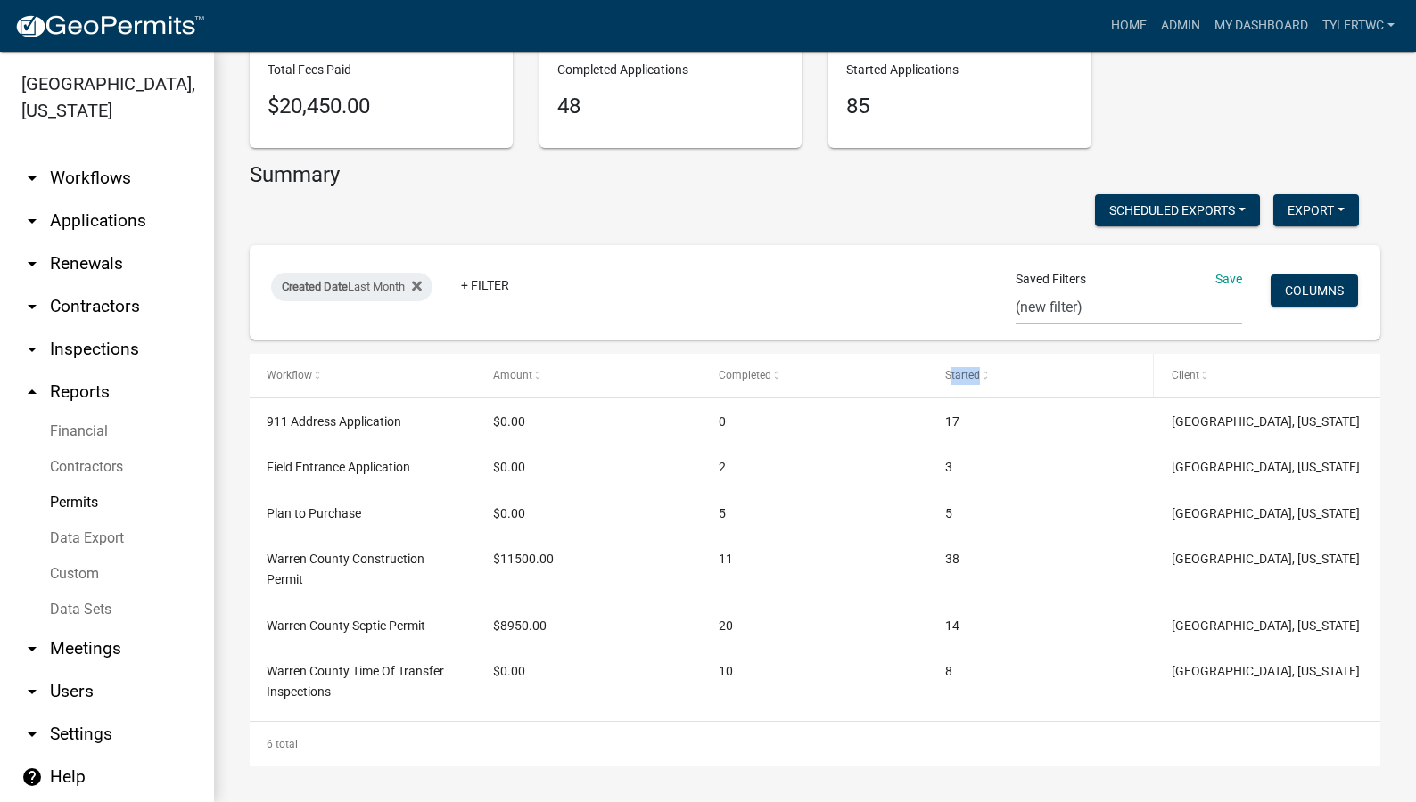
drag, startPoint x: 951, startPoint y: 368, endPoint x: 988, endPoint y: 373, distance: 36.8
click at [988, 373] on div "Started" at bounding box center [1041, 376] width 192 height 18
drag, startPoint x: 988, startPoint y: 373, endPoint x: 982, endPoint y: 382, distance: 10.4
click at [982, 382] on span at bounding box center [985, 376] width 11 height 12
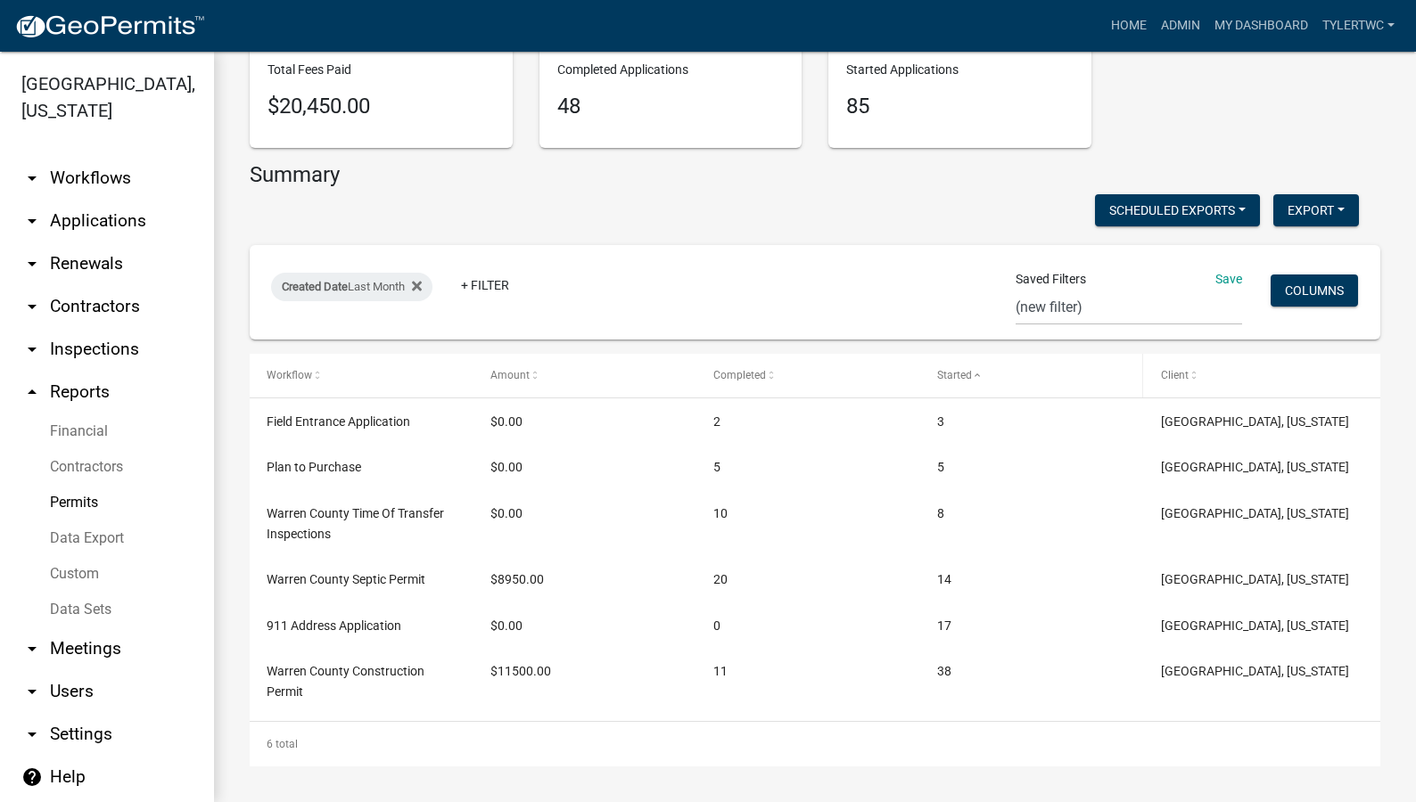
click at [980, 374] on span at bounding box center [977, 376] width 11 height 12
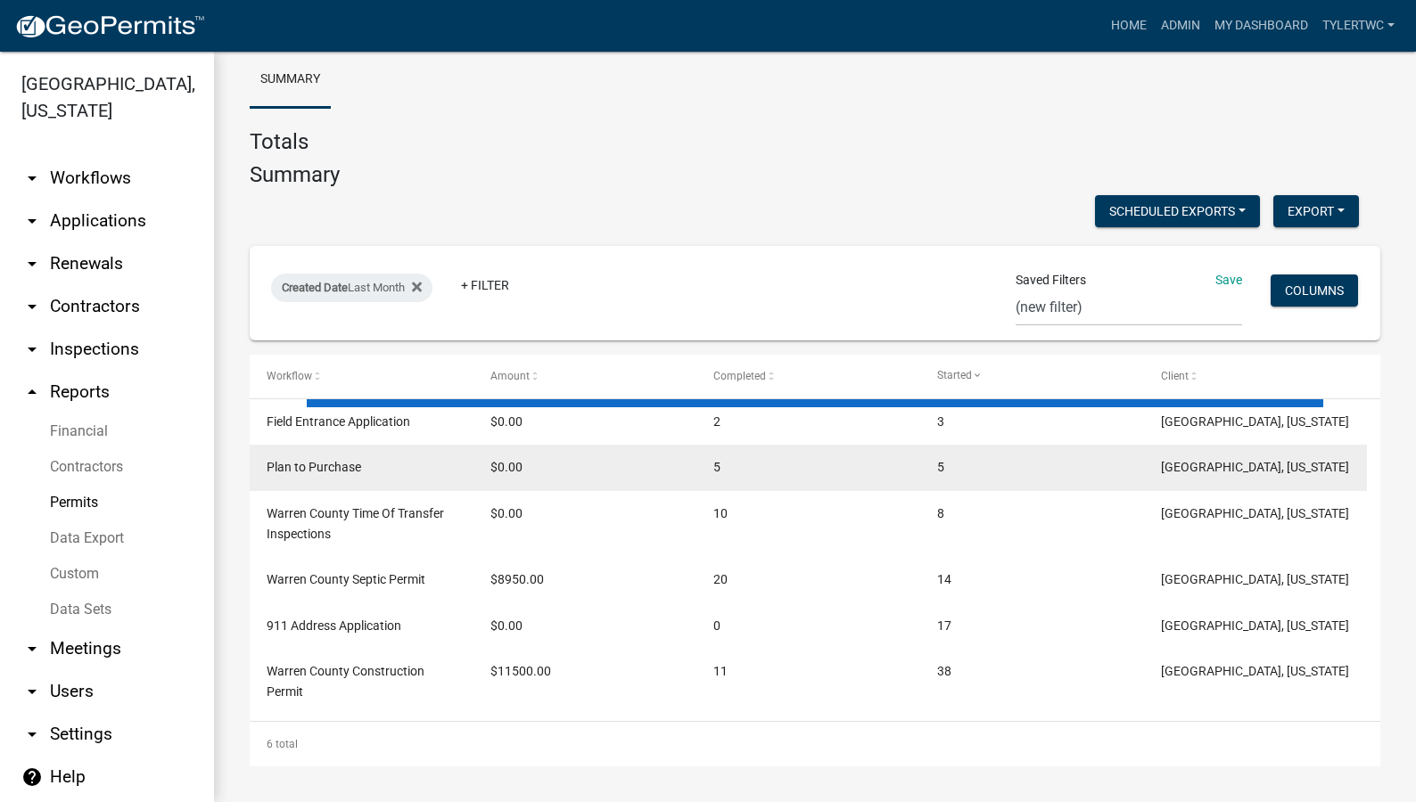
scroll to position [193, 0]
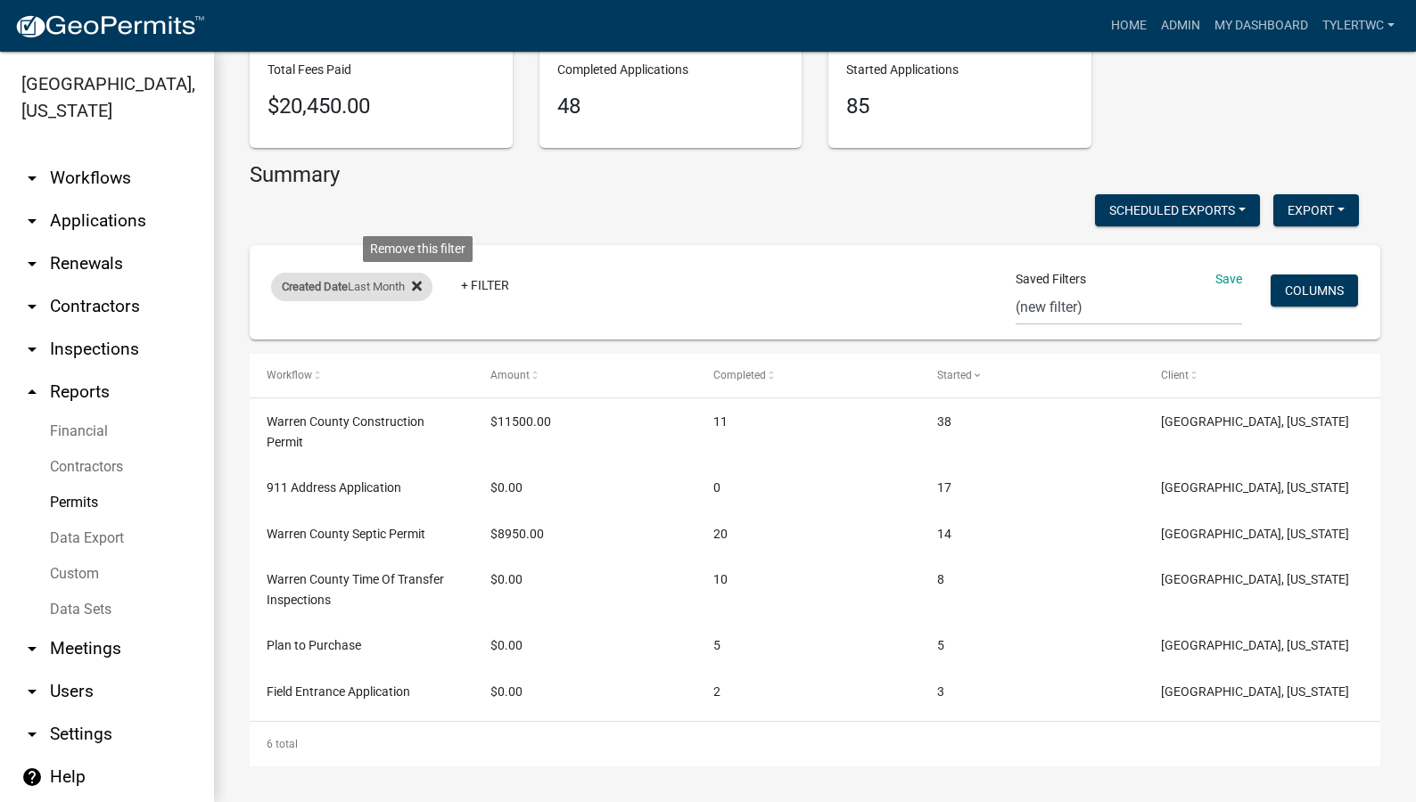
click at [419, 286] on icon at bounding box center [417, 286] width 10 height 14
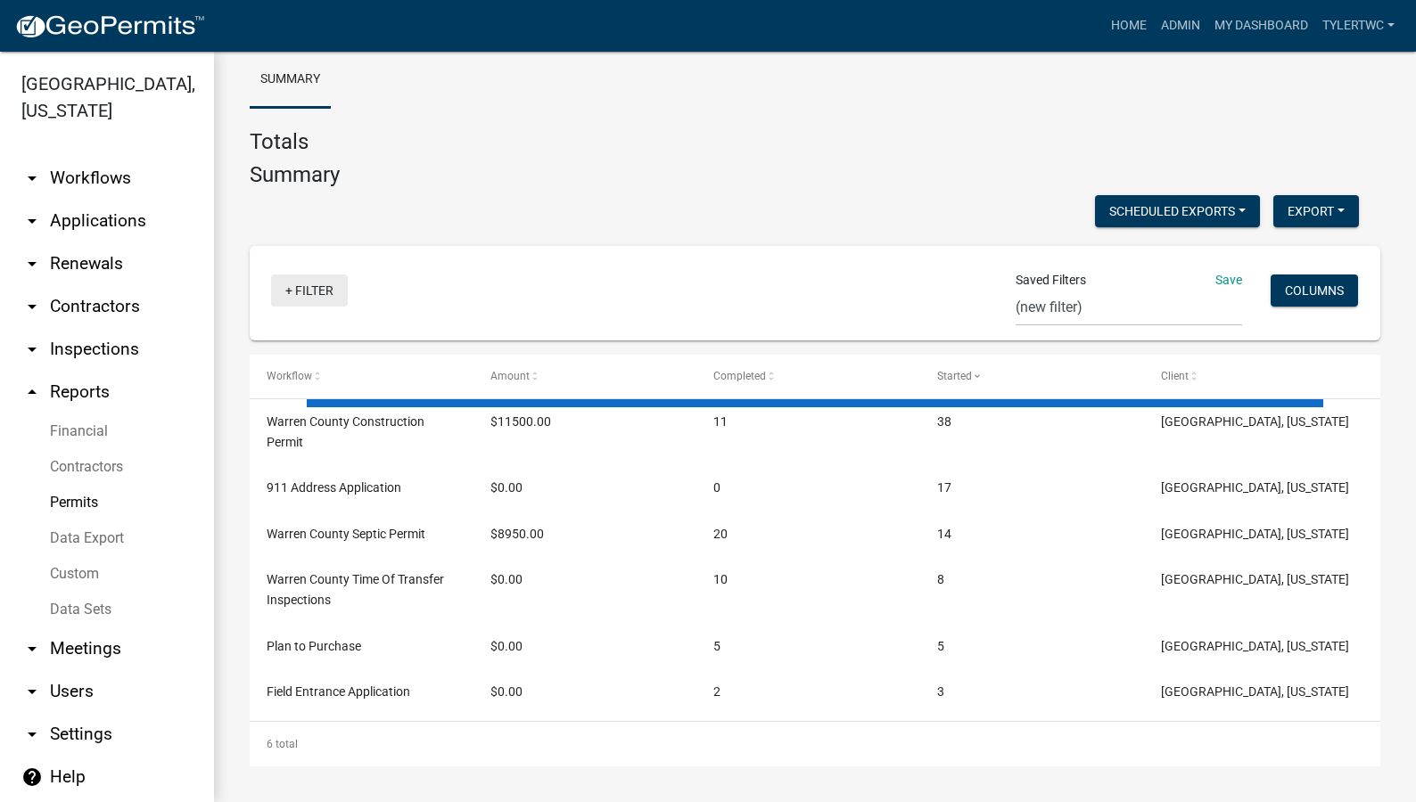
scroll to position [73, 0]
click at [308, 288] on link "+ Filter" at bounding box center [309, 291] width 77 height 32
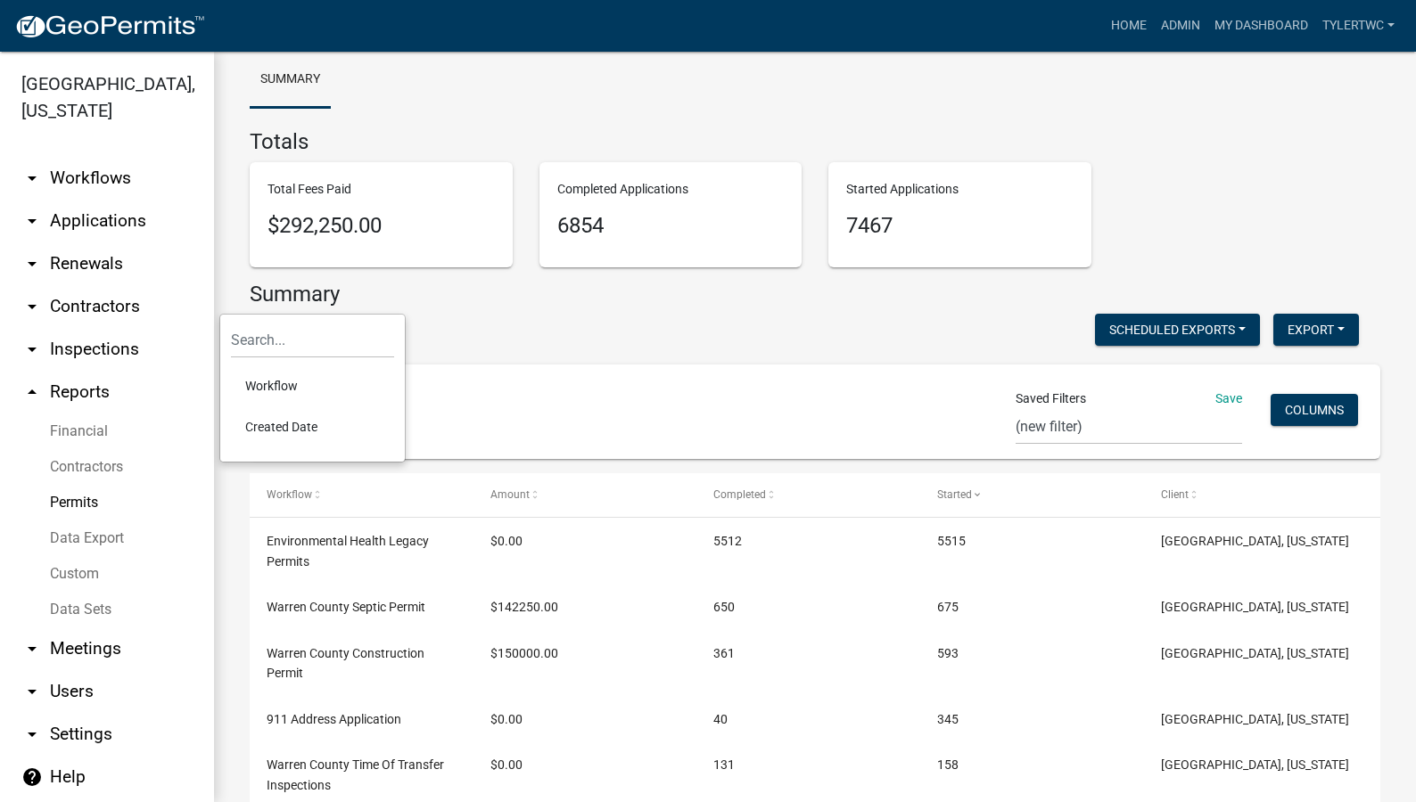
scroll to position [193, 0]
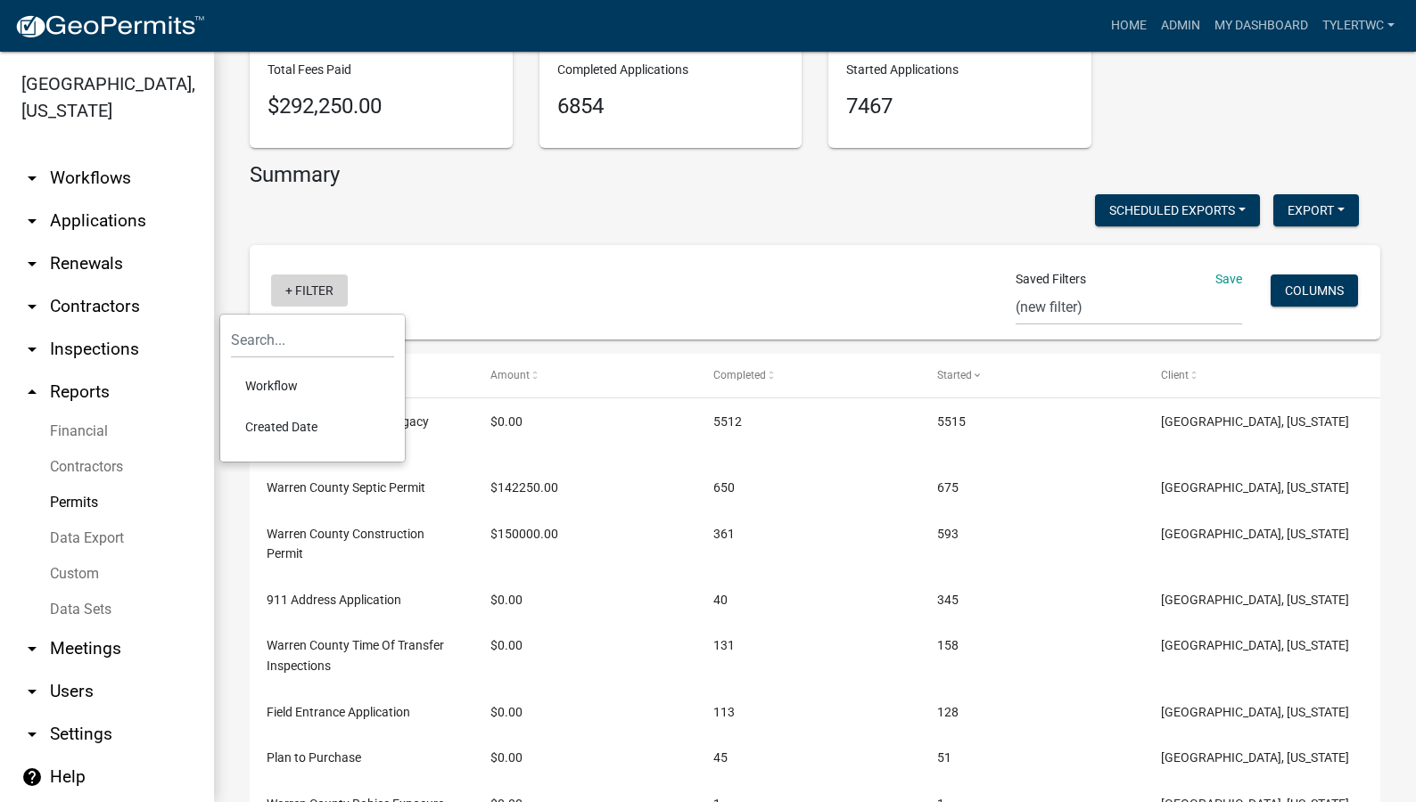
click at [339, 296] on link "+ Filter" at bounding box center [309, 291] width 77 height 32
click at [307, 293] on link "+ Filter" at bounding box center [309, 291] width 77 height 32
click at [288, 416] on li "Created Date" at bounding box center [312, 427] width 163 height 41
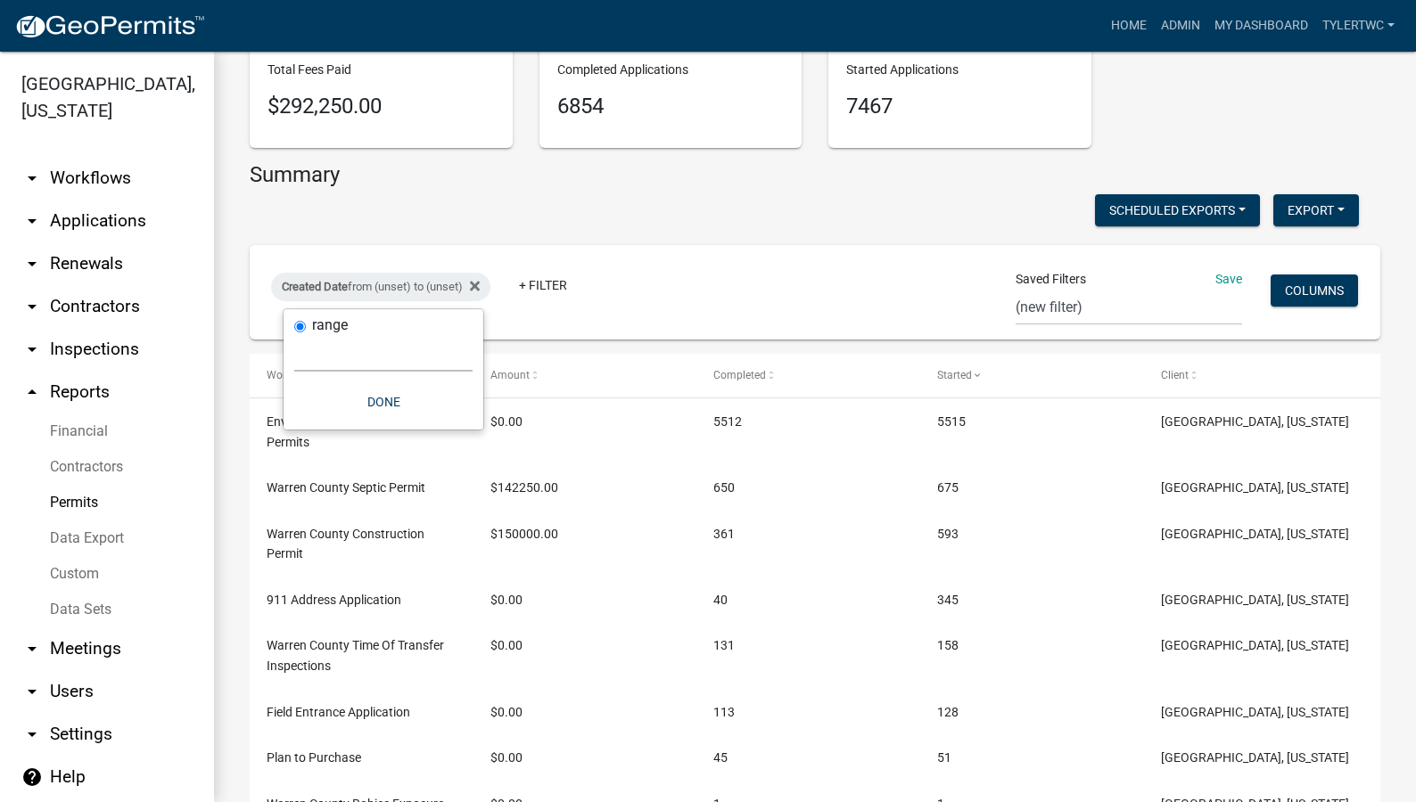
click at [373, 349] on select "Today Yesterday Current Week Previous Week Current Month Last Month Current Cal…" at bounding box center [383, 353] width 178 height 37
select select "this_1_months"
click at [294, 335] on select "Today Yesterday Current Week Previous Week Current Month Last Month Current Cal…" at bounding box center [383, 353] width 178 height 37
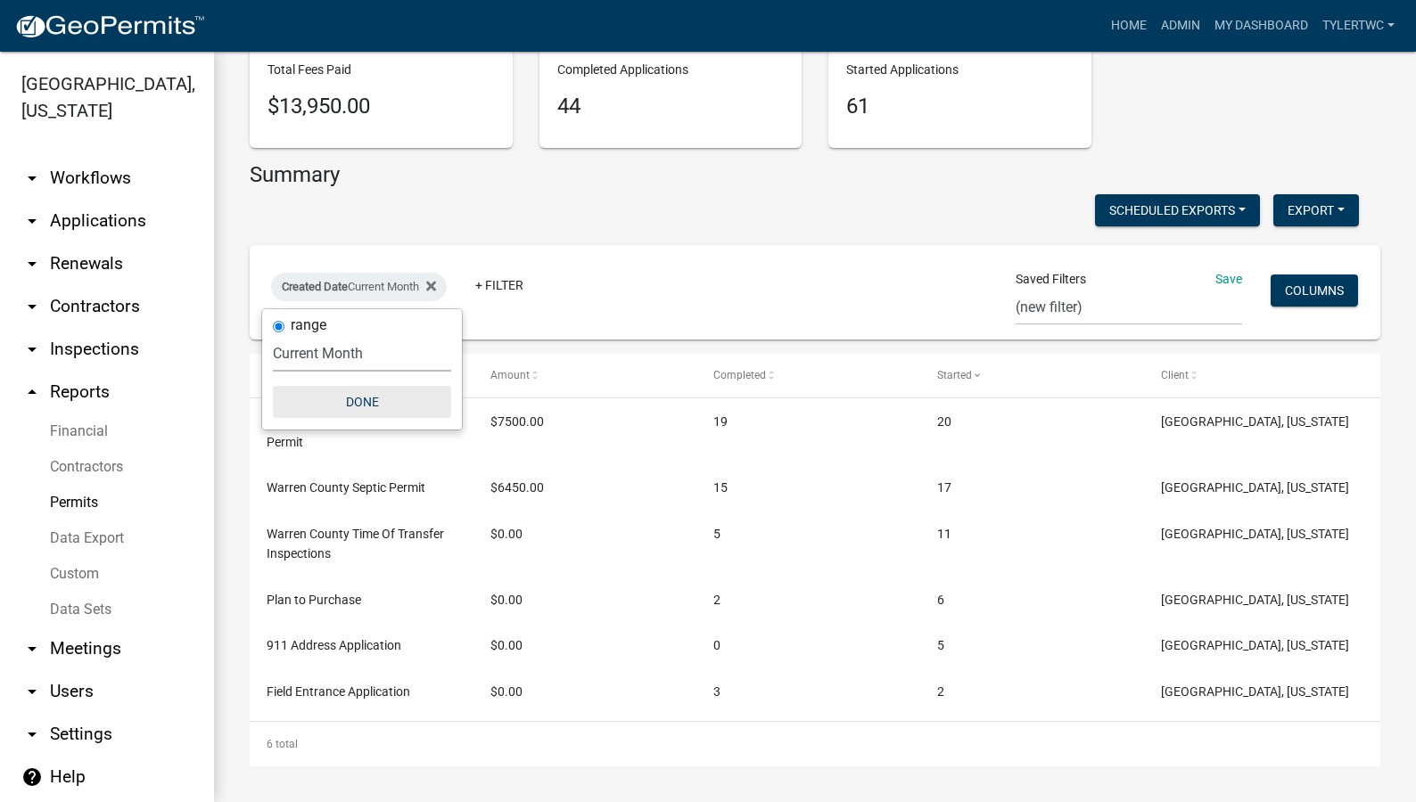
click at [368, 397] on button "Done" at bounding box center [362, 402] width 178 height 32
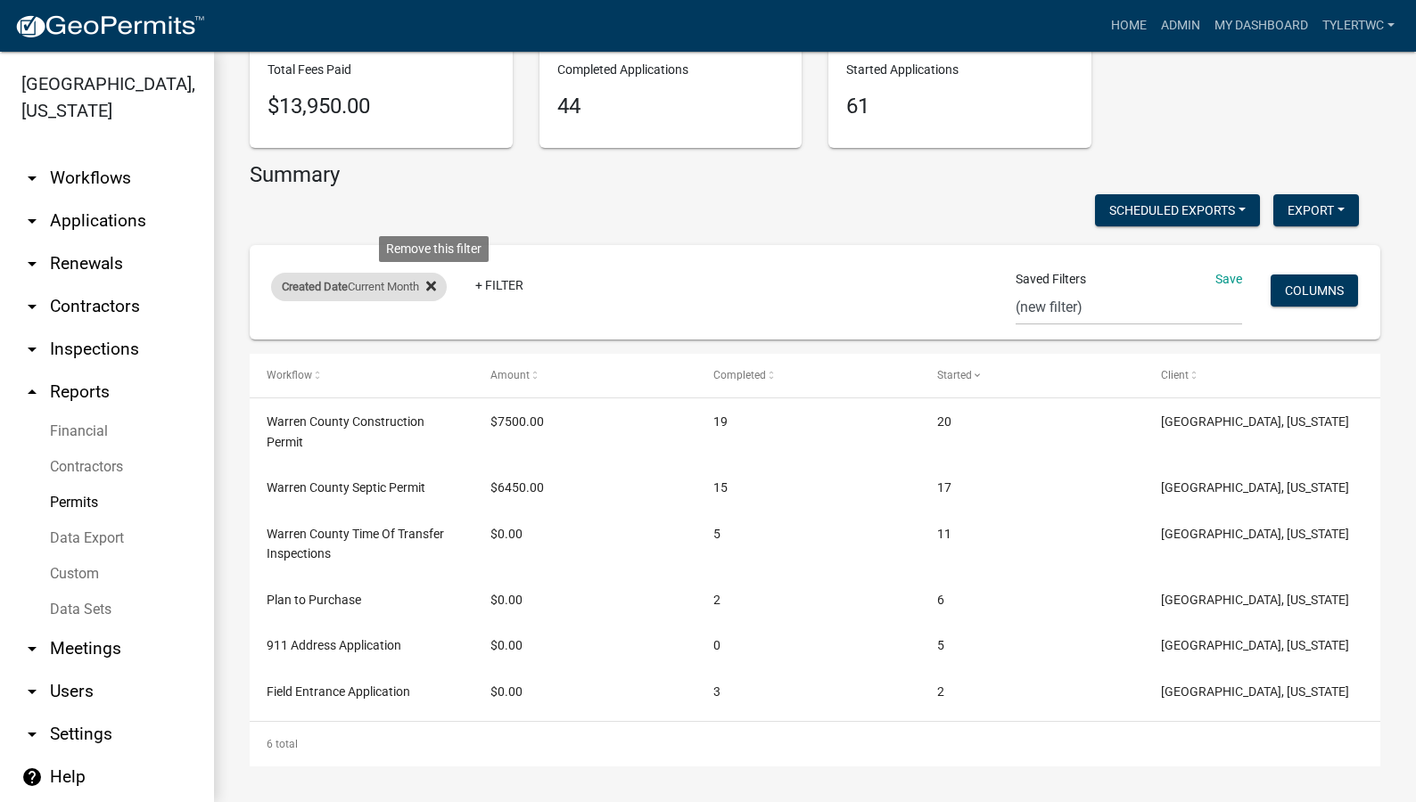
click at [436, 284] on icon at bounding box center [431, 287] width 10 height 10
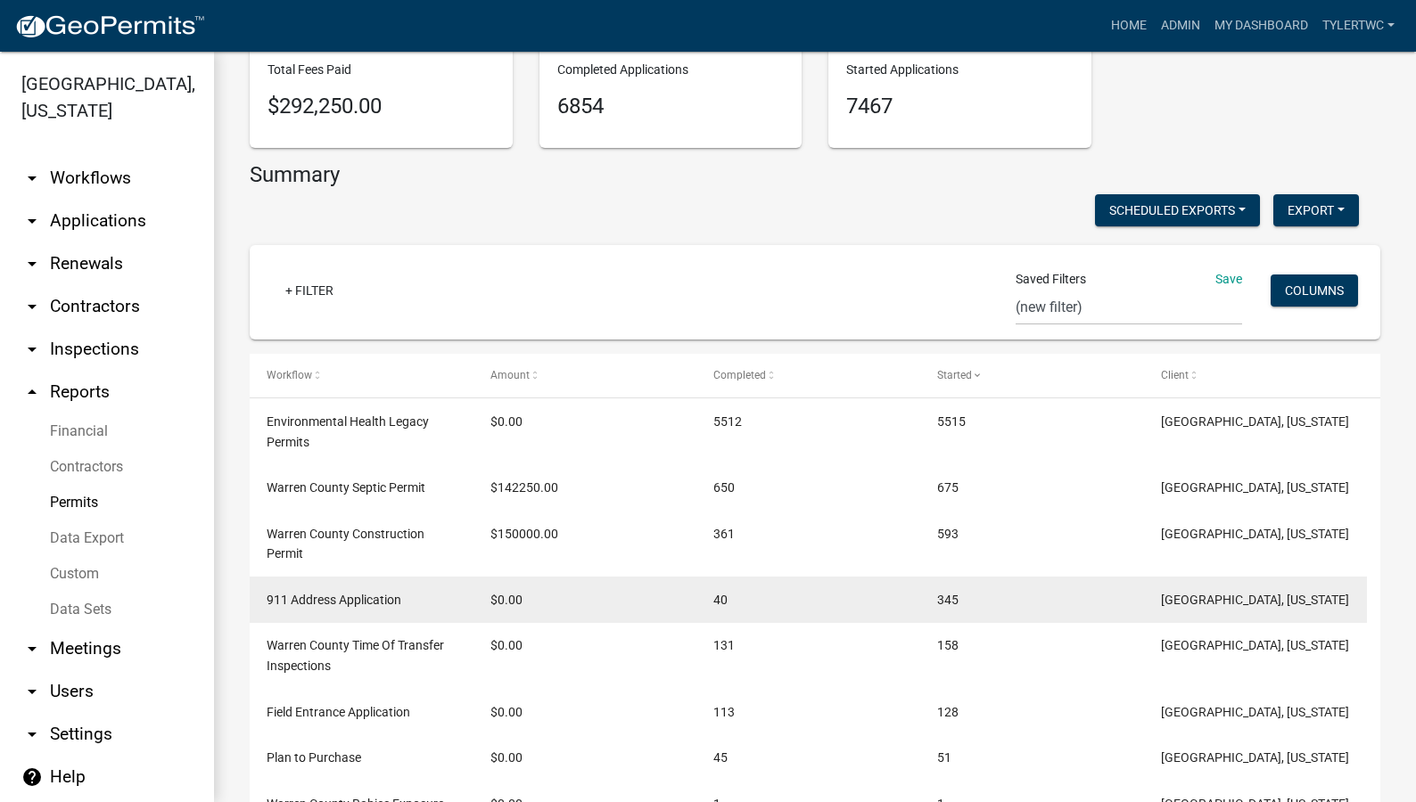
scroll to position [371, 0]
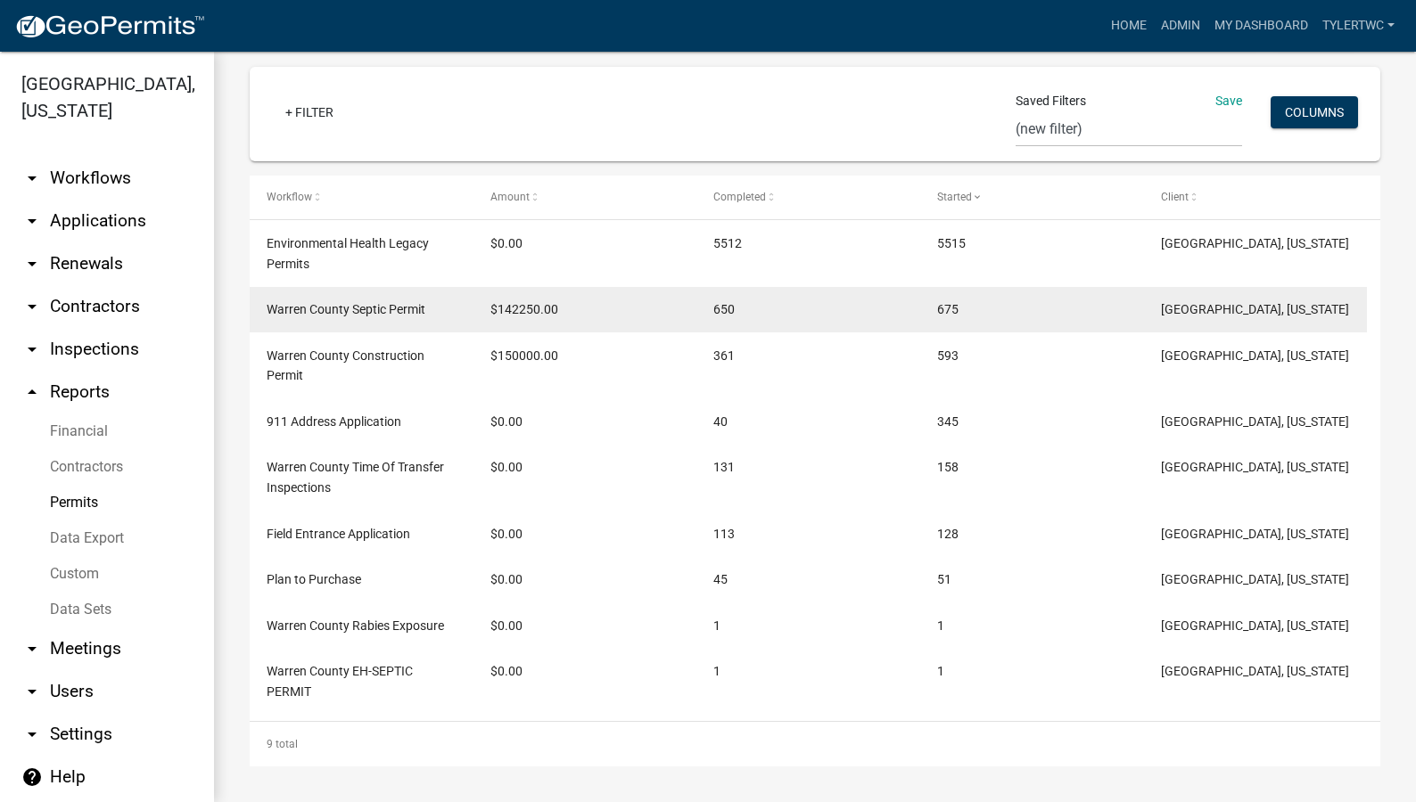
click at [517, 307] on span "$142250.00" at bounding box center [524, 309] width 68 height 14
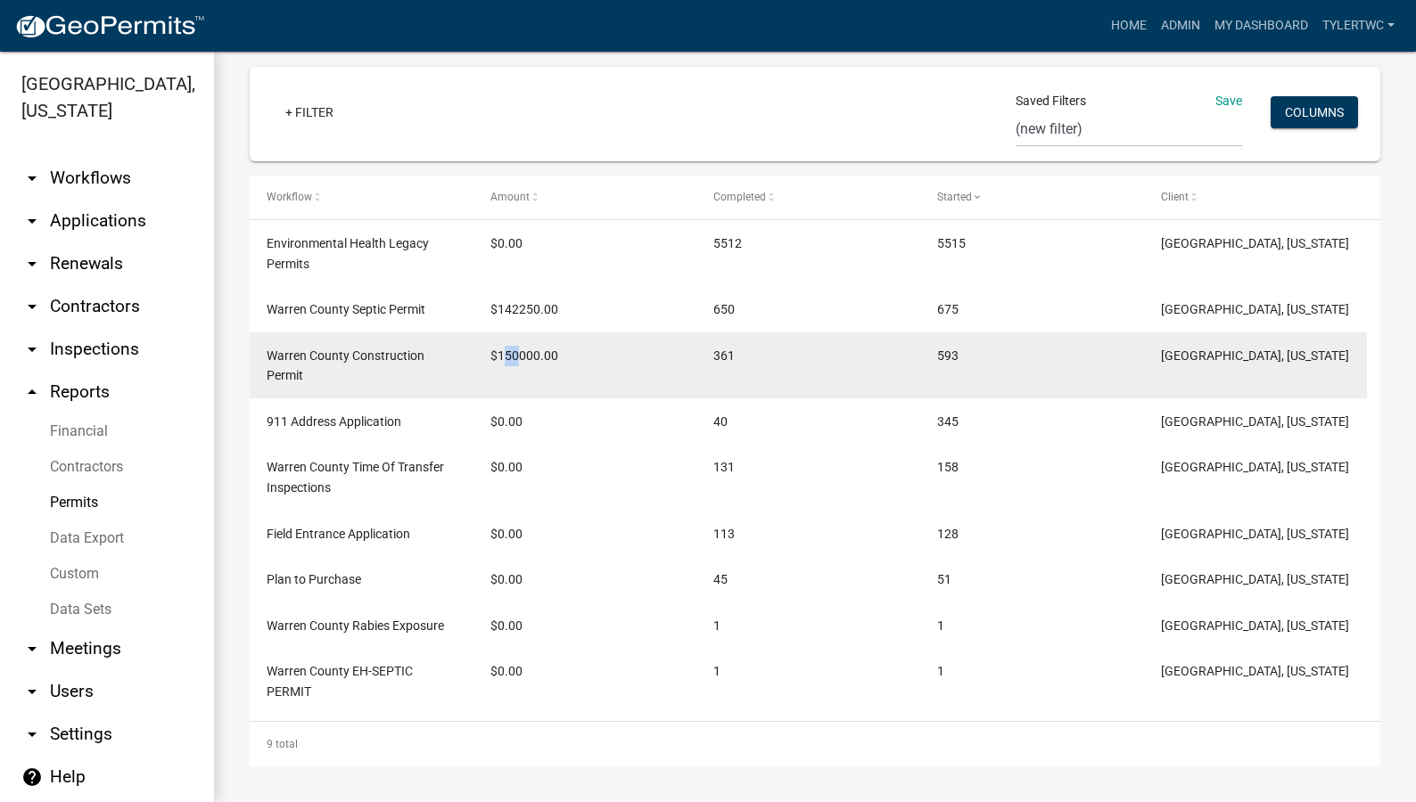
drag, startPoint x: 518, startPoint y: 356, endPoint x: 506, endPoint y: 360, distance: 12.4
click at [506, 360] on span "$150000.00" at bounding box center [524, 356] width 68 height 14
drag, startPoint x: 506, startPoint y: 360, endPoint x: 511, endPoint y: 370, distance: 10.8
click at [511, 370] on datatable-body-cell "$150000.00" at bounding box center [585, 366] width 224 height 66
click at [511, 353] on span "$150000.00" at bounding box center [524, 356] width 68 height 14
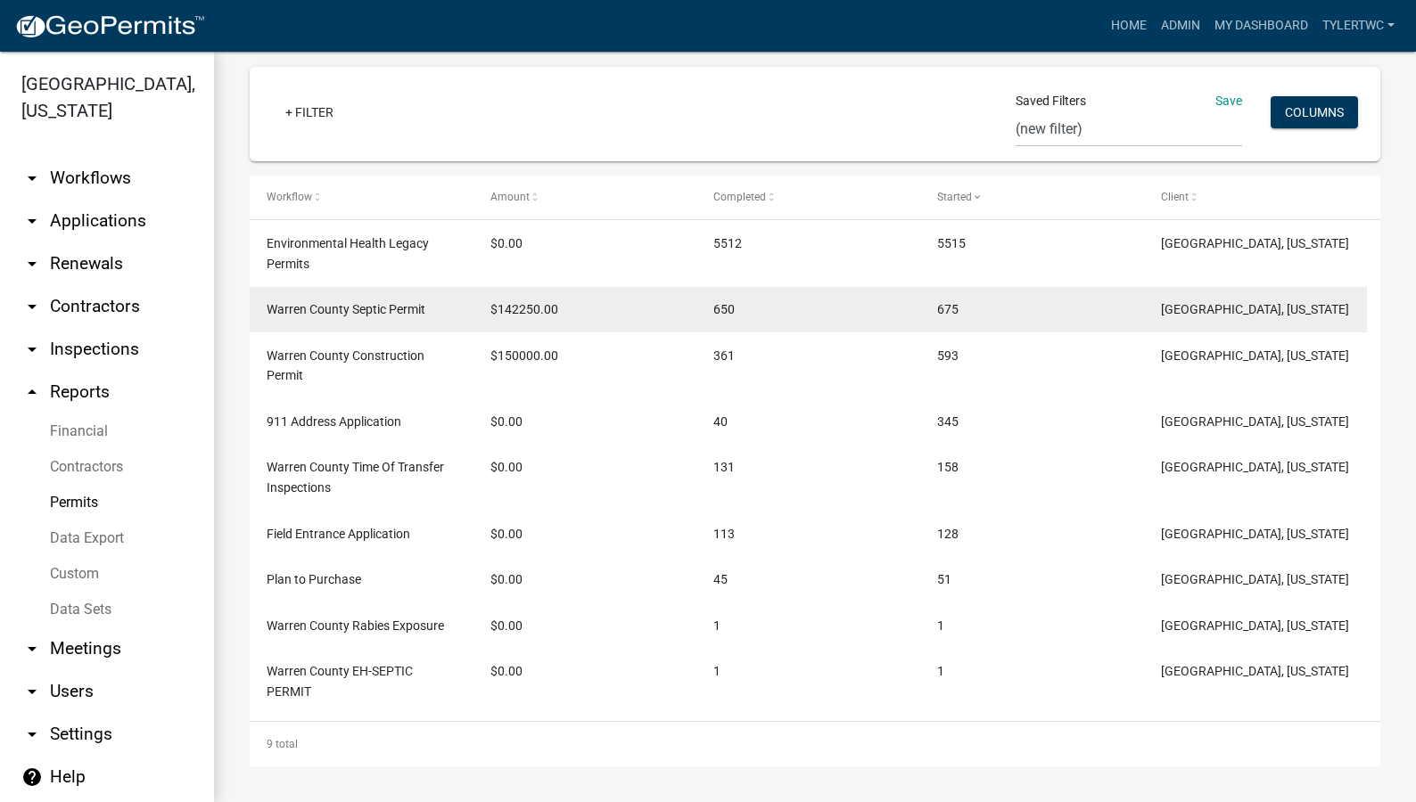
drag, startPoint x: 511, startPoint y: 353, endPoint x: 509, endPoint y: 308, distance: 44.6
click at [509, 308] on span "$142250.00" at bounding box center [524, 309] width 68 height 14
drag, startPoint x: 518, startPoint y: 302, endPoint x: 499, endPoint y: 307, distance: 19.2
click at [499, 307] on span "$142250.00" at bounding box center [524, 309] width 68 height 14
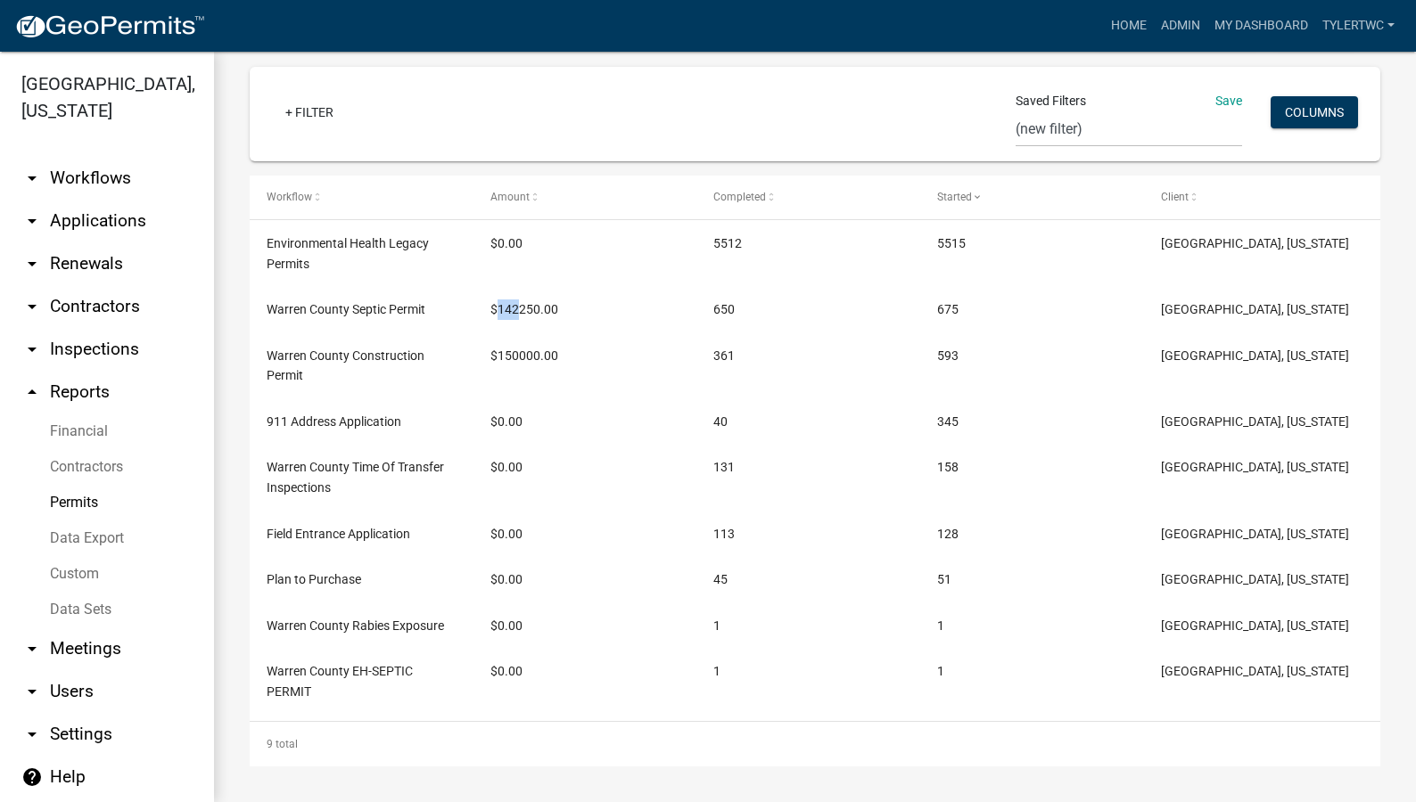
click at [104, 449] on link "Contractors" at bounding box center [107, 467] width 214 height 36
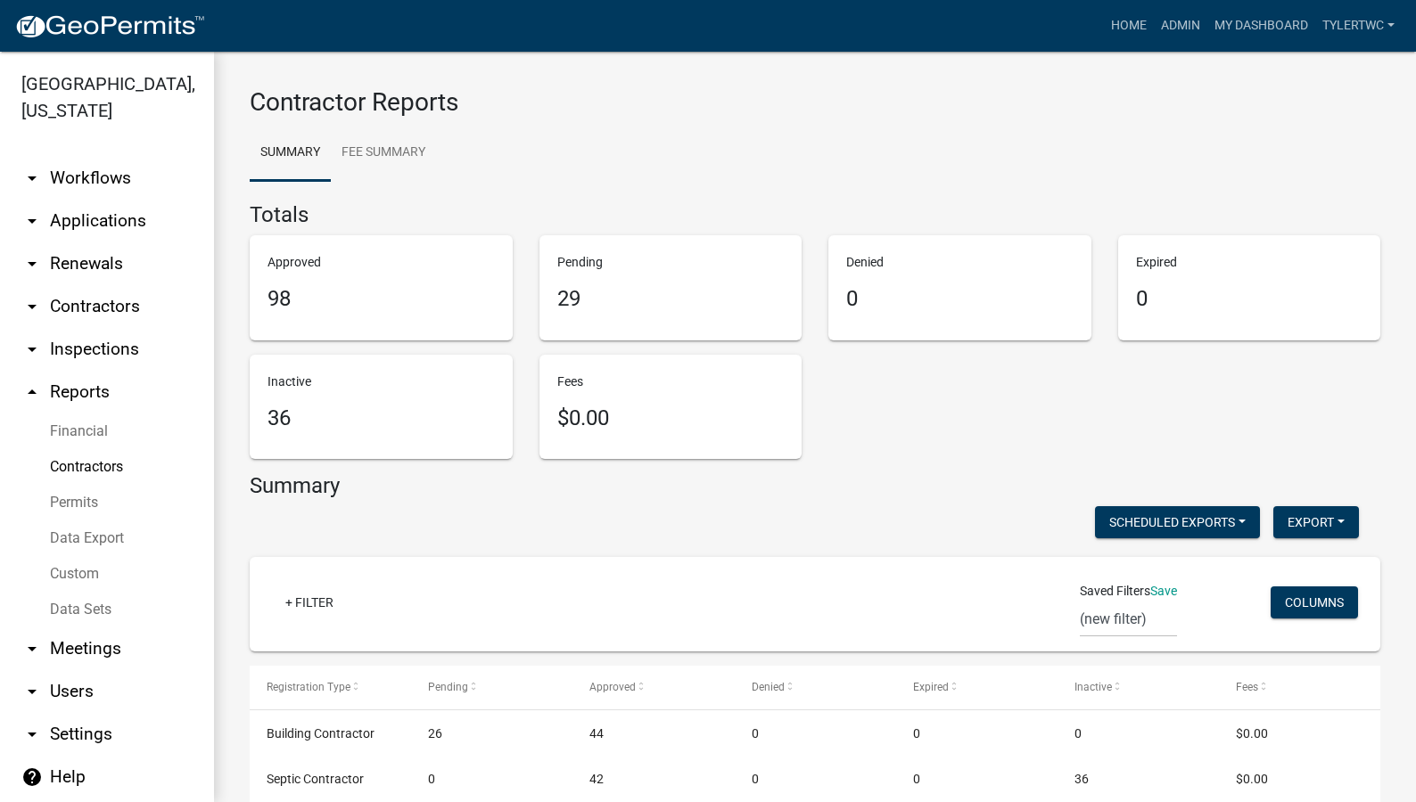
scroll to position [200, 0]
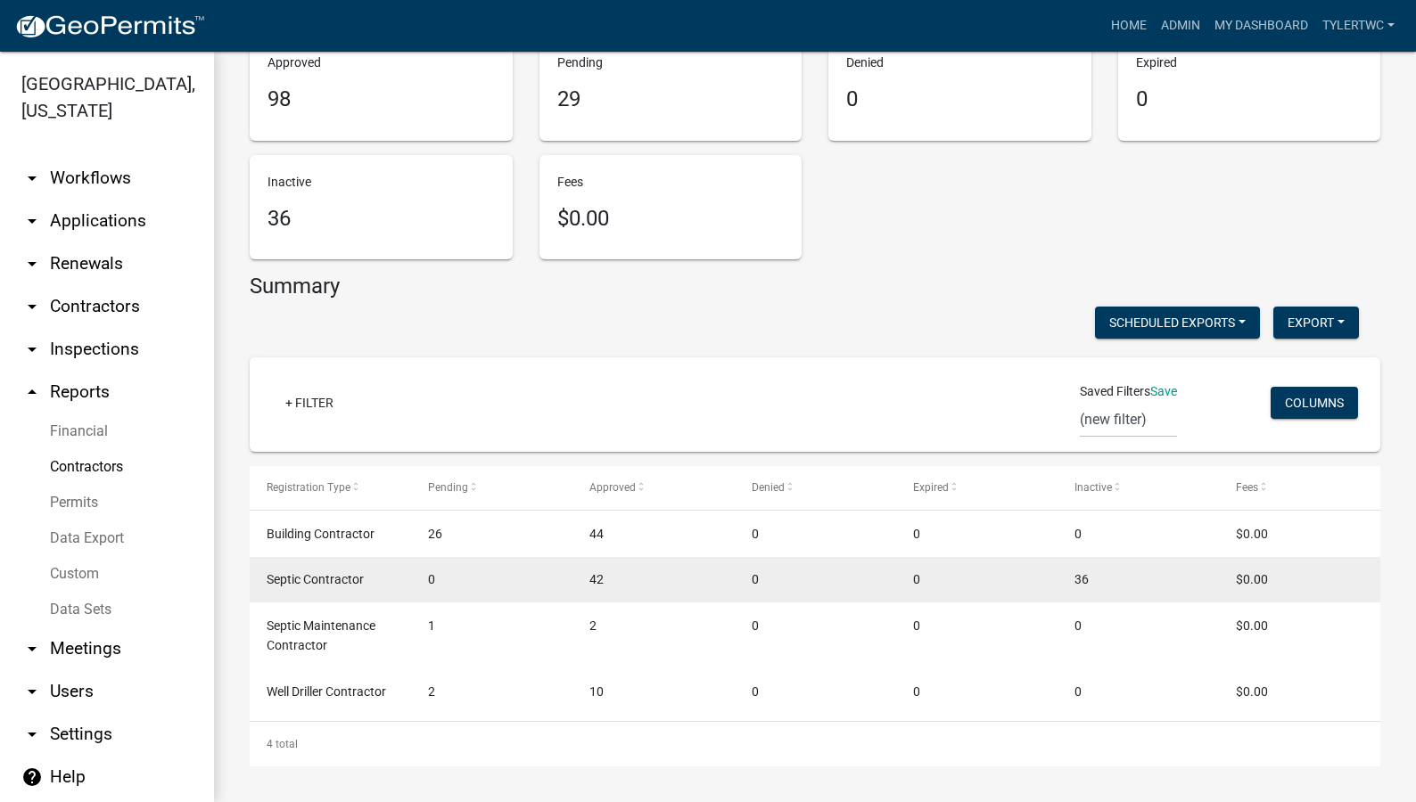
click at [1076, 579] on span "36" at bounding box center [1081, 579] width 14 height 14
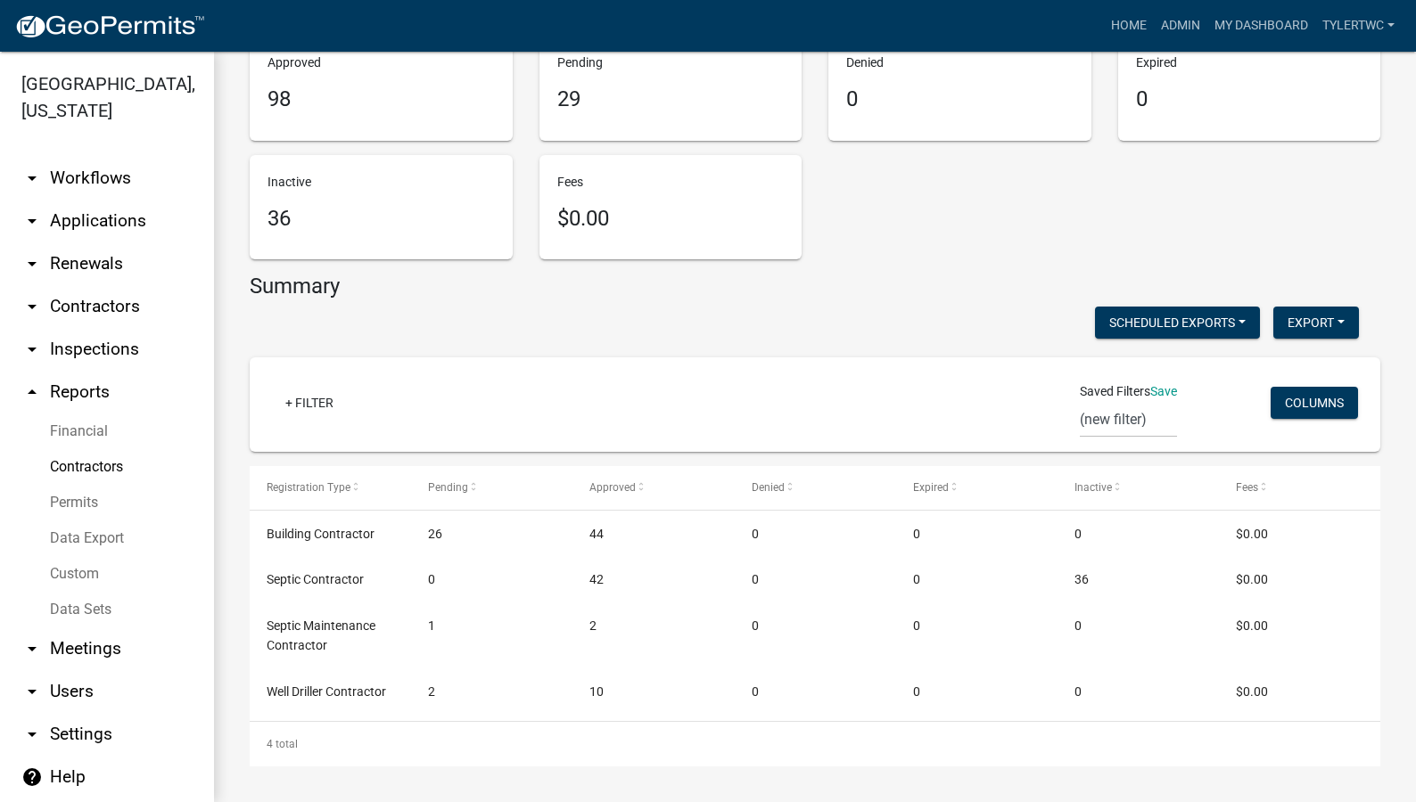
click at [93, 285] on link "arrow_drop_down Contractors" at bounding box center [107, 306] width 214 height 43
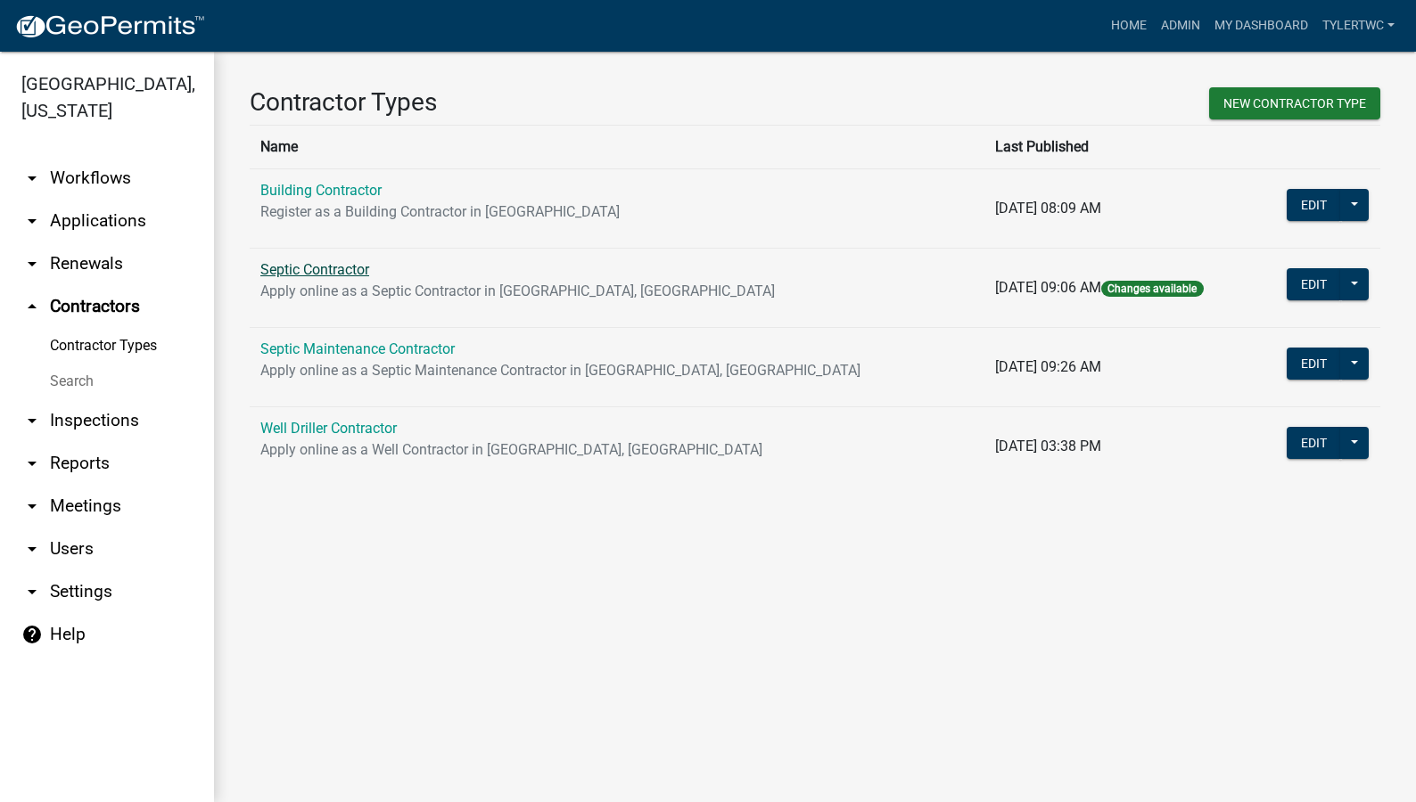
click at [314, 267] on link "Septic Contractor" at bounding box center [314, 269] width 109 height 17
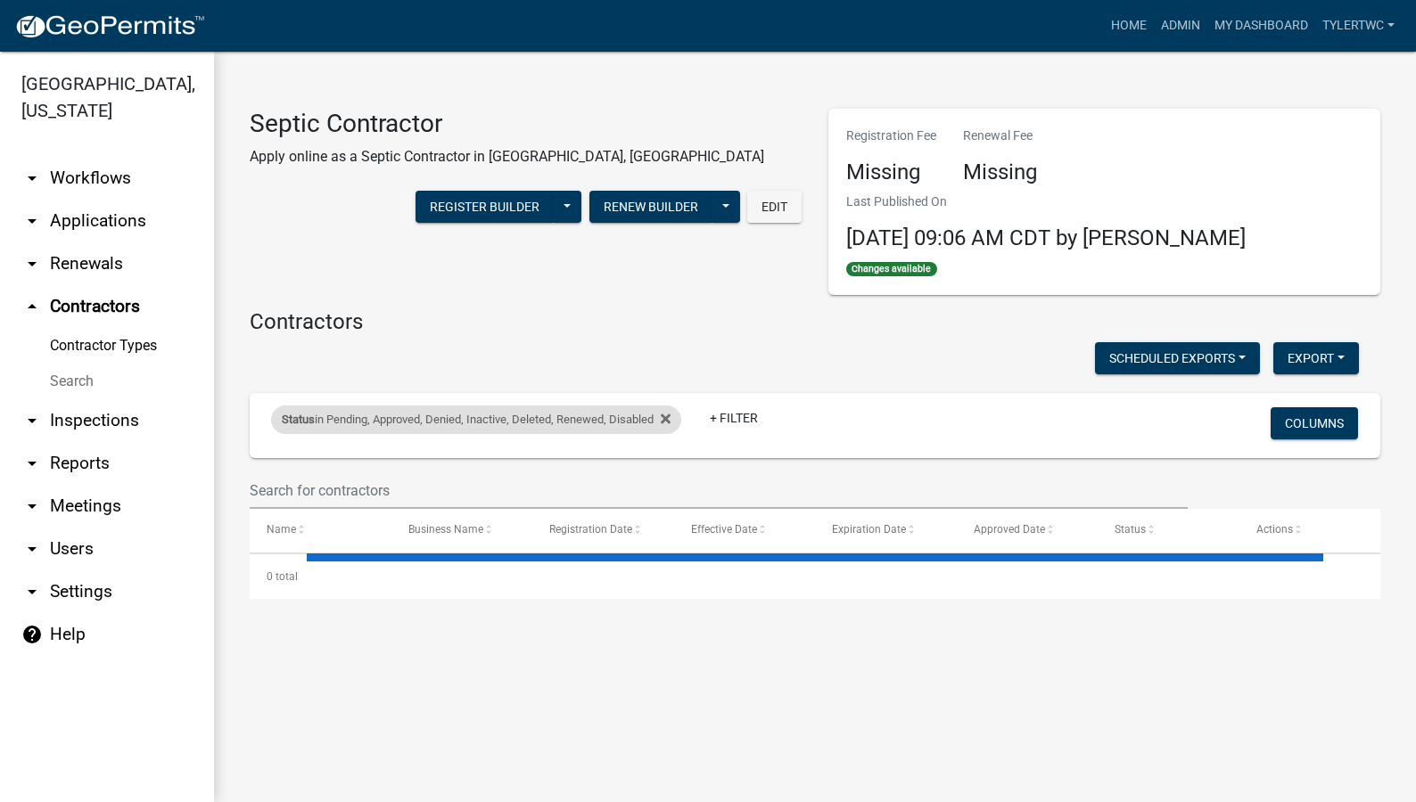
select select "3: 100"
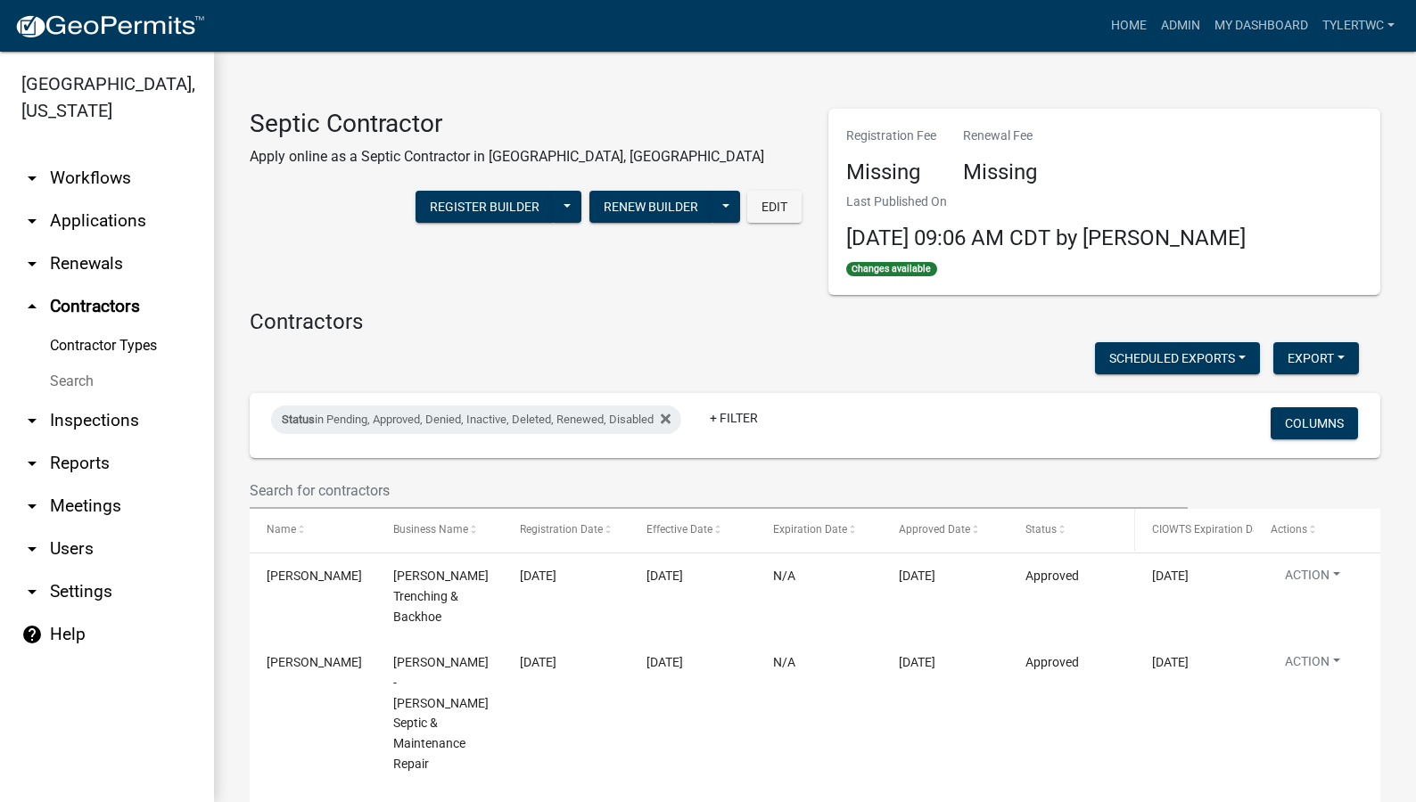
click at [1035, 525] on span "Status" at bounding box center [1040, 529] width 31 height 12
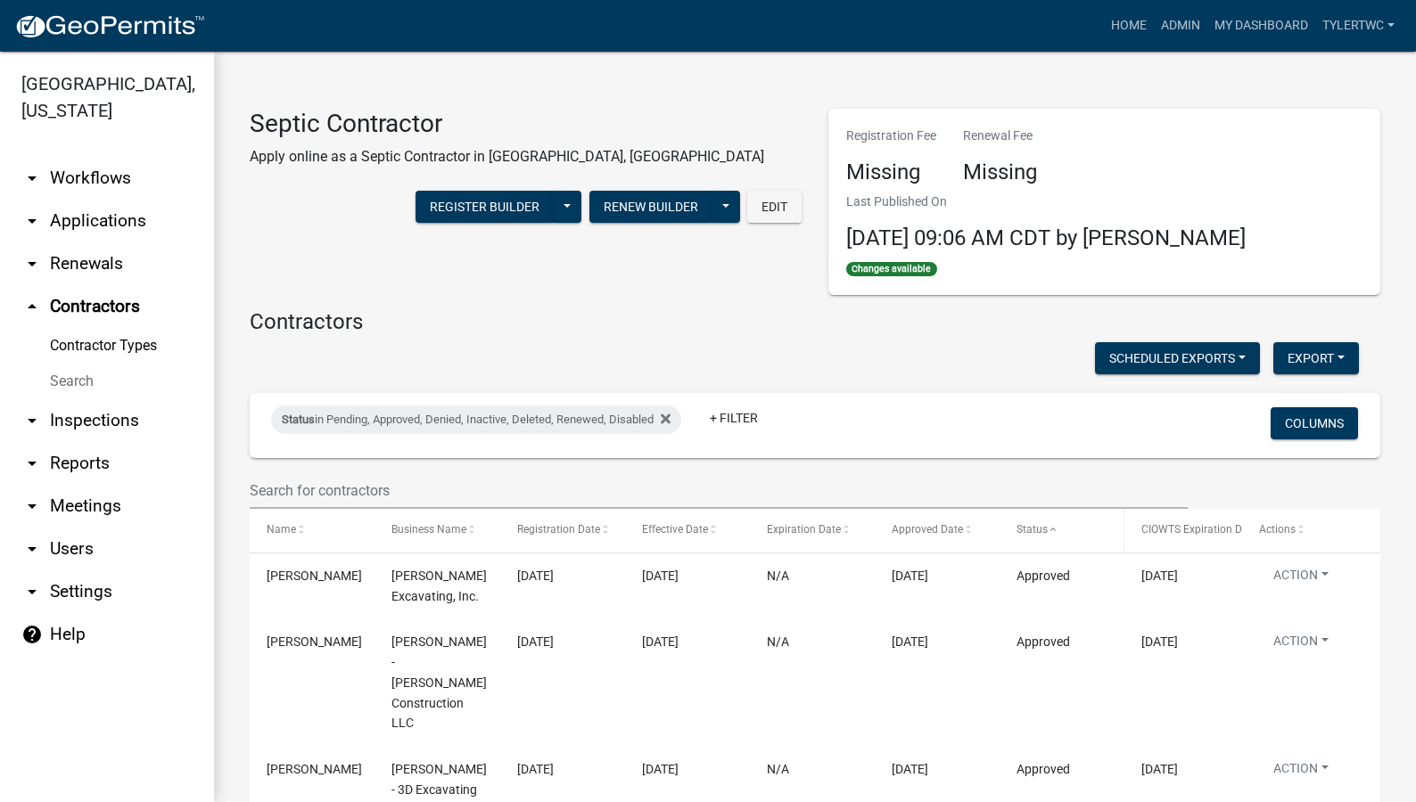
click at [1037, 527] on span "Status" at bounding box center [1031, 529] width 31 height 12
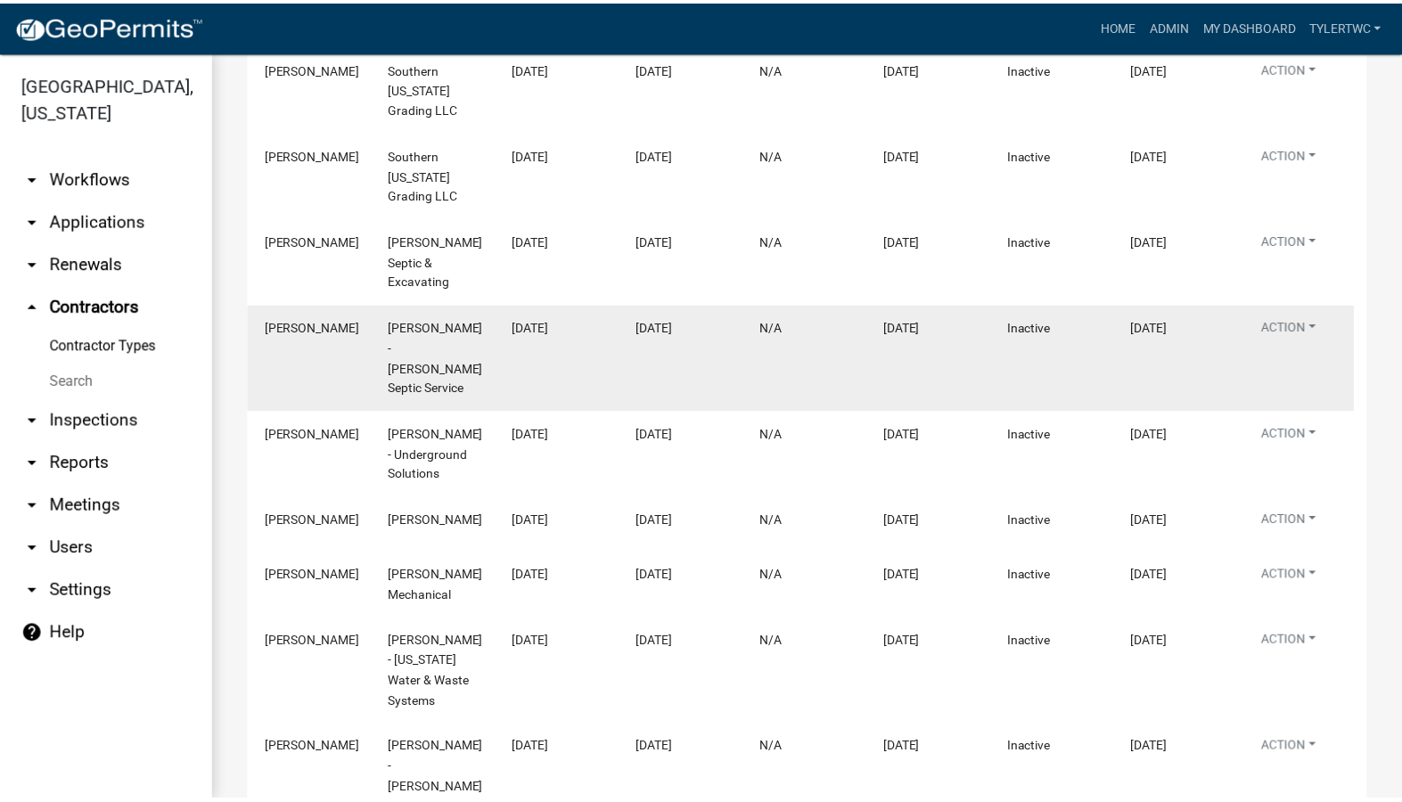
scroll to position [5409, 0]
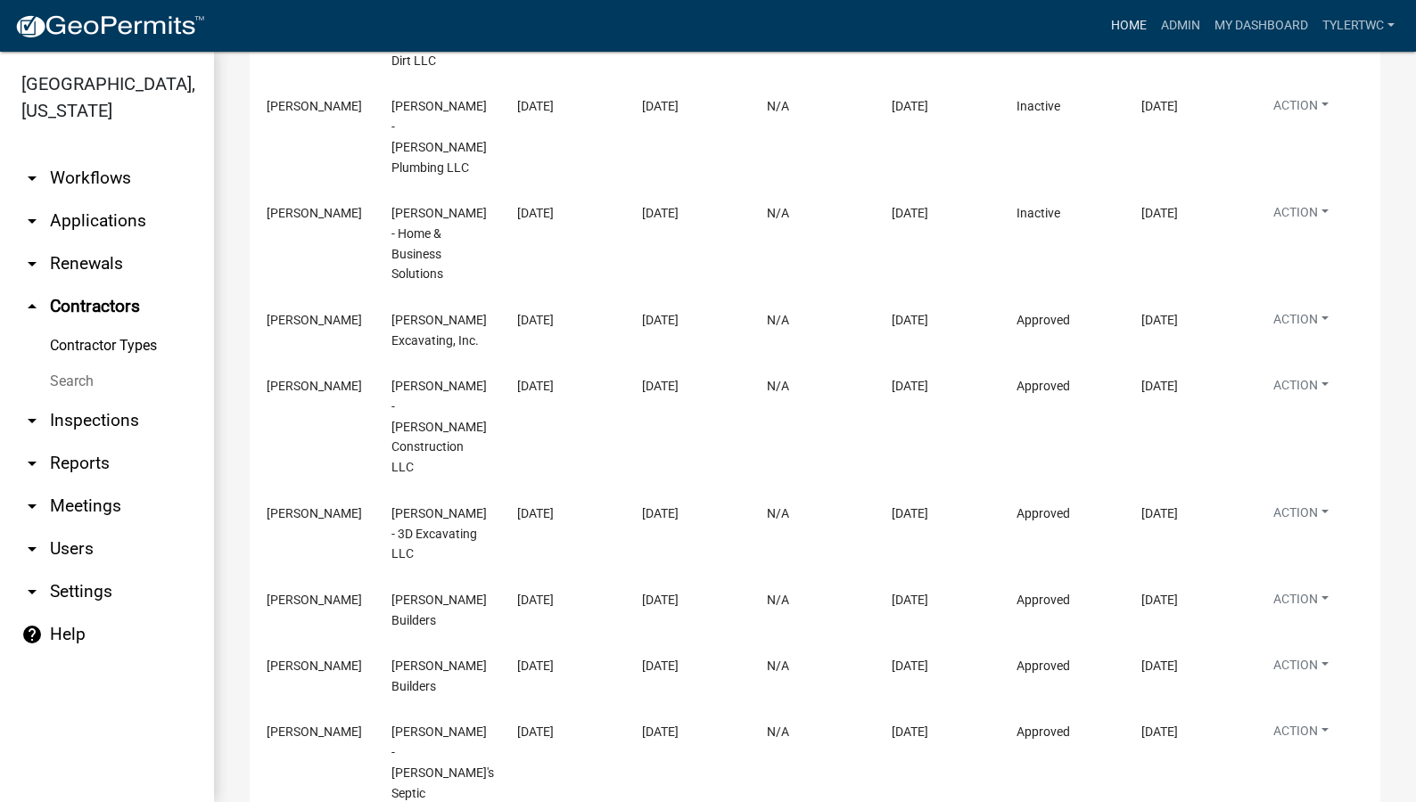
click at [1122, 18] on link "Home" at bounding box center [1129, 26] width 50 height 34
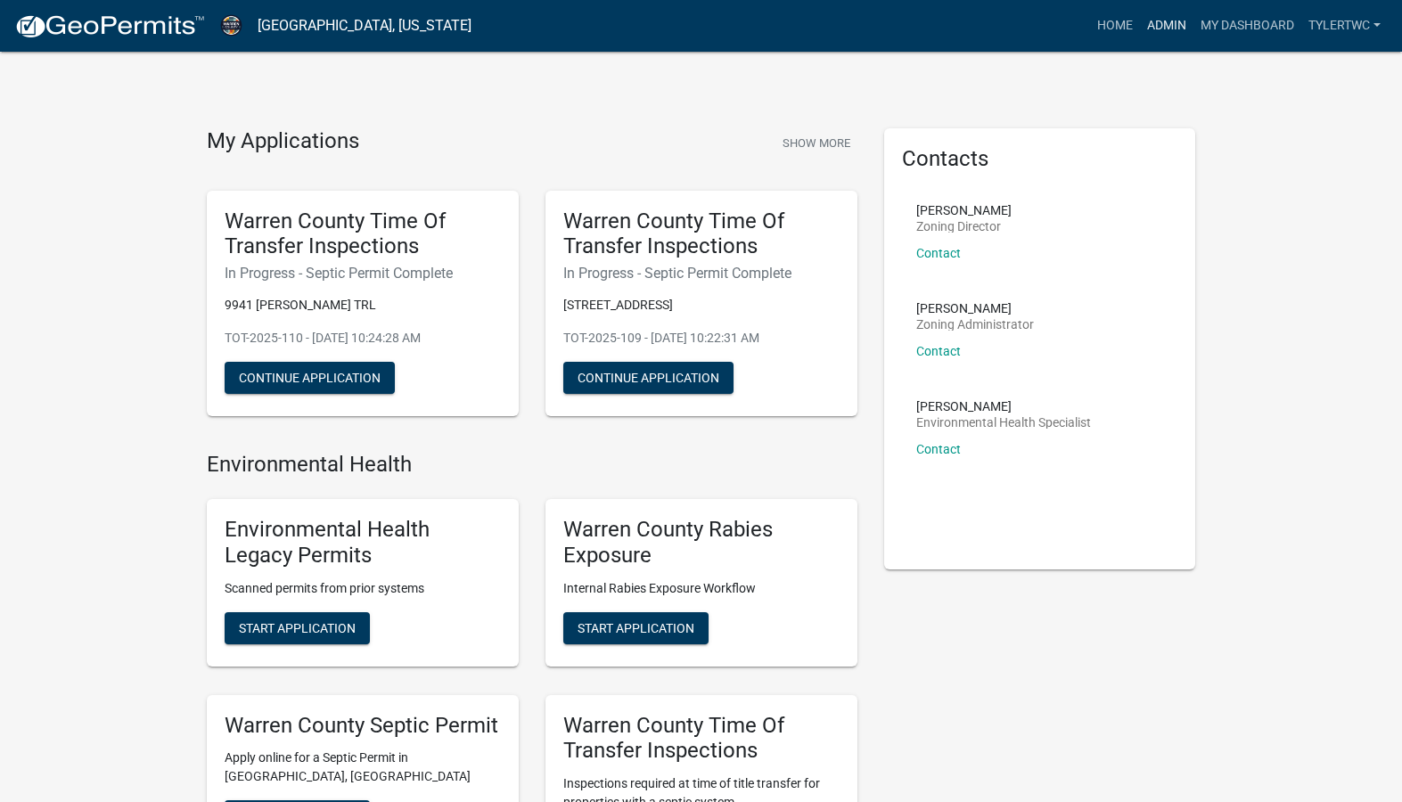
click at [1158, 22] on link "Admin" at bounding box center [1166, 26] width 53 height 34
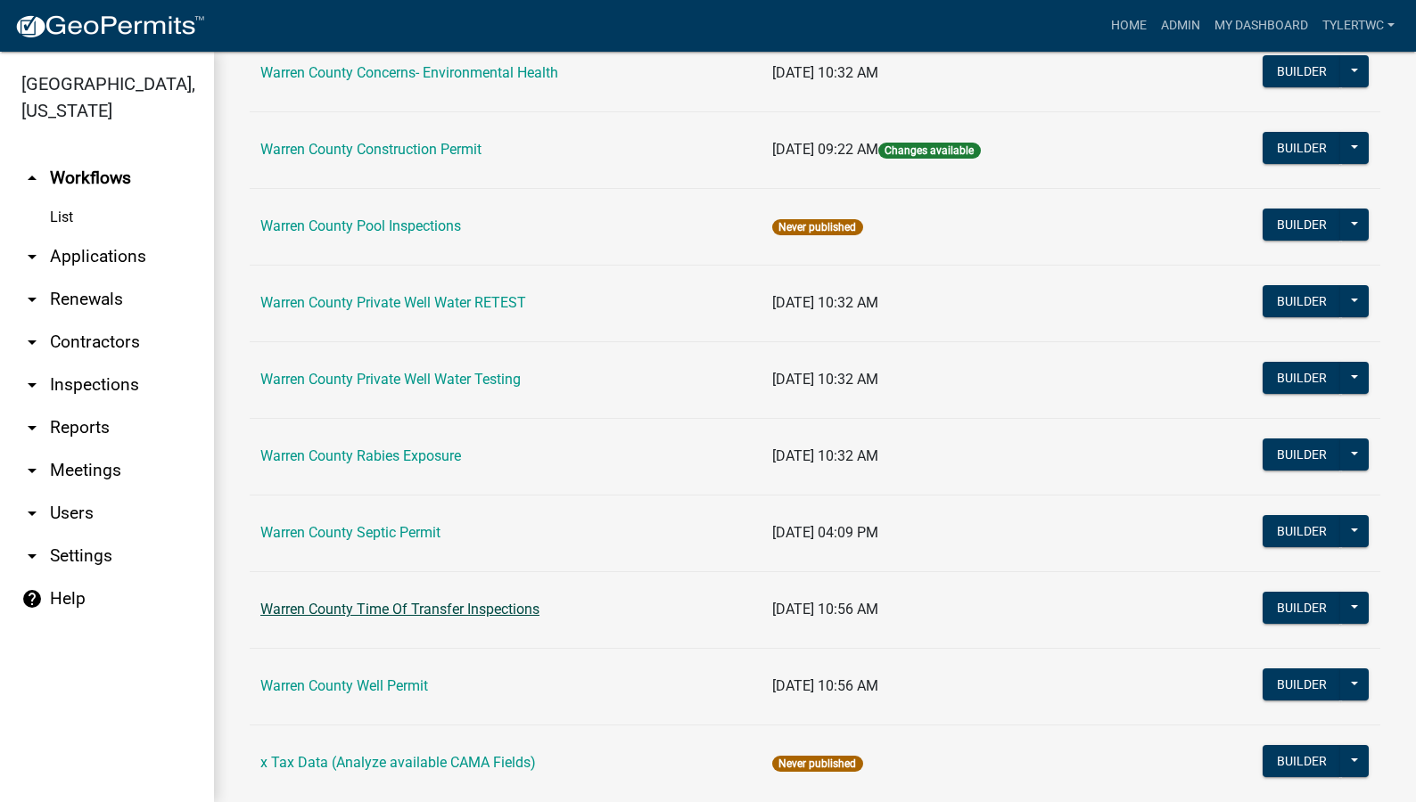
scroll to position [1089, 0]
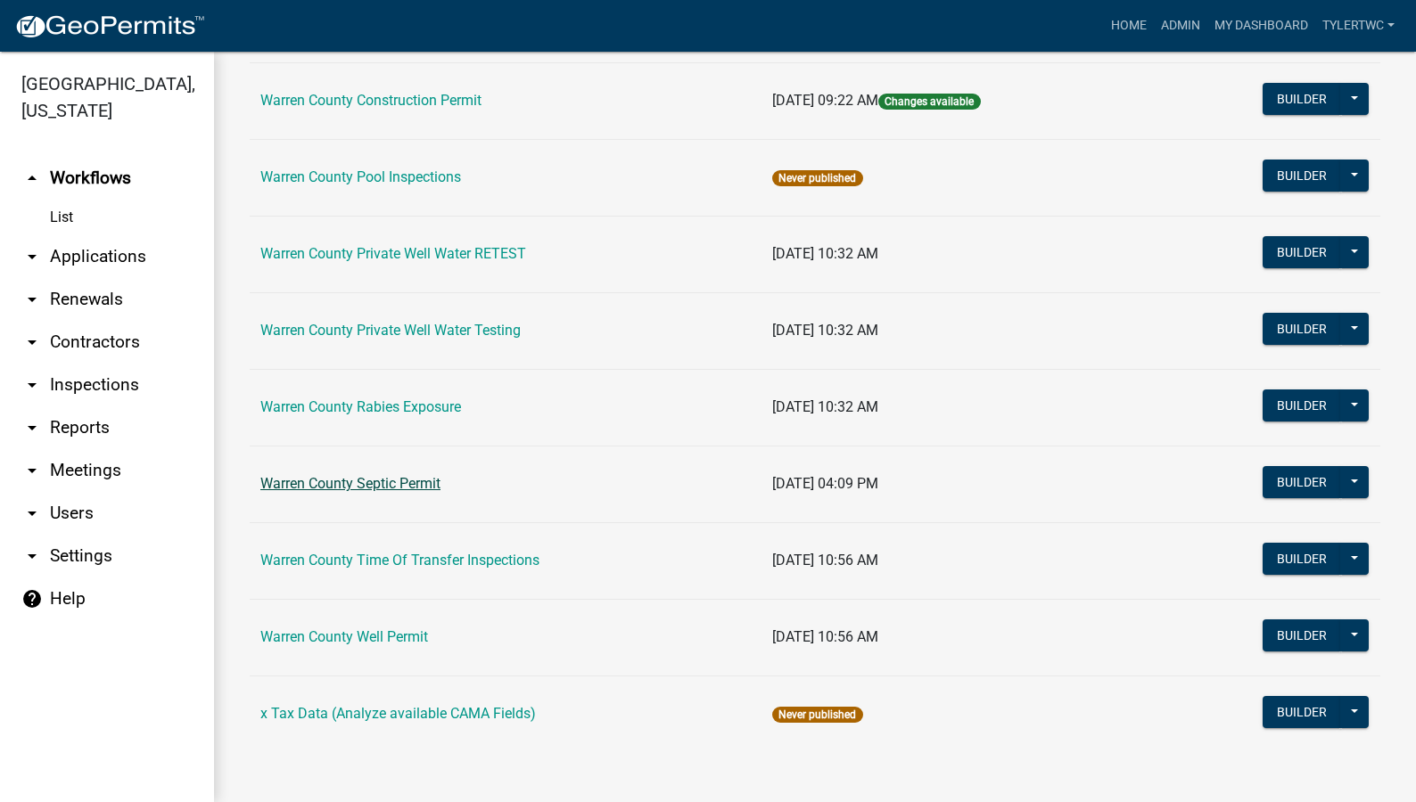
click at [383, 480] on link "Warren County Septic Permit" at bounding box center [350, 483] width 180 height 17
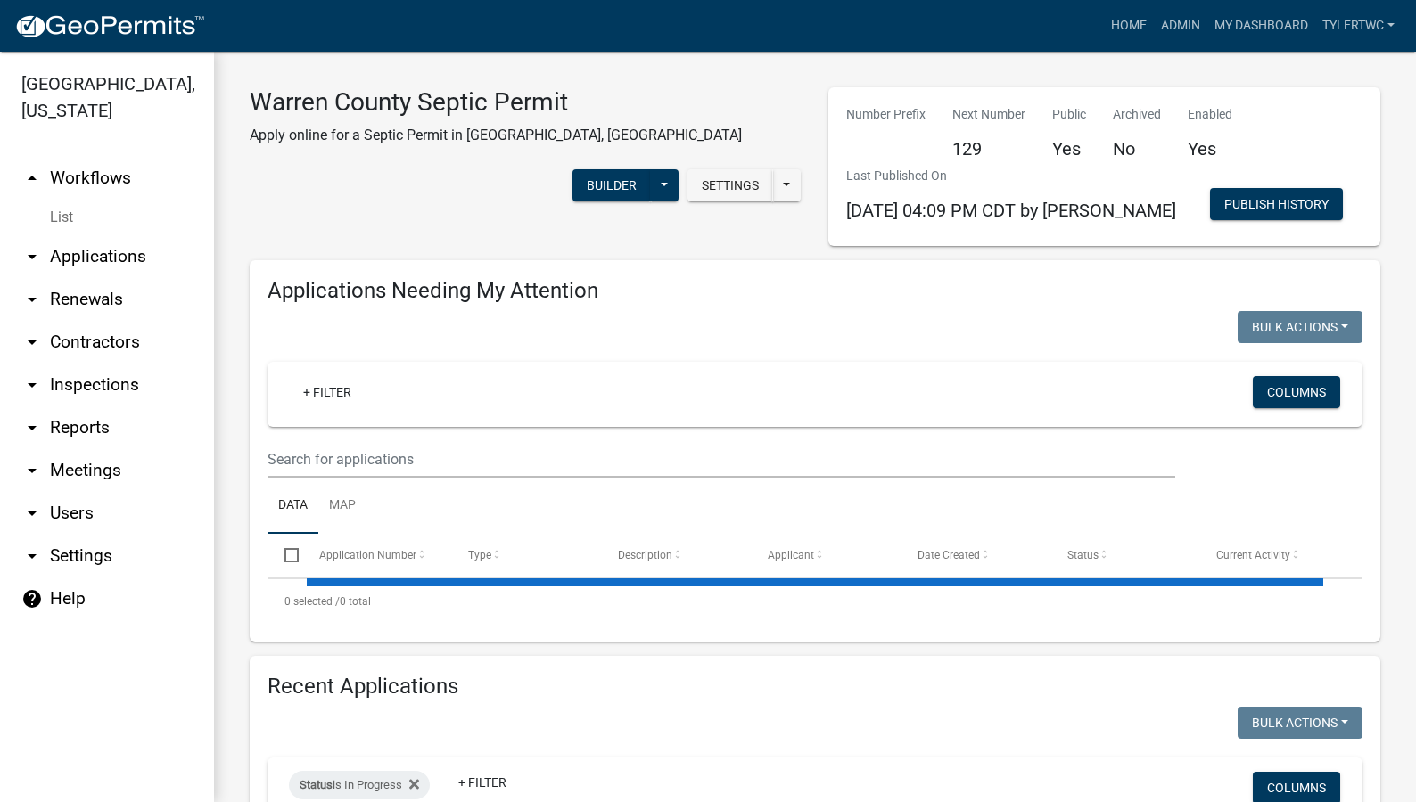
select select "2: 50"
select select "3: 100"
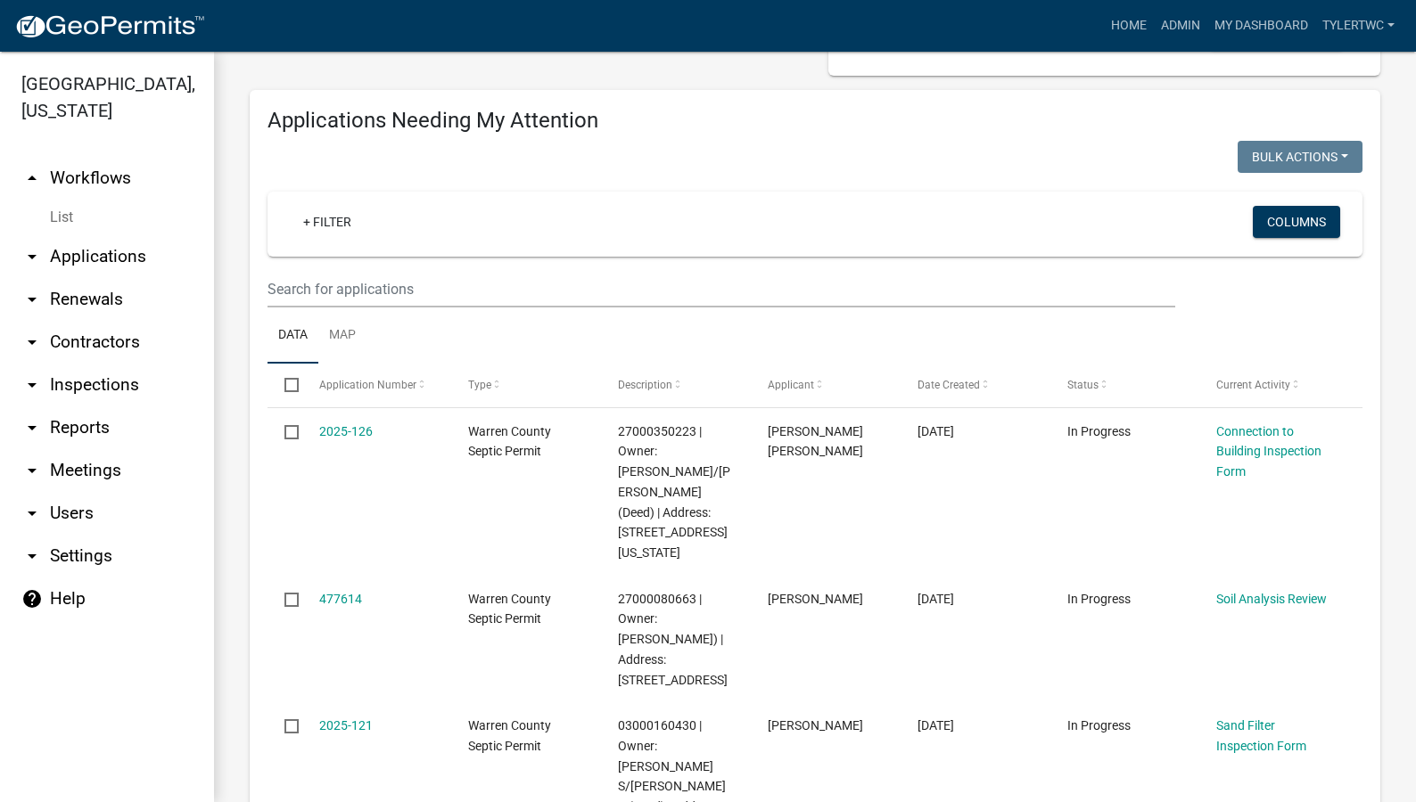
scroll to position [208, 0]
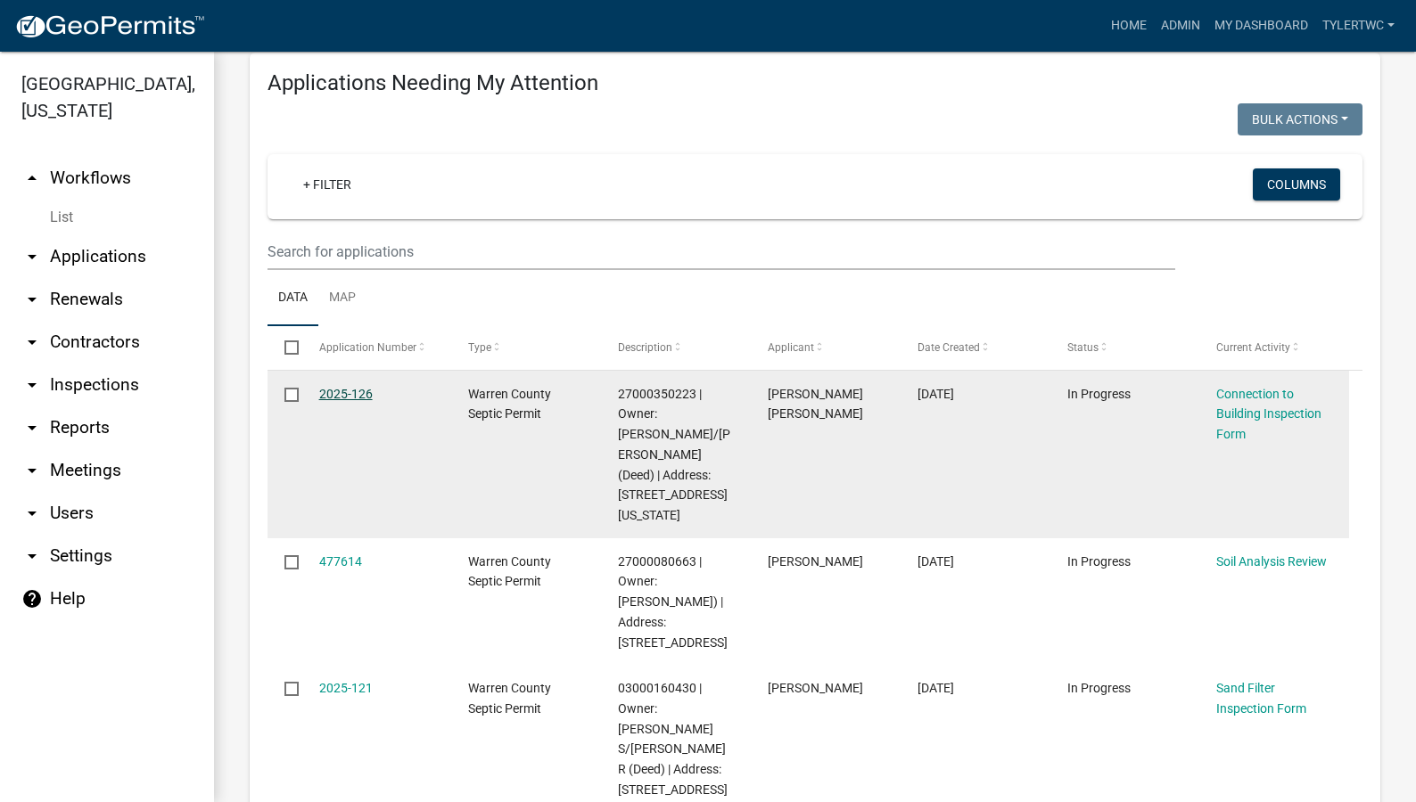
click at [328, 390] on link "2025-126" at bounding box center [345, 394] width 53 height 14
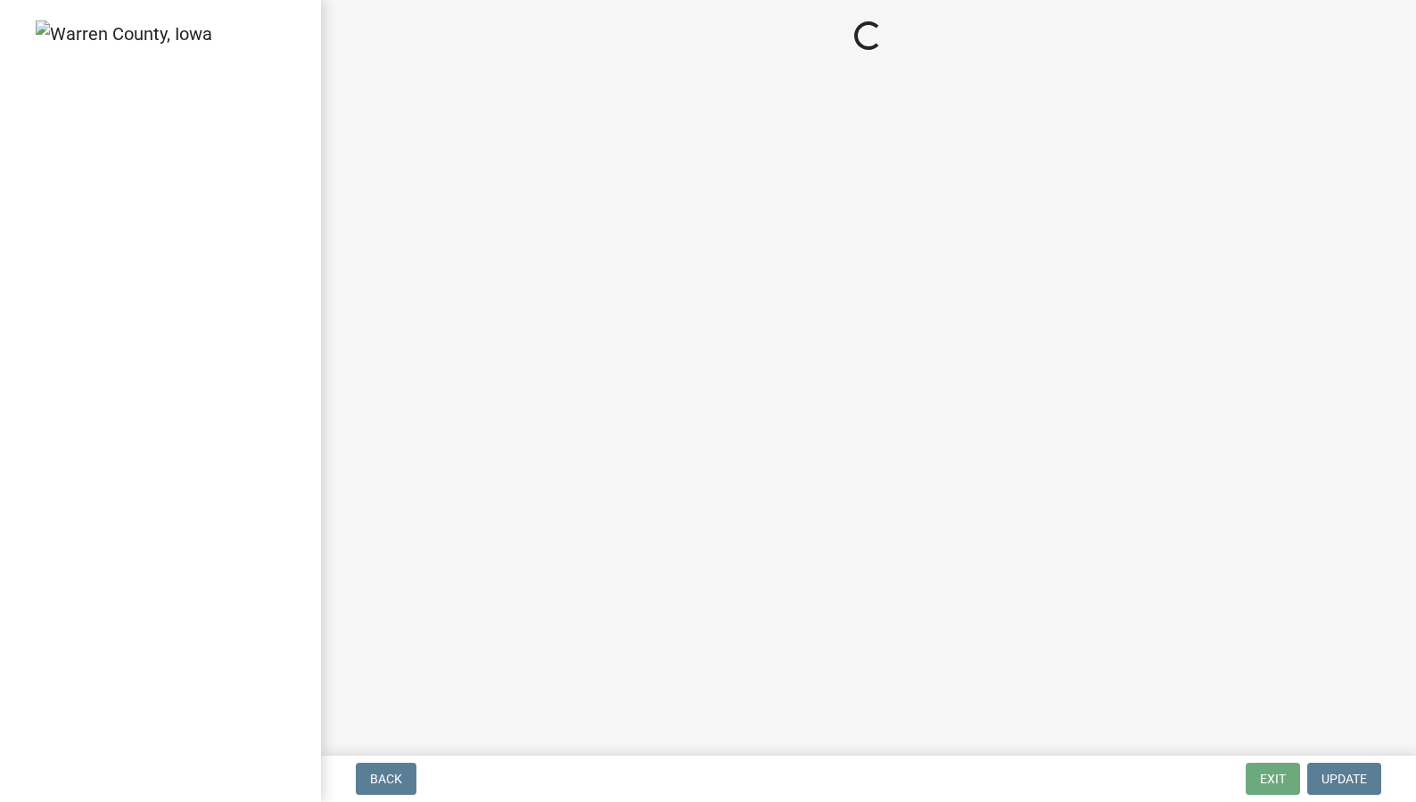
select select "d1e22d4f-68e7-4e9d-8701-604dd084f30f"
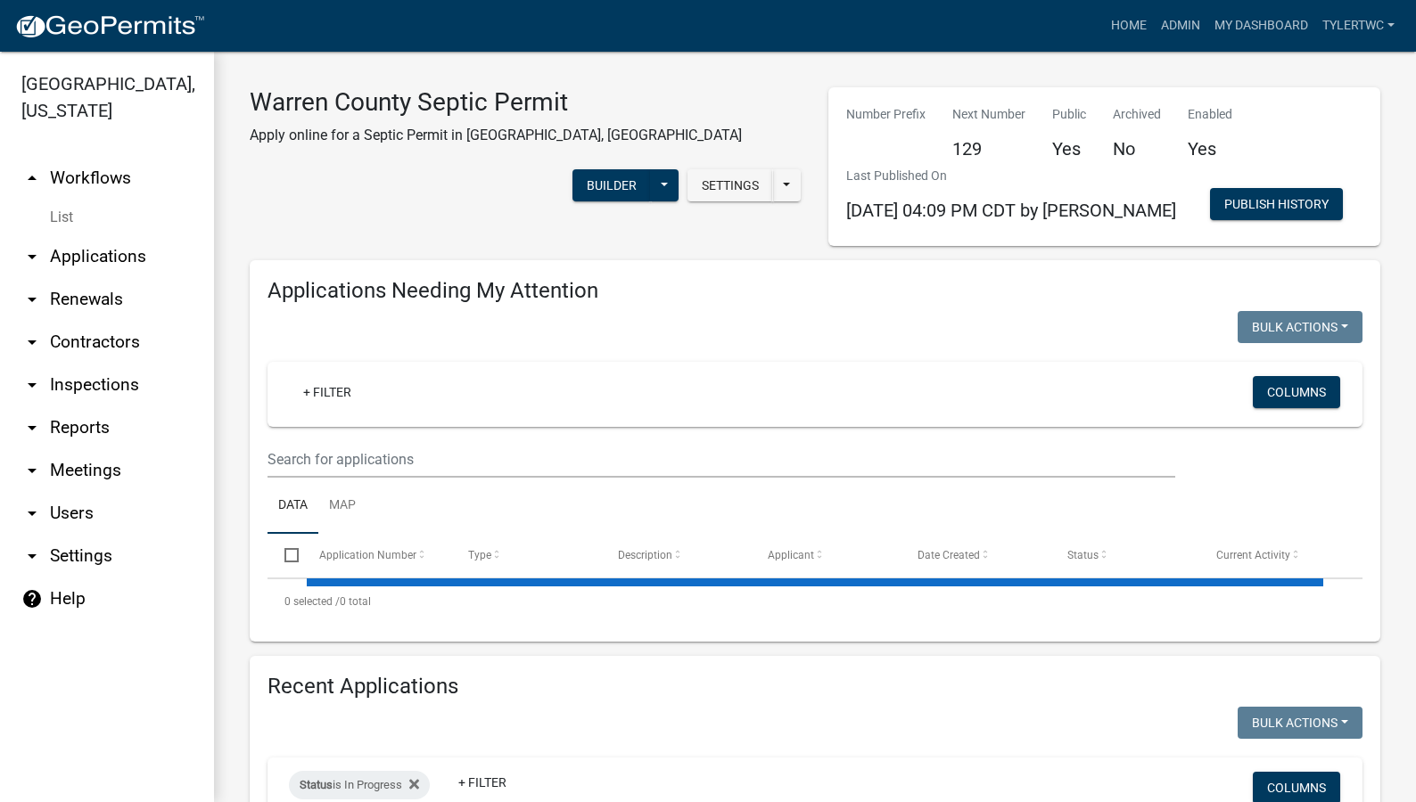
select select "2: 50"
select select "3: 100"
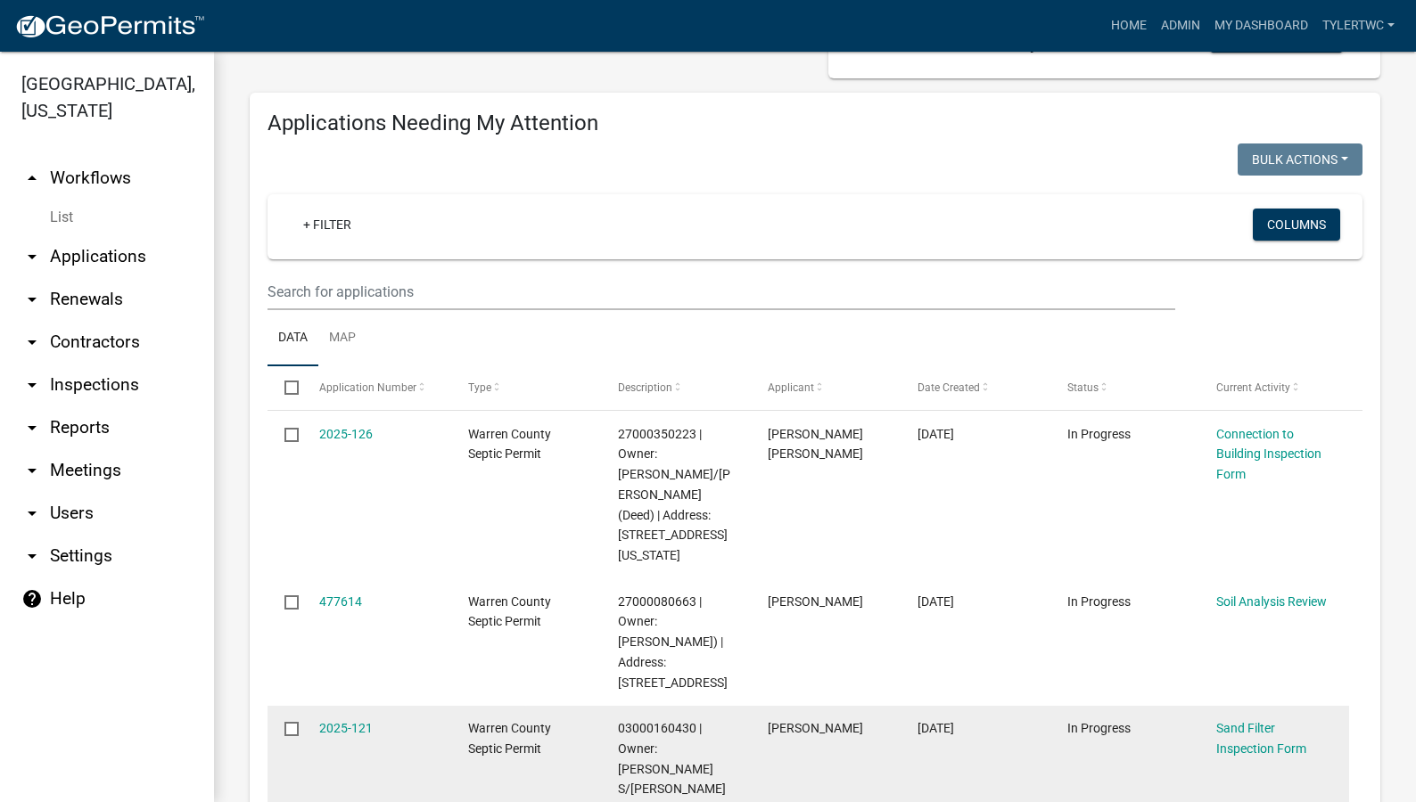
scroll to position [208, 0]
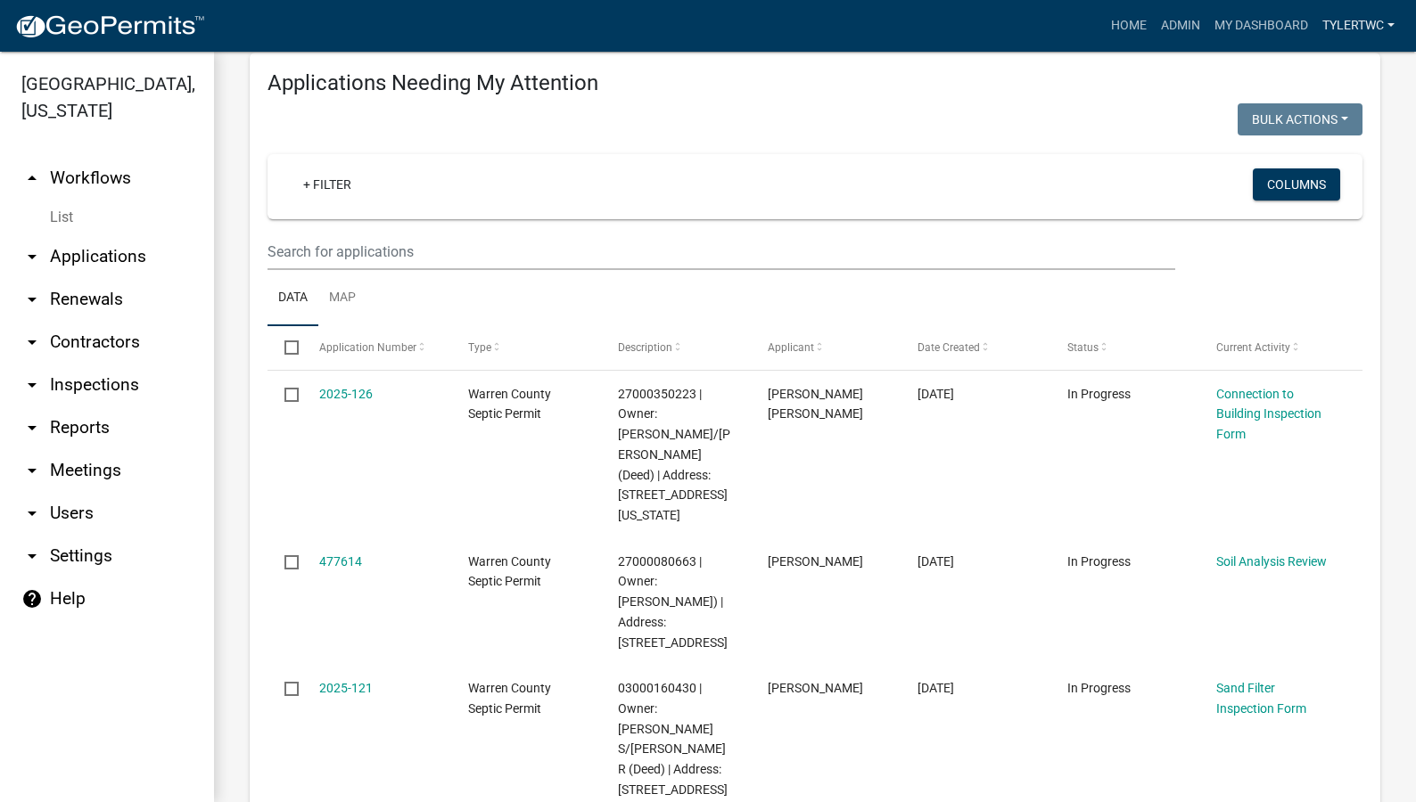
click at [1353, 25] on link "TylerTWC" at bounding box center [1358, 26] width 86 height 34
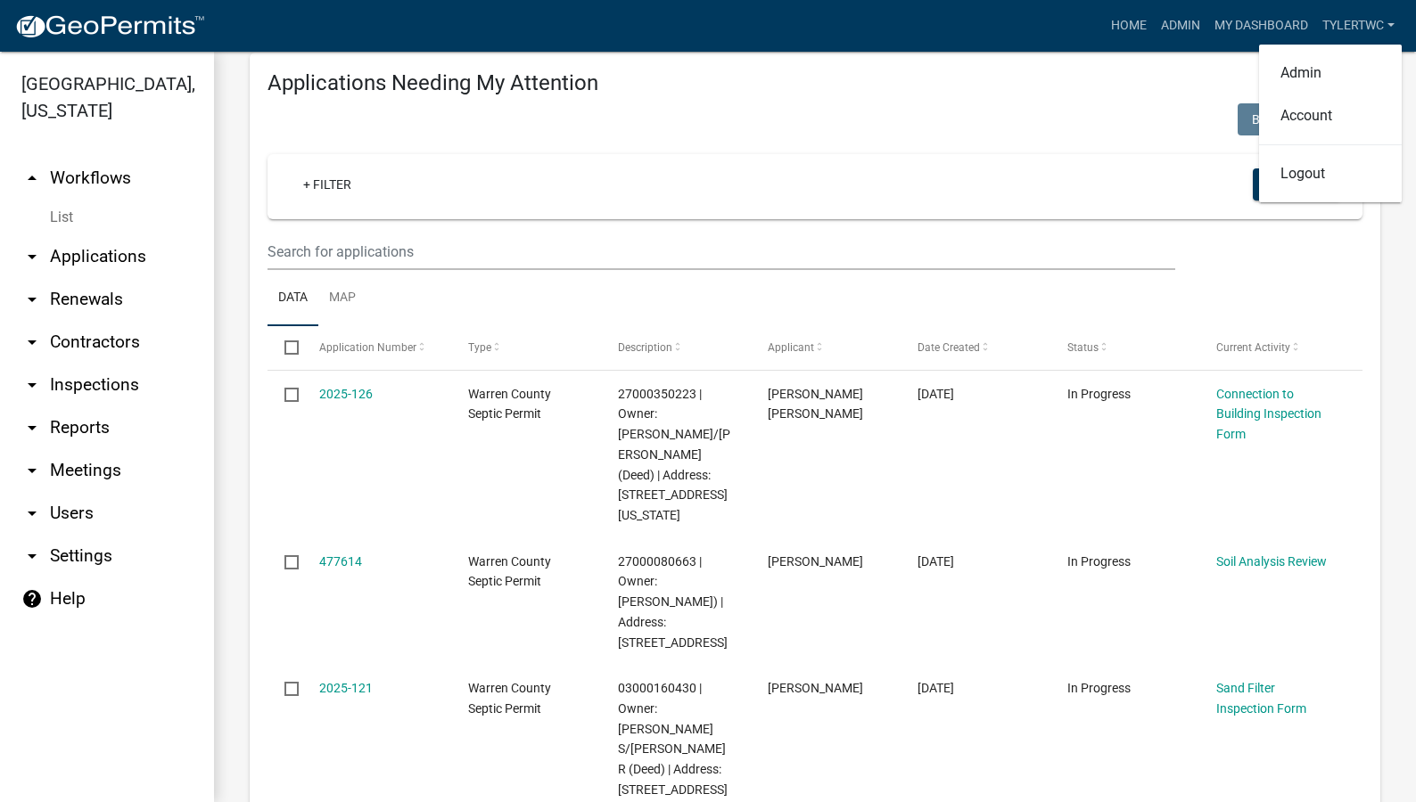
click at [1089, 189] on div "+ Filter Columns" at bounding box center [814, 186] width 1079 height 65
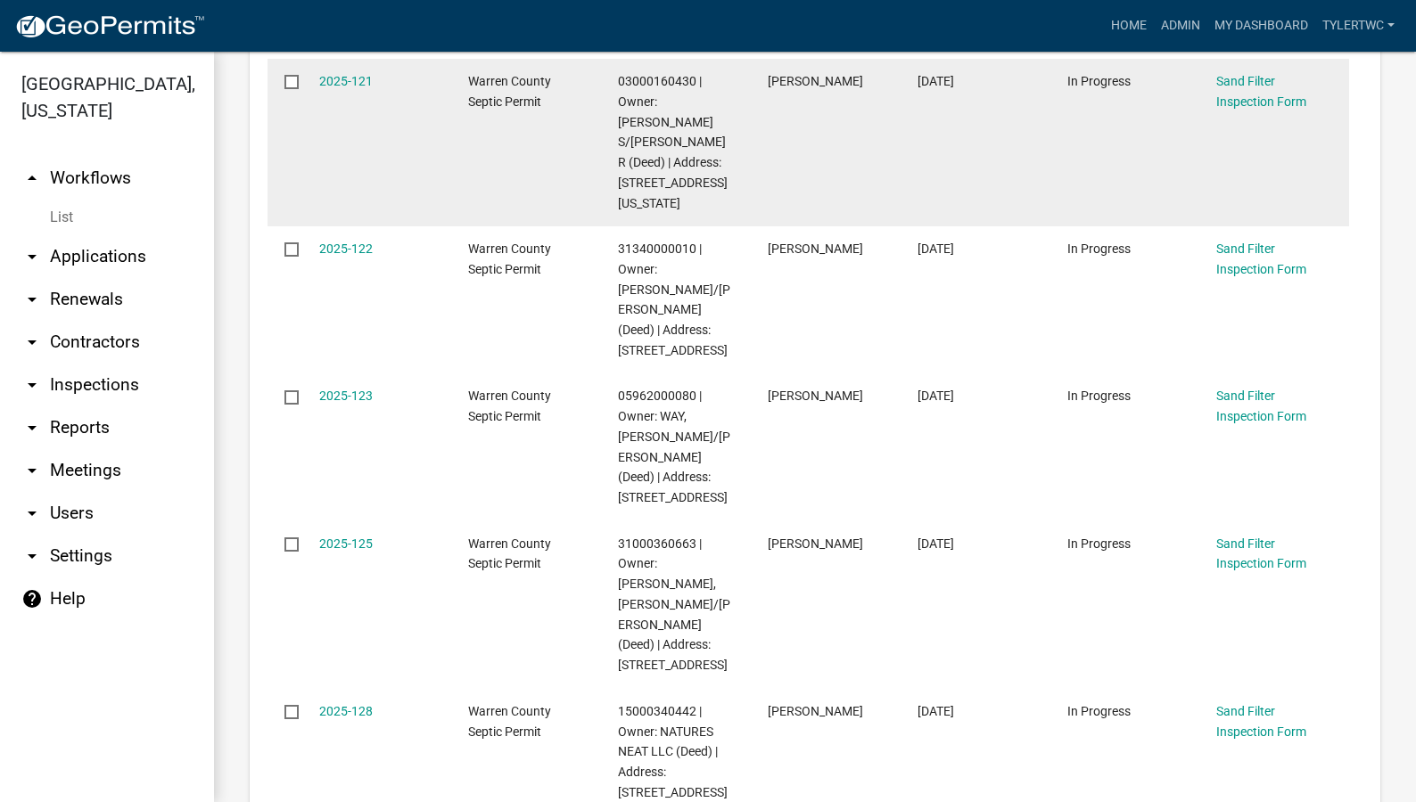
scroll to position [832, 0]
